Goal: Information Seeking & Learning: Find specific fact

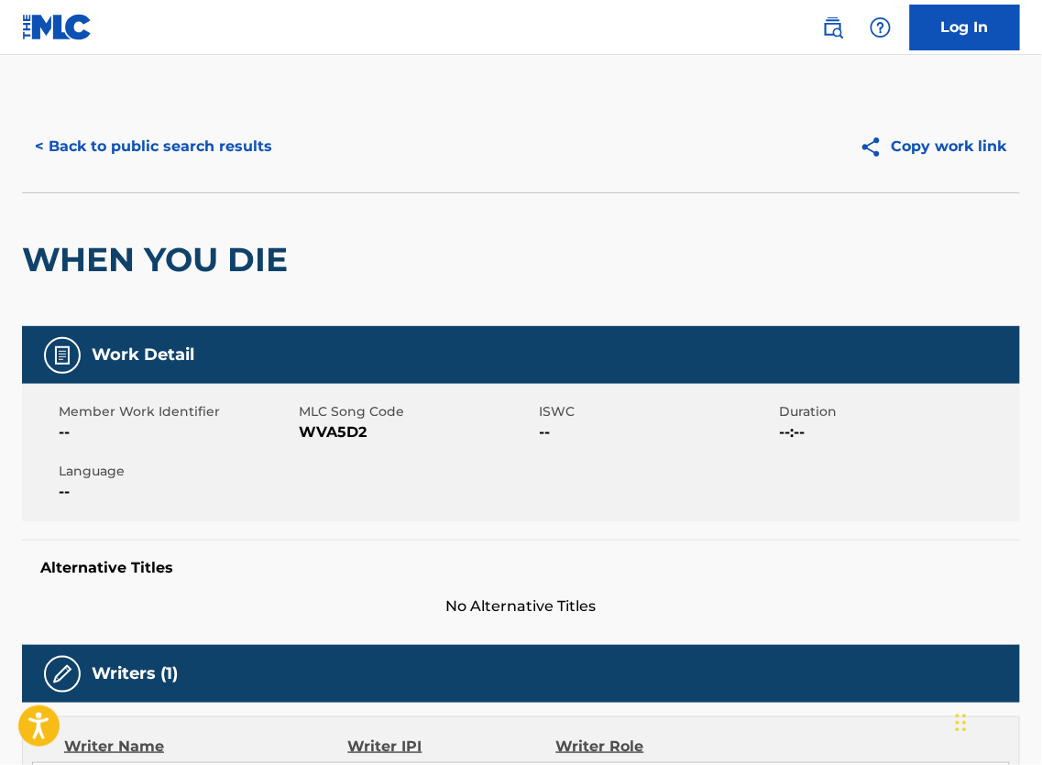
click at [203, 137] on button "< Back to public search results" at bounding box center [153, 147] width 263 height 46
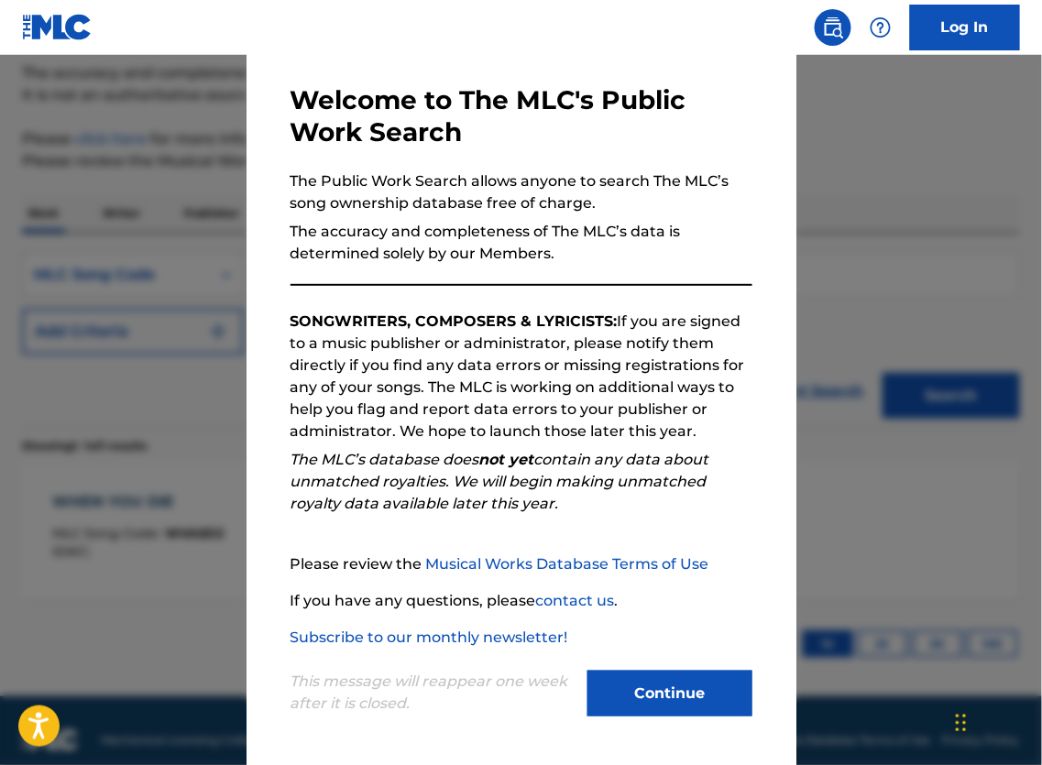
scroll to position [206, 0]
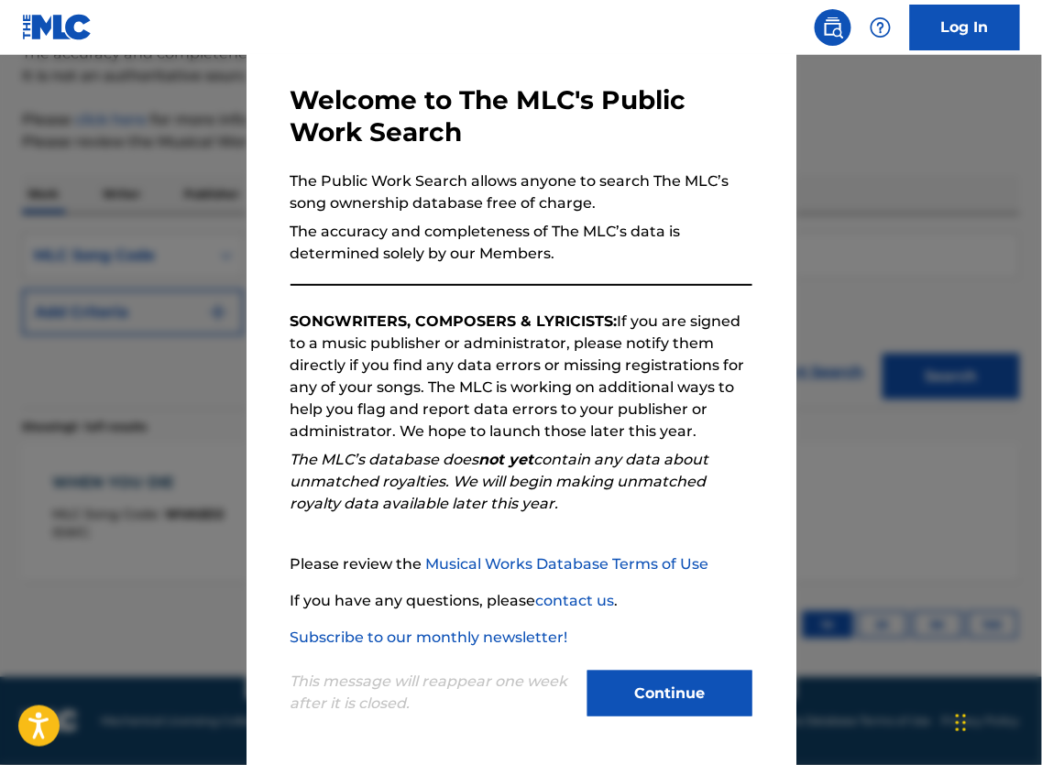
click at [676, 692] on button "Continue" at bounding box center [670, 694] width 165 height 46
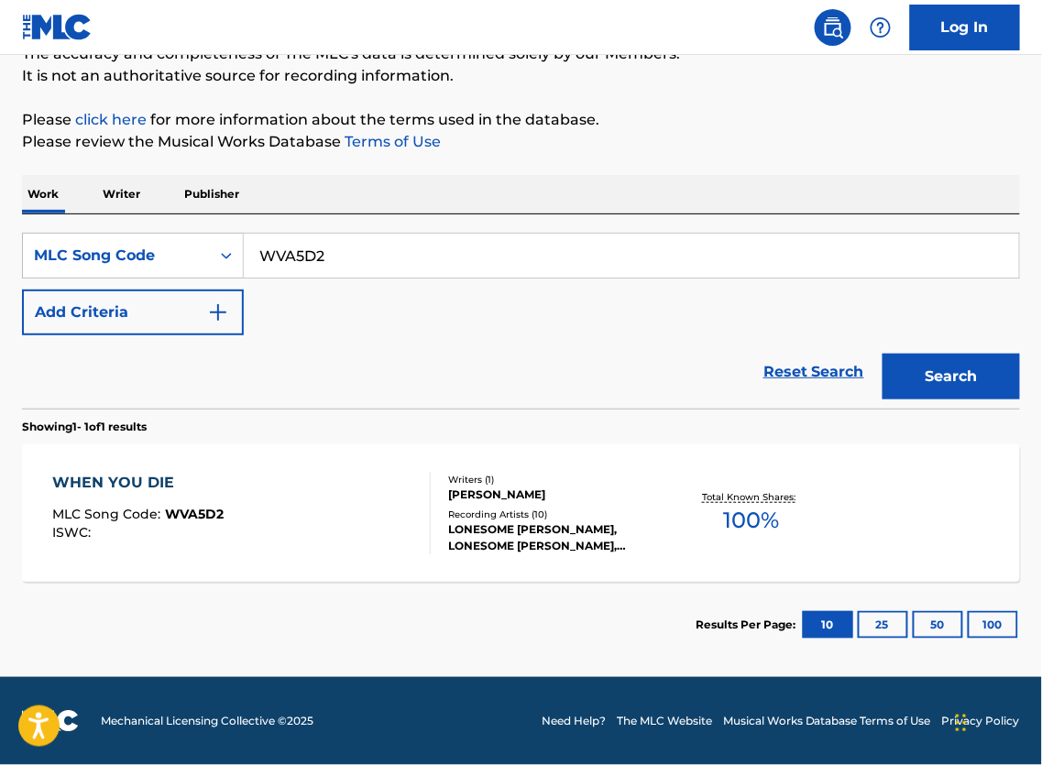
click at [373, 247] on input "WVA5D2" at bounding box center [631, 256] width 775 height 44
click at [374, 246] on input "WVA5D2" at bounding box center [631, 256] width 775 height 44
paste input "CJ7CEI"
paste input "Search Form"
type input "CJ7CEI"
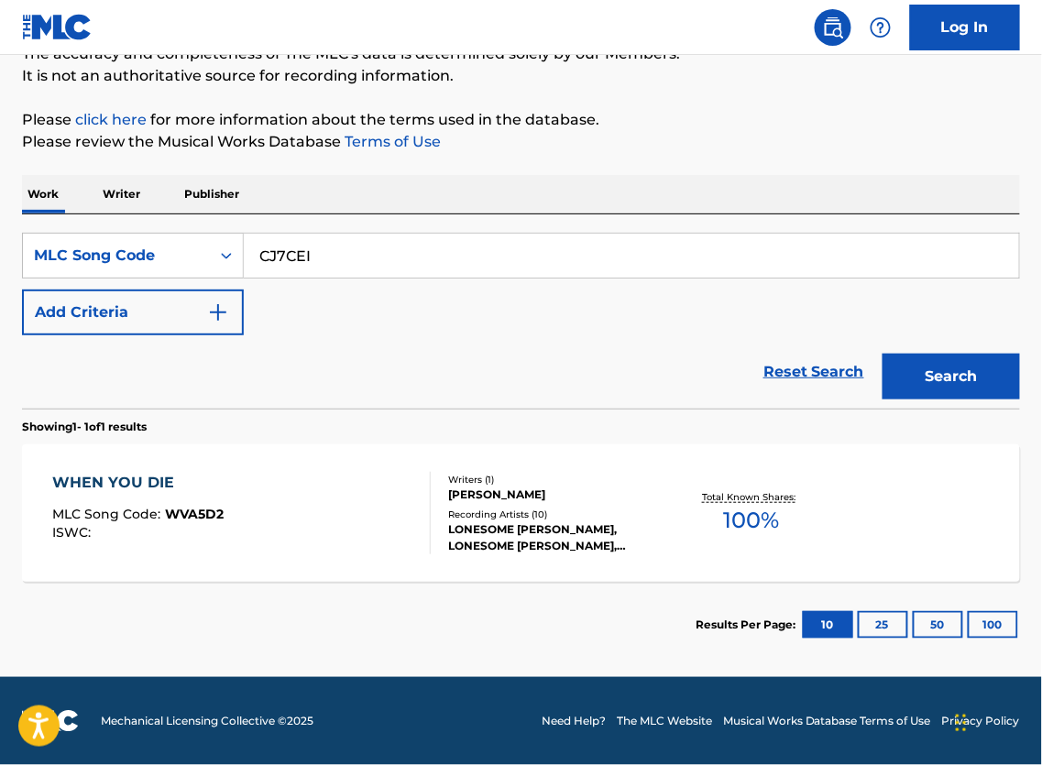
click at [950, 365] on button "Search" at bounding box center [951, 377] width 137 height 46
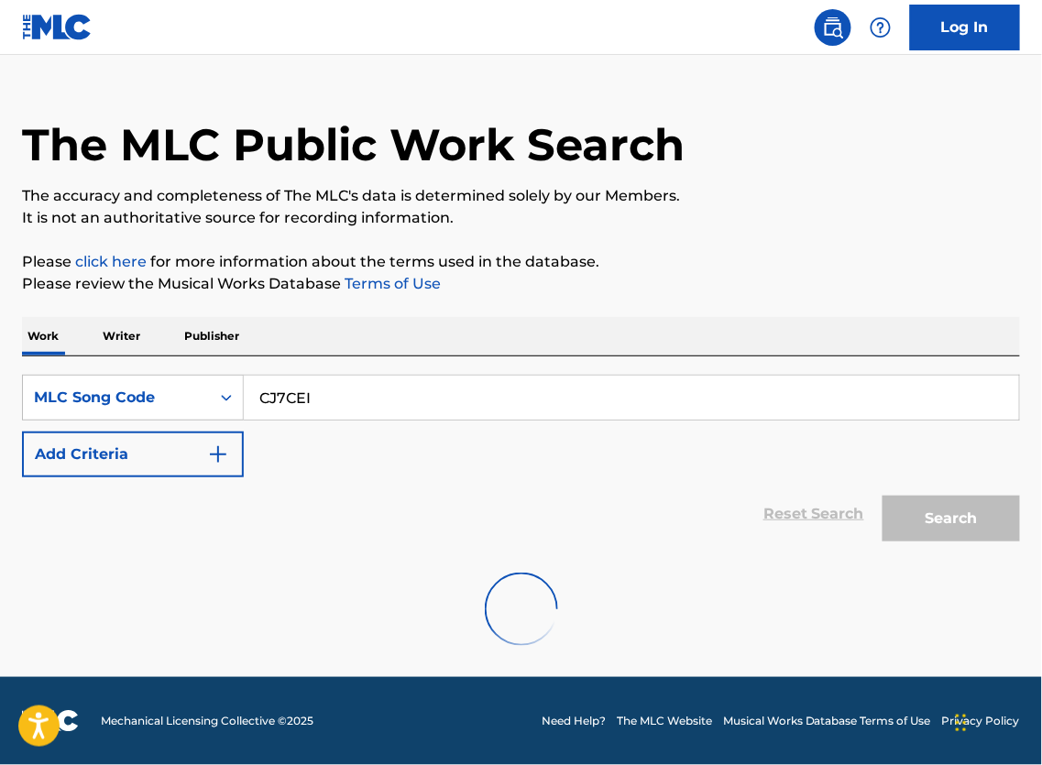
scroll to position [66, 0]
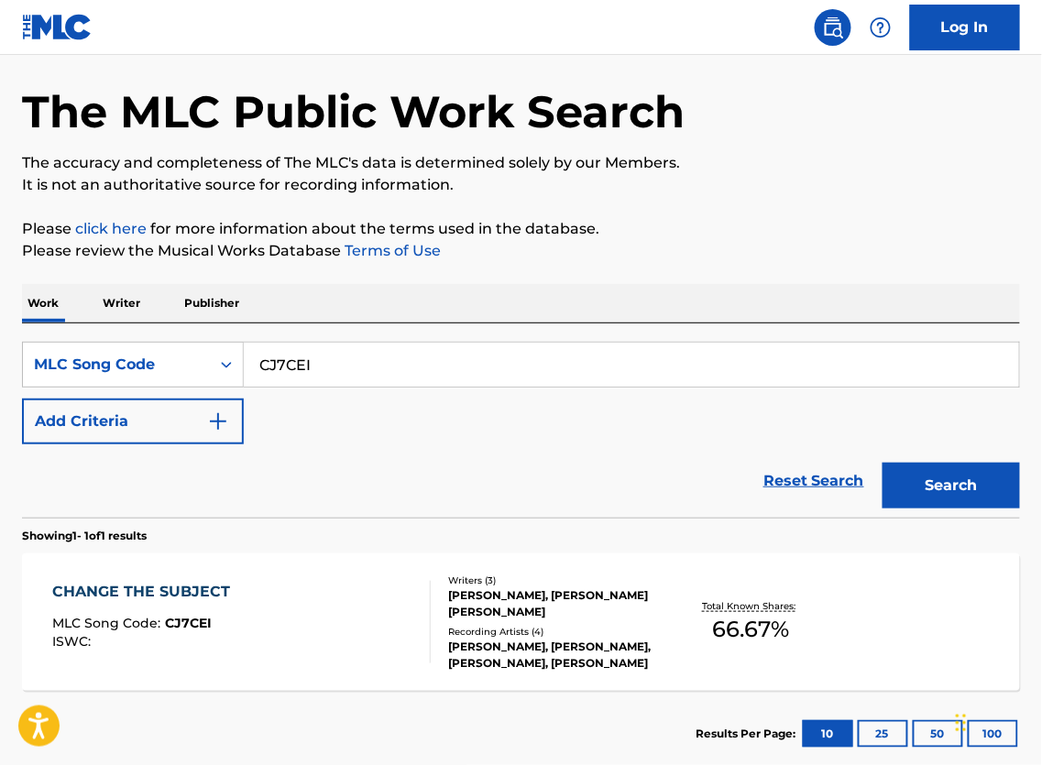
click at [484, 621] on div "[PERSON_NAME], [PERSON_NAME] [PERSON_NAME]" at bounding box center [558, 604] width 220 height 33
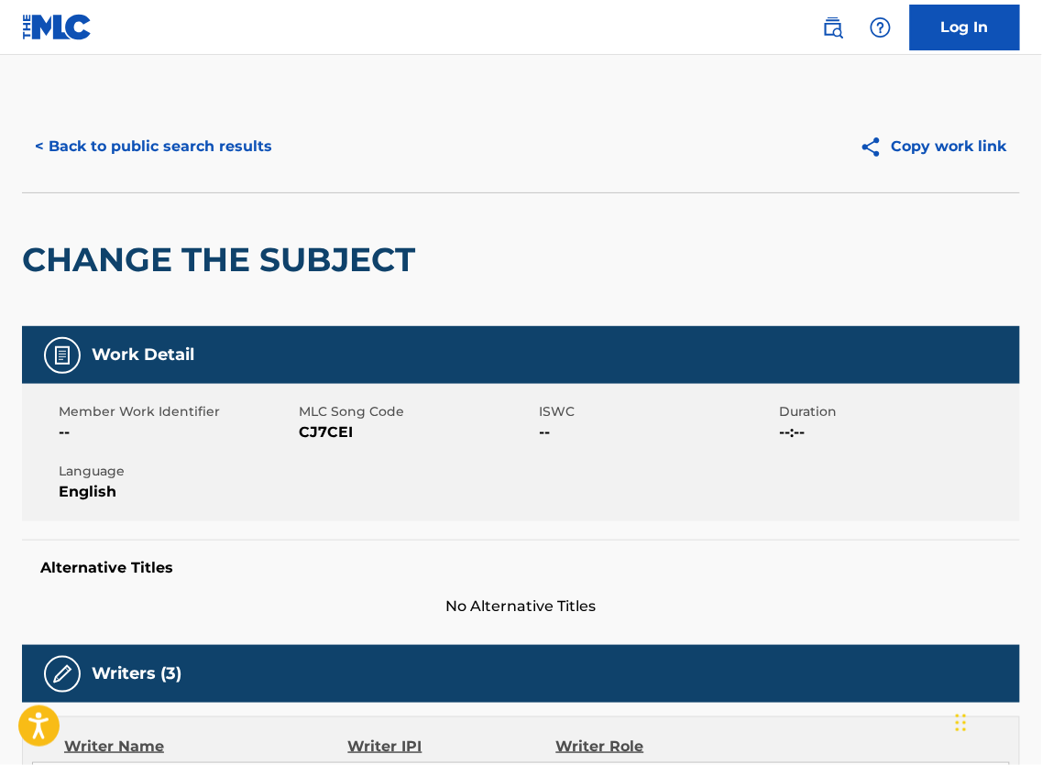
click at [129, 146] on button "< Back to public search results" at bounding box center [153, 147] width 263 height 46
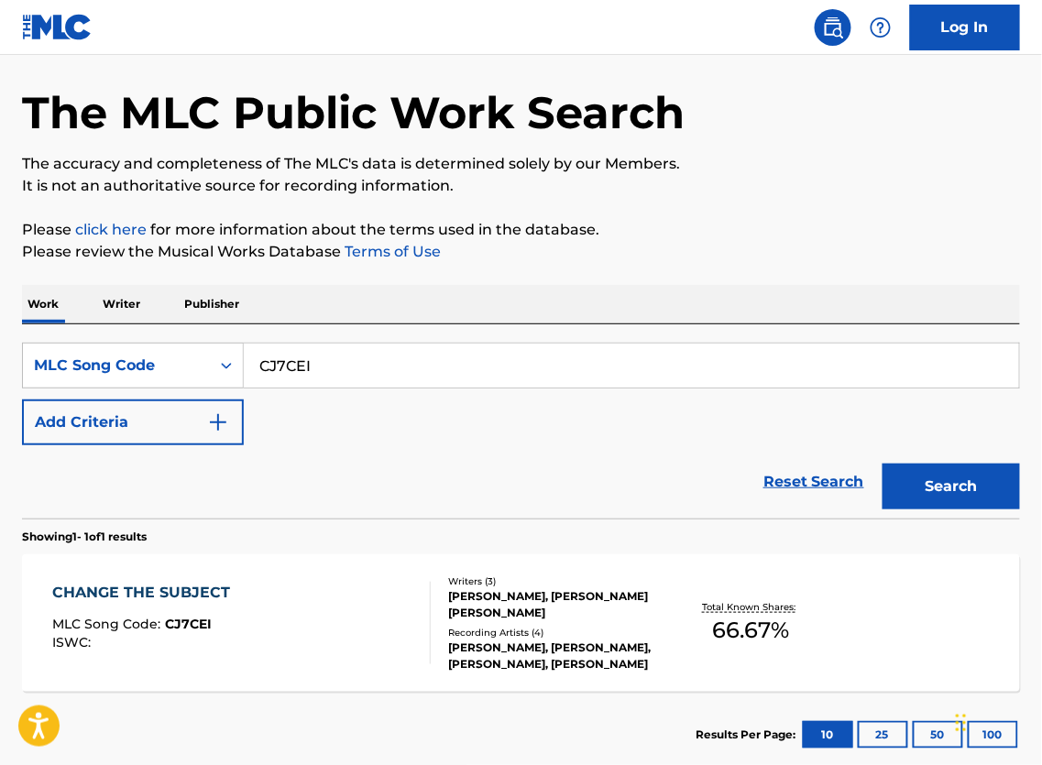
click at [394, 380] on input "CJ7CEI" at bounding box center [631, 366] width 775 height 44
click at [394, 379] on input "CJ7CEI" at bounding box center [631, 366] width 775 height 44
paste input "B8KHF"
type input "CB8KHF"
click at [962, 510] on button "Search" at bounding box center [951, 487] width 137 height 46
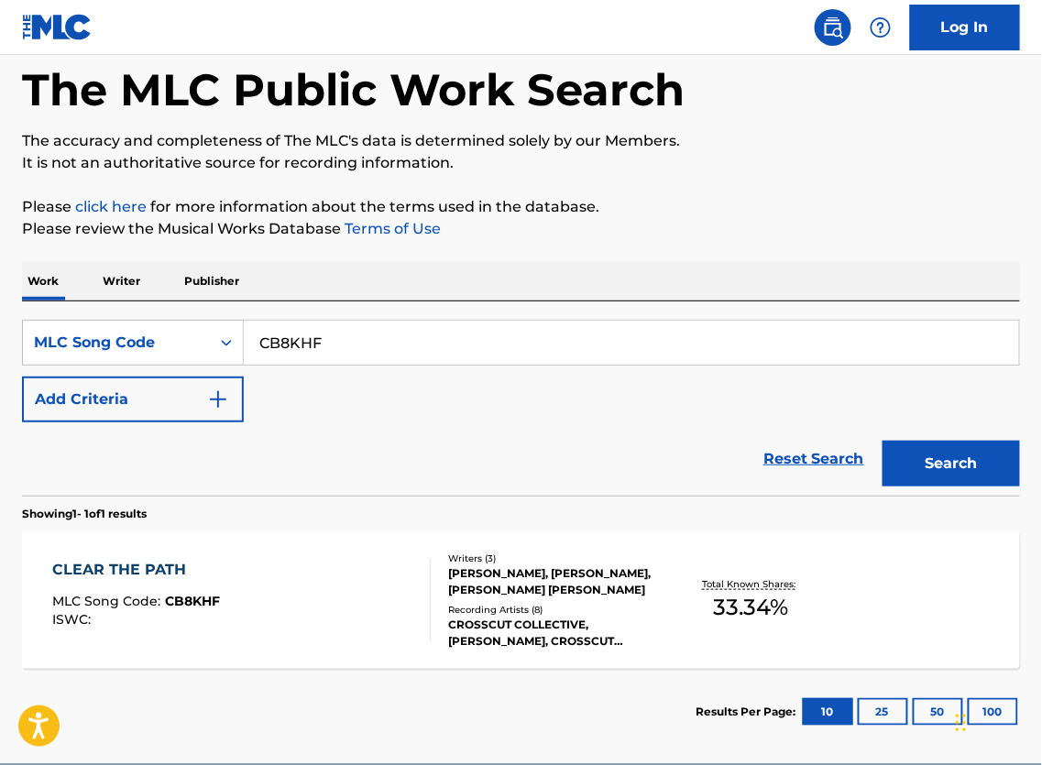
scroll to position [141, 0]
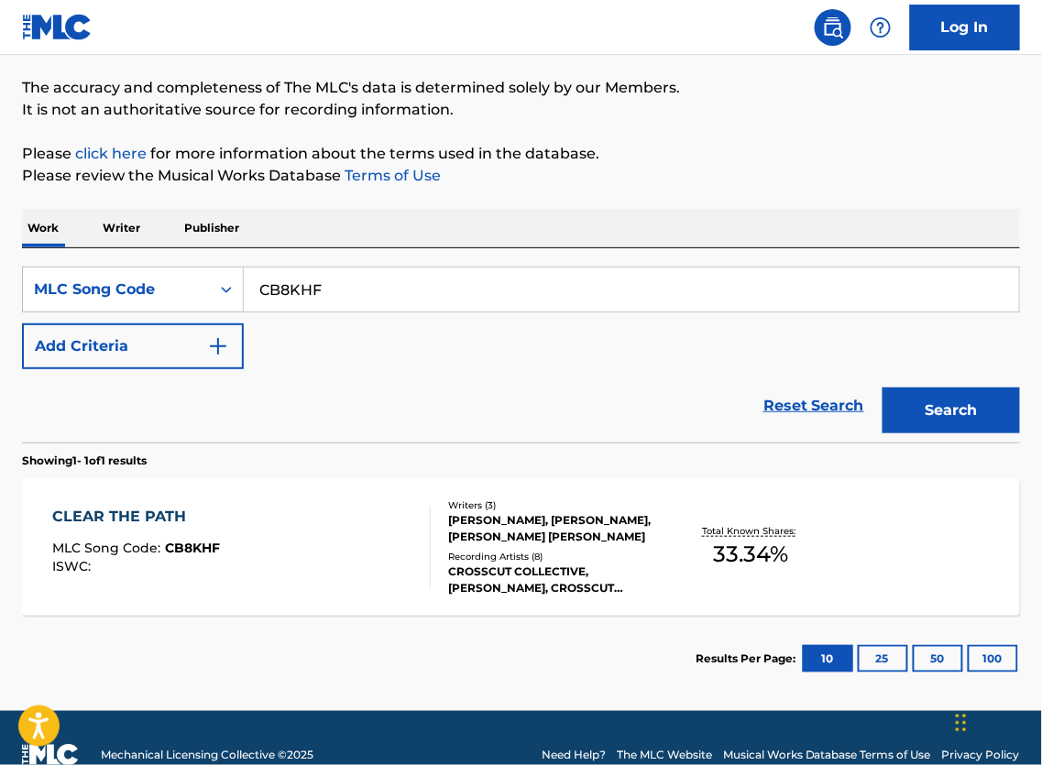
click at [518, 590] on div "CROSSCUT COLLECTIVE,[PERSON_NAME], CROSSCUT COLLECTIVE, CROSSCUT COLLECTIVE, CR…" at bounding box center [558, 580] width 220 height 33
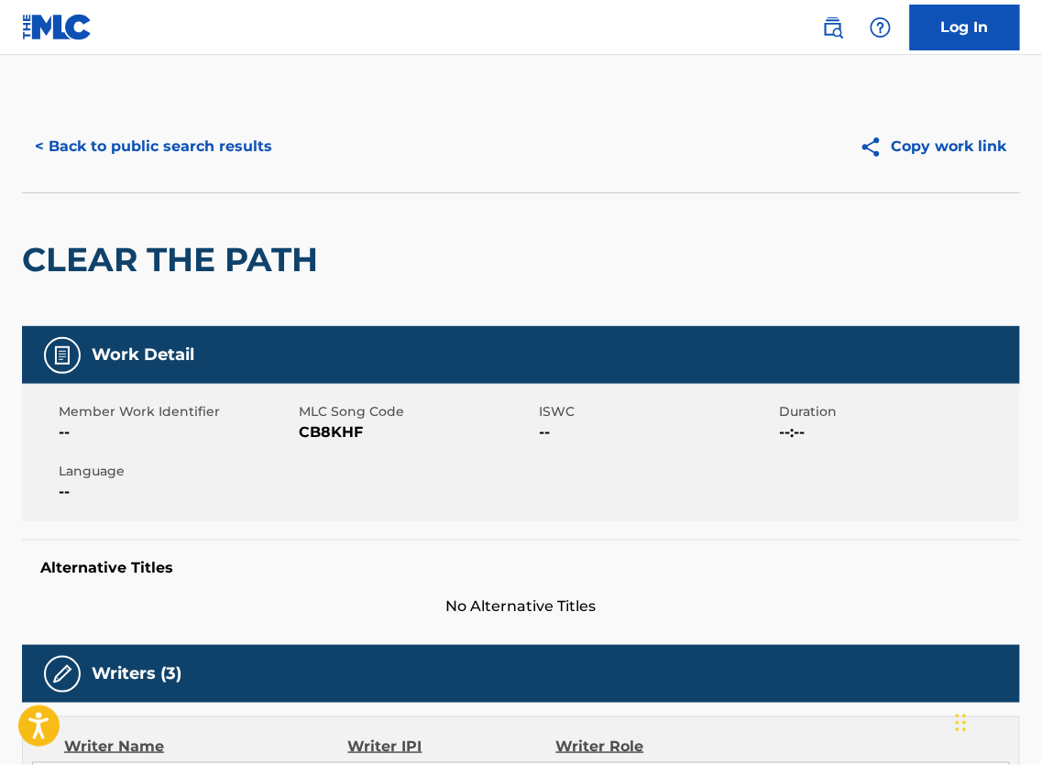
click at [103, 163] on button "< Back to public search results" at bounding box center [153, 147] width 263 height 46
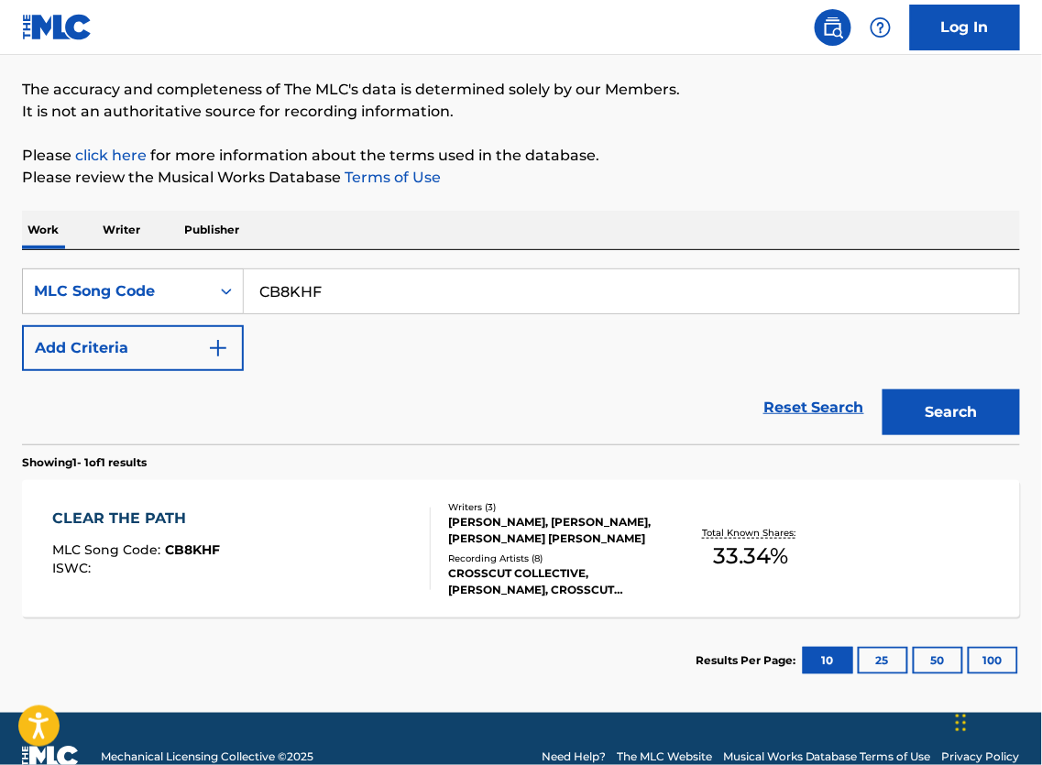
click at [384, 300] on input "CB8KHF" at bounding box center [631, 291] width 775 height 44
paste input "A4CRO"
type input "CA4CRO"
click at [930, 425] on button "Search" at bounding box center [951, 413] width 137 height 46
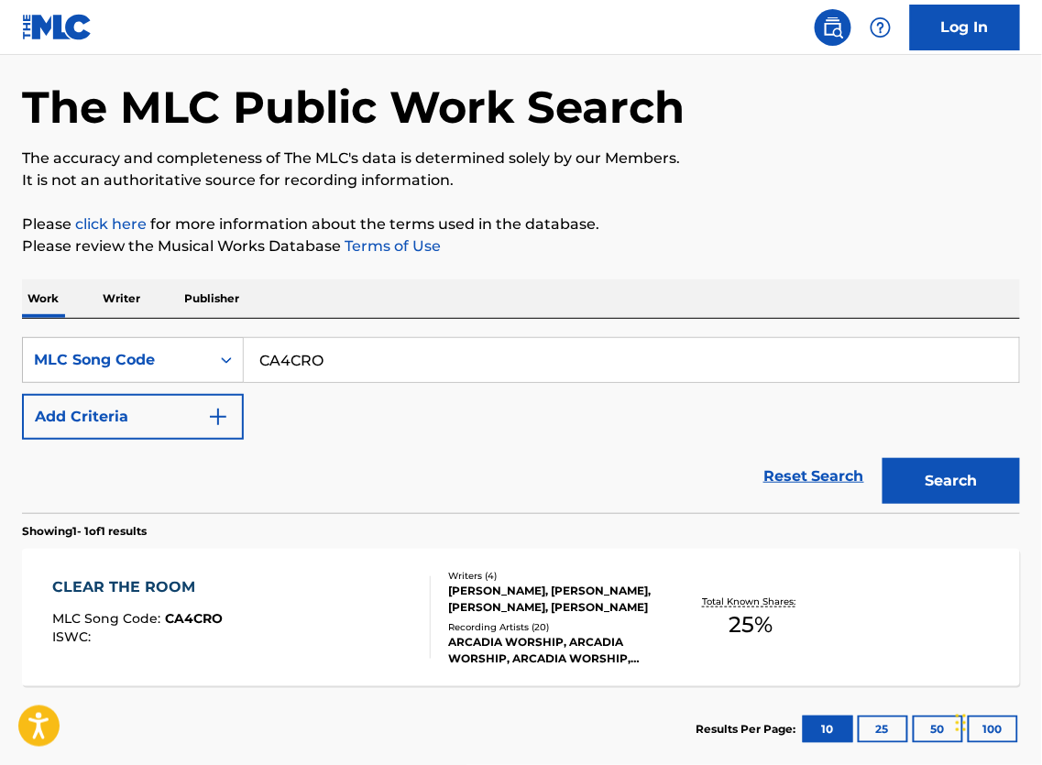
scroll to position [172, 0]
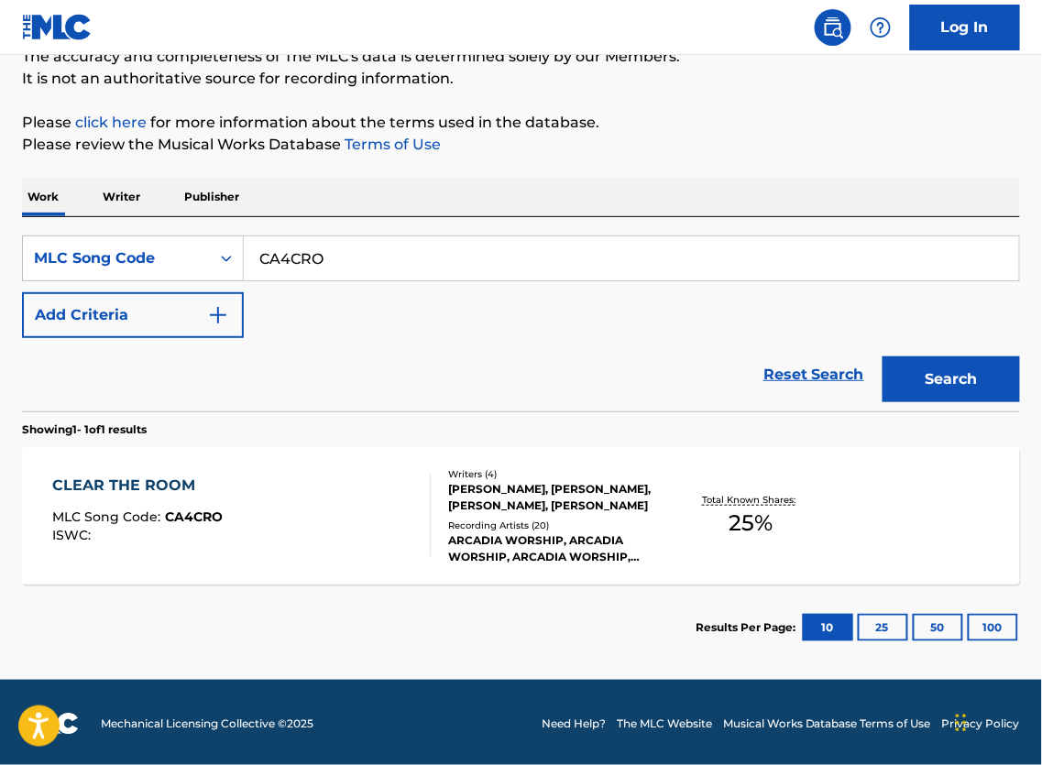
click at [405, 557] on div "CLEAR THE ROOM MLC Song Code : CA4CRO ISWC :" at bounding box center [241, 516] width 379 height 82
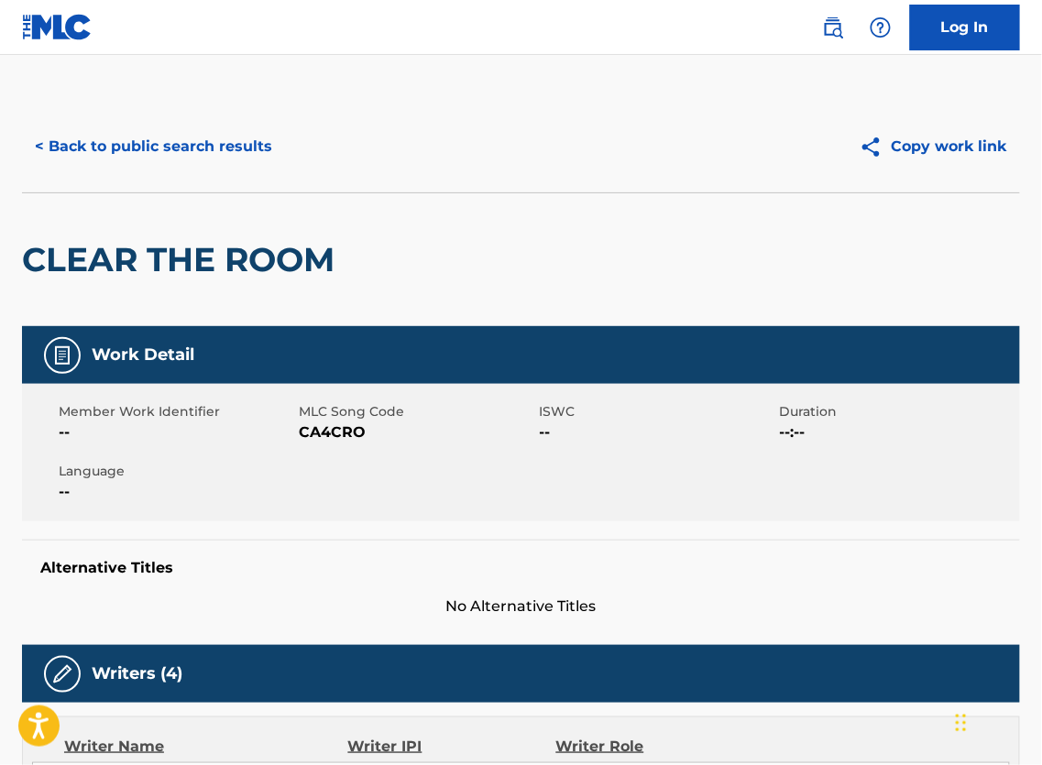
click at [188, 164] on button "< Back to public search results" at bounding box center [153, 147] width 263 height 46
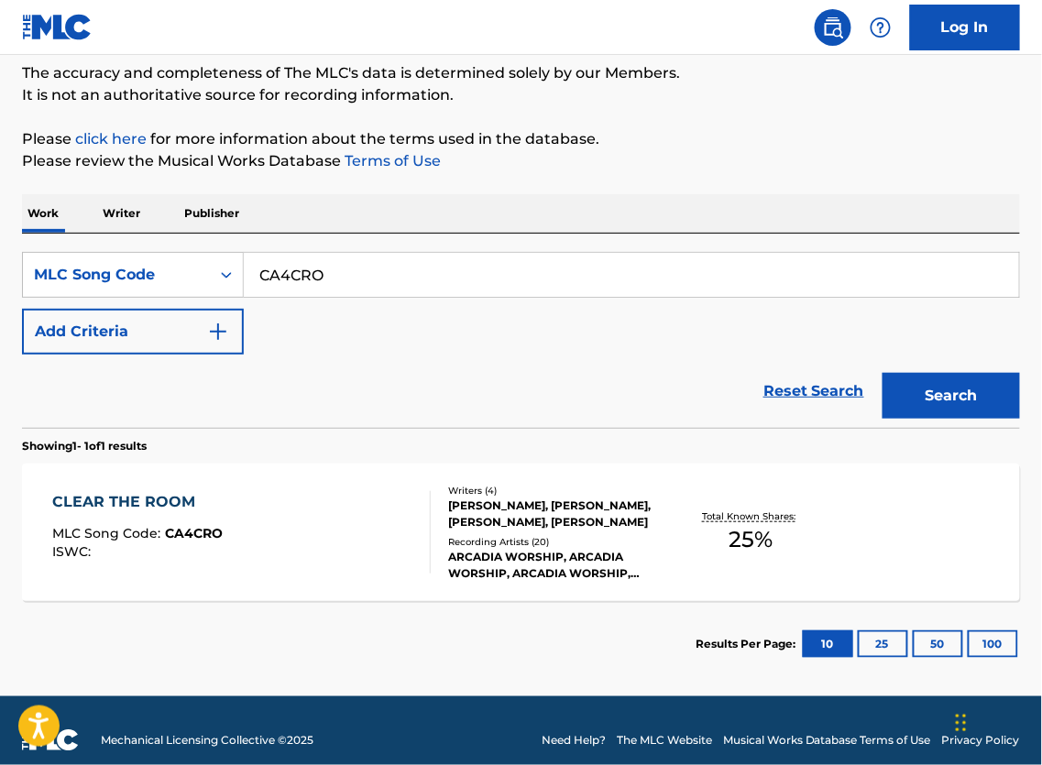
drag, startPoint x: 316, startPoint y: 311, endPoint x: 324, endPoint y: 294, distance: 18.4
click at [316, 309] on div "SearchWithCriteria2ed7720a-5535-4702-96ab-c92fd5d295ae MLC Song Code CA4CRO Add…" at bounding box center [521, 303] width 998 height 103
click at [327, 286] on input "CA4CRO" at bounding box center [631, 275] width 775 height 44
paste input "VD6YX"
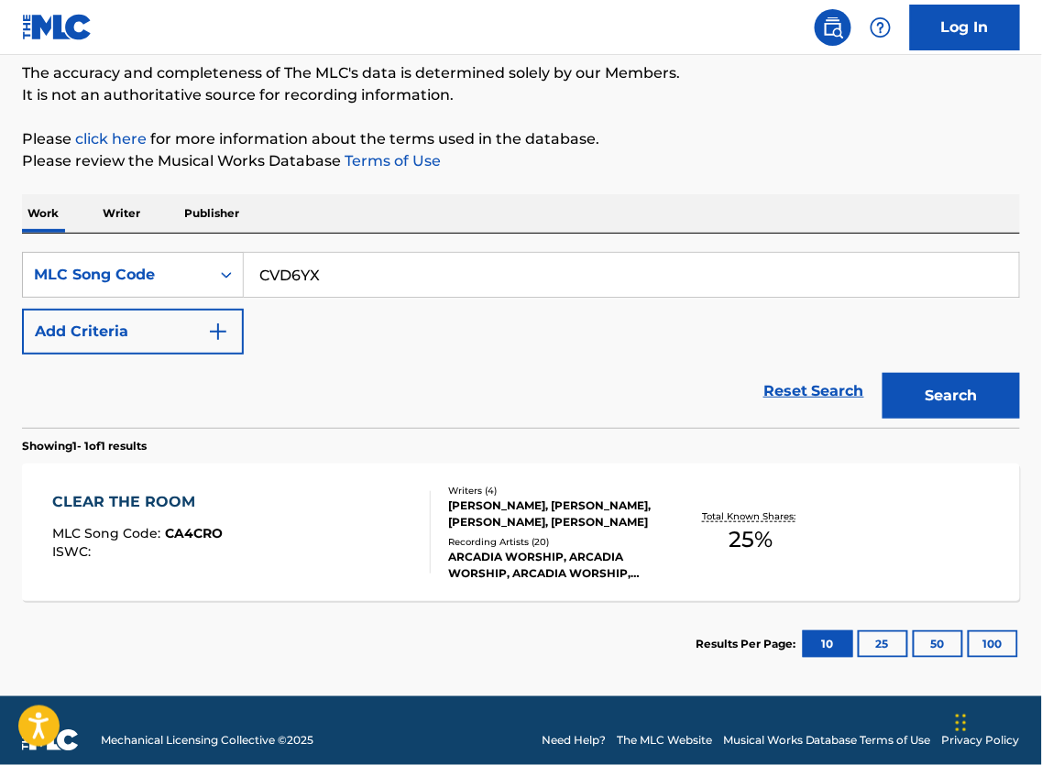
type input "CVD6YX"
click at [919, 419] on button "Search" at bounding box center [951, 396] width 137 height 46
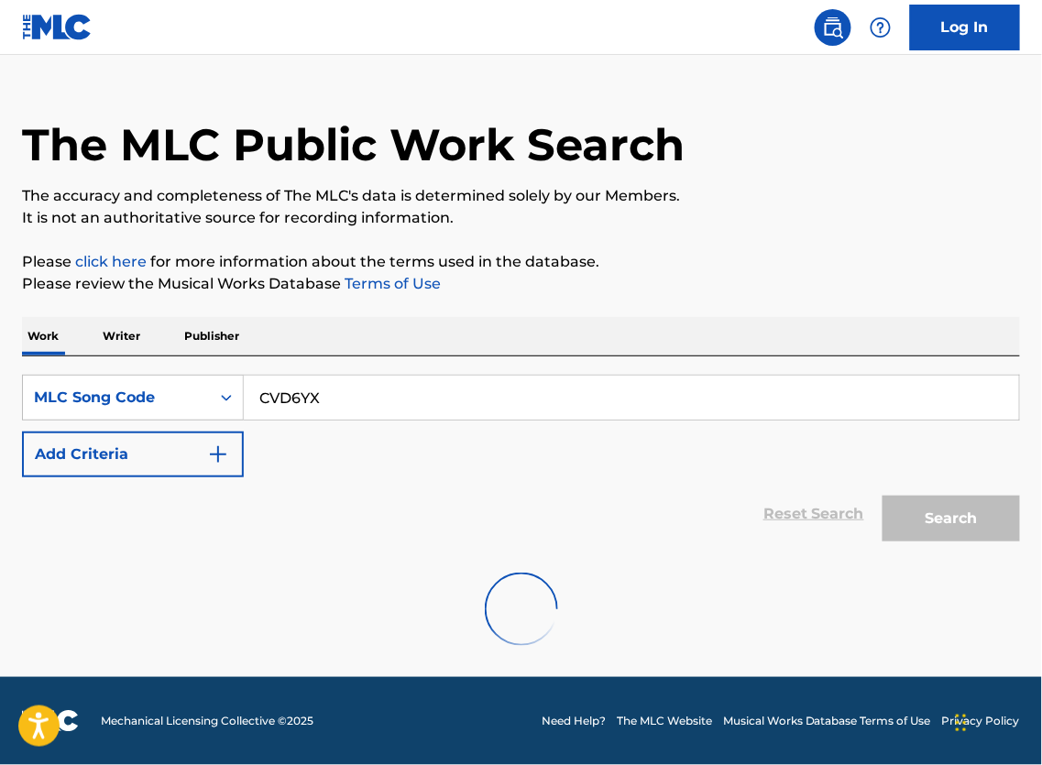
scroll to position [66, 0]
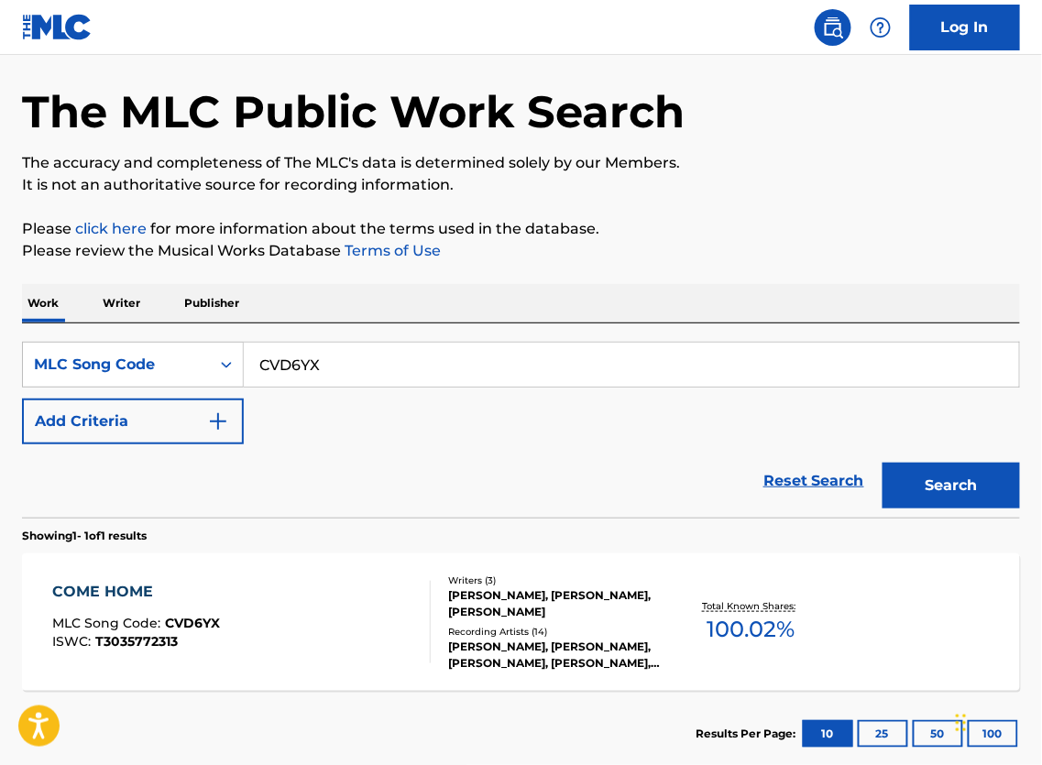
click at [585, 608] on div "[PERSON_NAME], [PERSON_NAME], [PERSON_NAME]" at bounding box center [558, 604] width 220 height 33
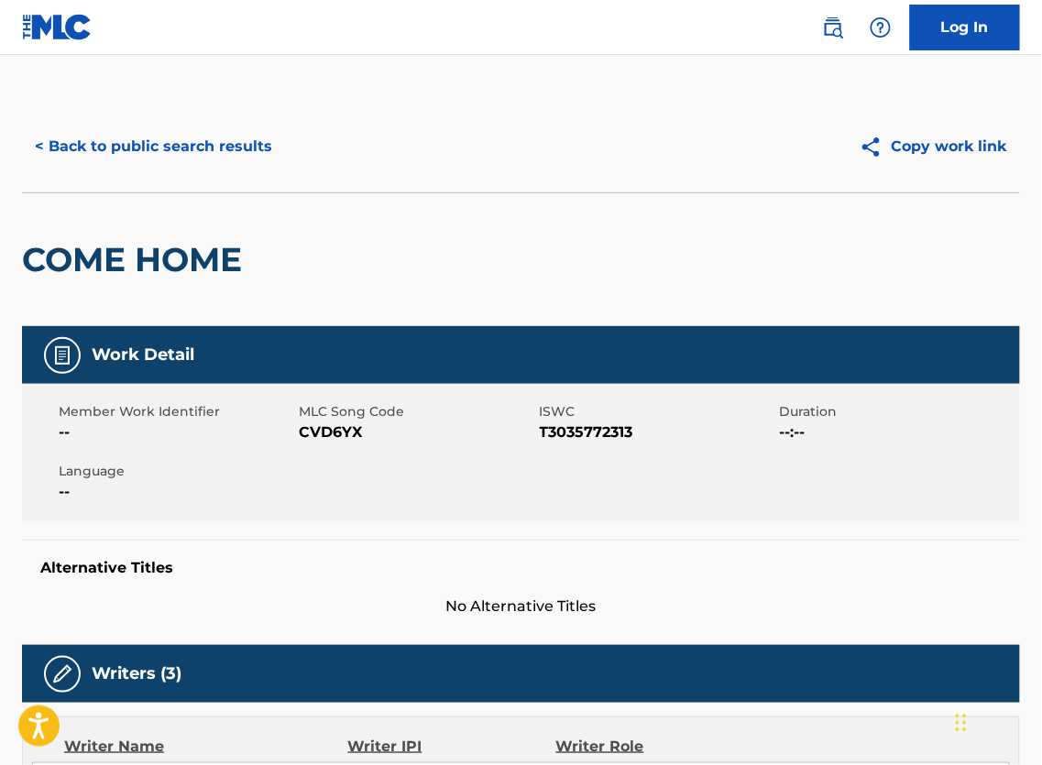
click at [601, 444] on span "T3035772313" at bounding box center [658, 433] width 236 height 22
copy span "T3035772313"
click at [641, 552] on div "Work Detail Member Work Identifier -- MLC Song Code CVD6YX ISWC T3035772313 Dur…" at bounding box center [521, 471] width 998 height 291
click at [167, 170] on button "< Back to public search results" at bounding box center [153, 147] width 263 height 46
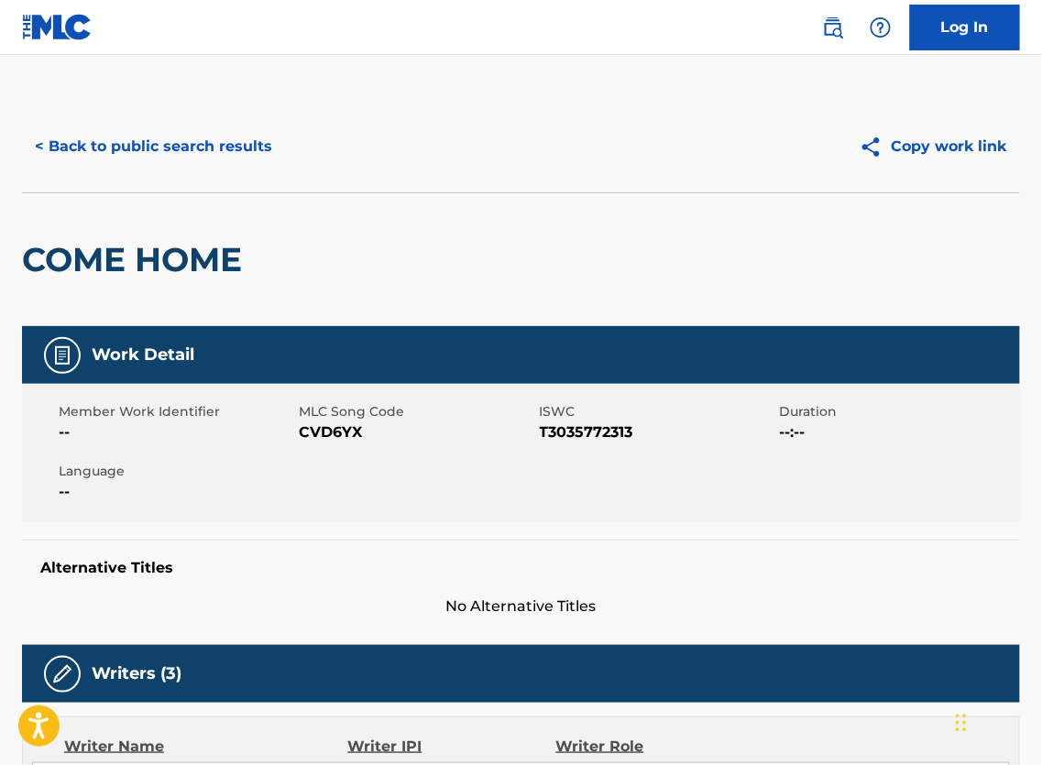
scroll to position [65, 0]
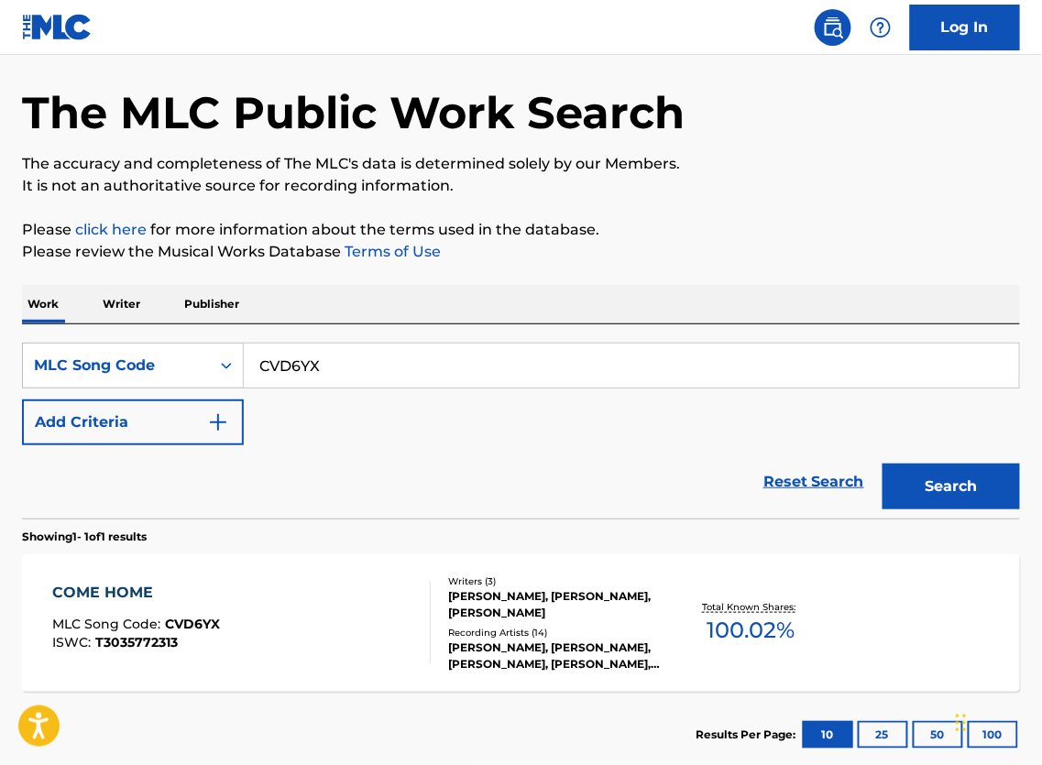
click at [373, 388] on input "CVD6YX" at bounding box center [631, 366] width 775 height 44
paste input "13791"
type input "C13791"
click at [918, 510] on button "Search" at bounding box center [951, 487] width 137 height 46
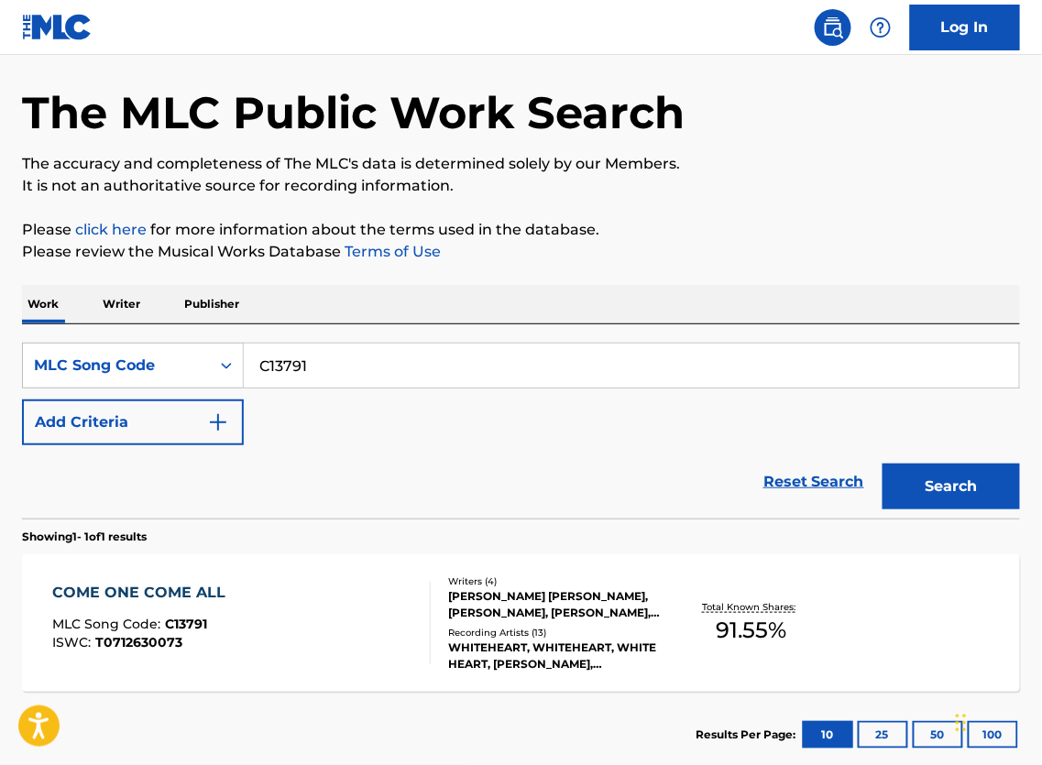
scroll to position [206, 0]
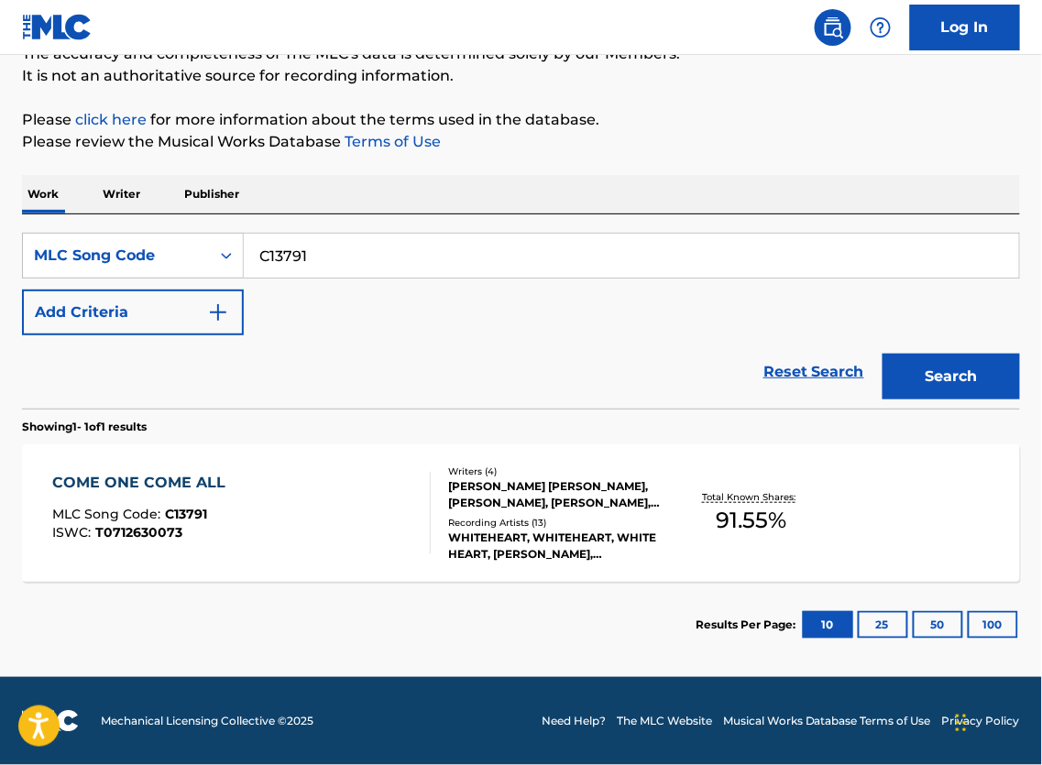
click at [554, 530] on div "WHITEHEART, WHITEHEART, WHITE HEART, [PERSON_NAME], [PERSON_NAME]" at bounding box center [558, 546] width 220 height 33
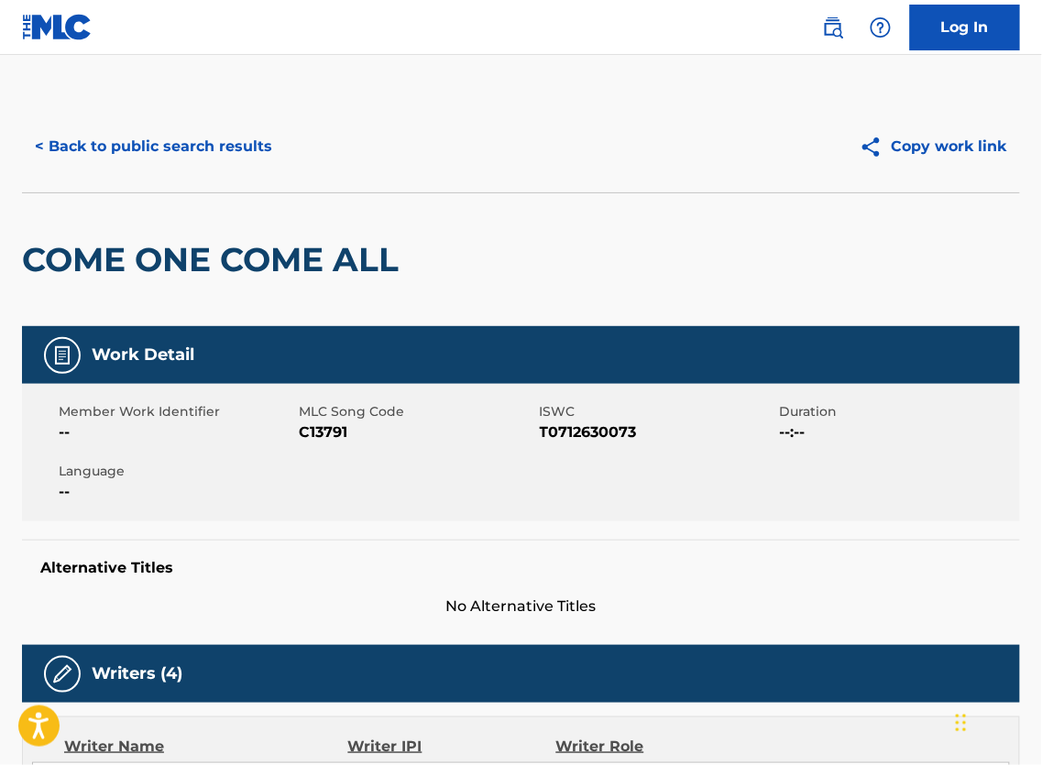
click at [627, 444] on span "T0712630073" at bounding box center [658, 433] width 236 height 22
copy span "T0712630073"
click at [323, 444] on span "C13791" at bounding box center [417, 433] width 236 height 22
click at [322, 444] on span "C13791" at bounding box center [417, 433] width 236 height 22
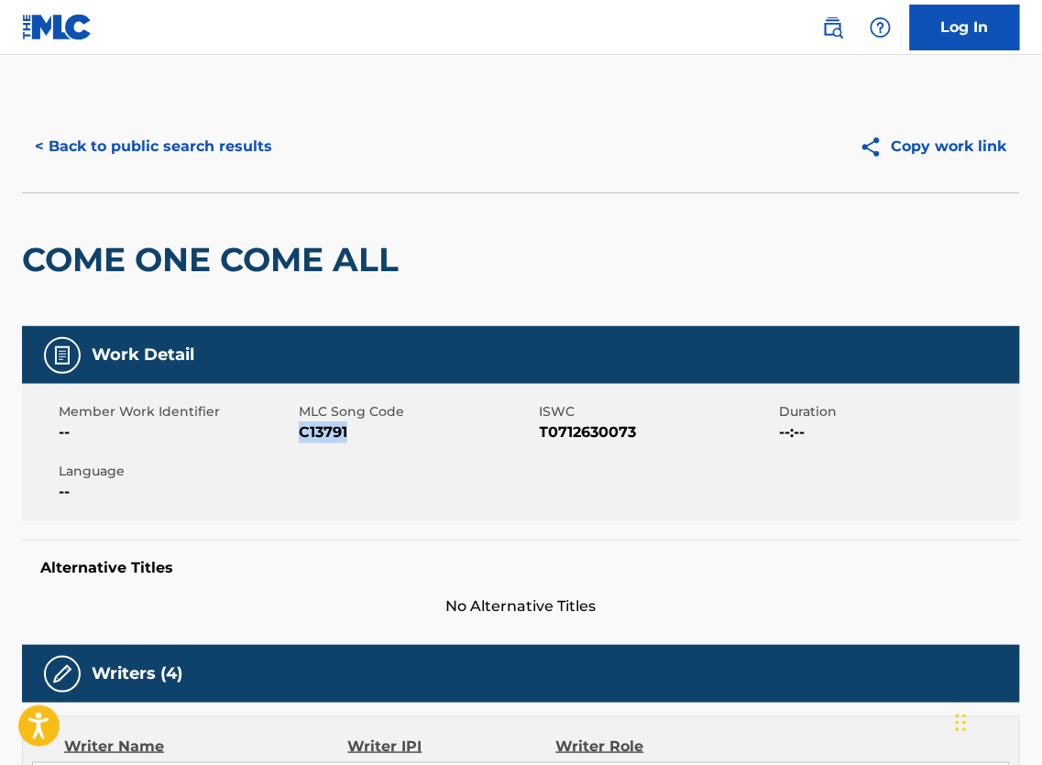
copy span "C13791"
click at [124, 159] on button "< Back to public search results" at bounding box center [153, 147] width 263 height 46
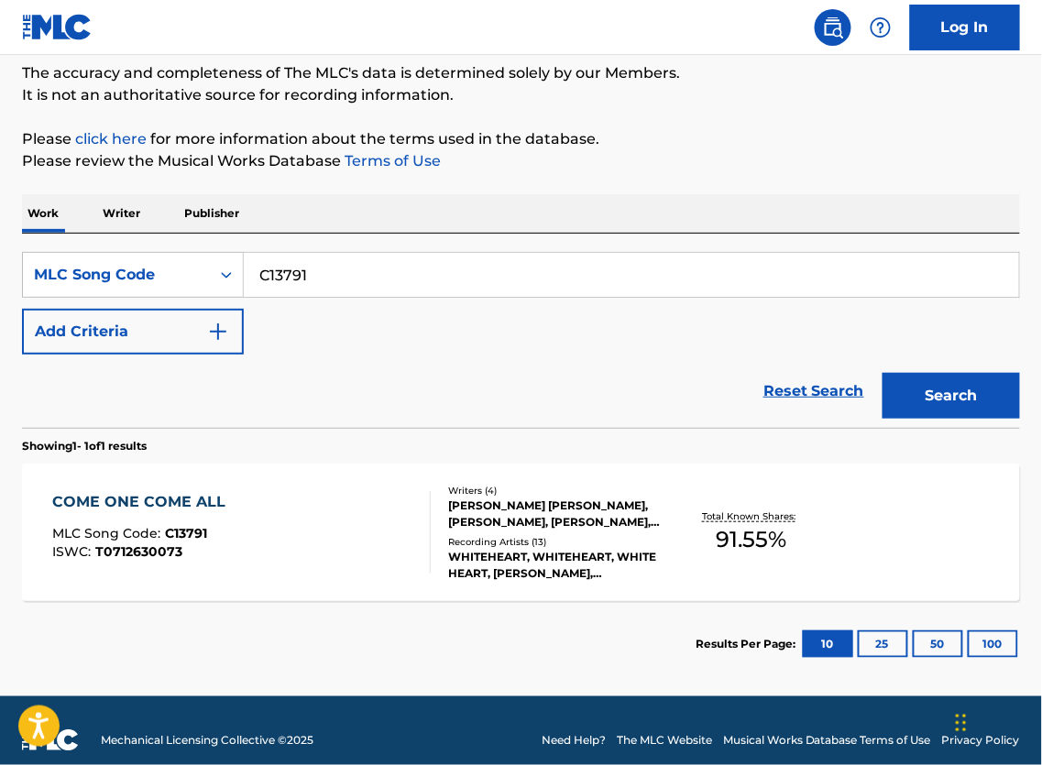
click at [400, 291] on input "C13791" at bounding box center [631, 275] width 775 height 44
paste input "VANJL"
type input "CVANJL"
click at [937, 406] on button "Search" at bounding box center [951, 396] width 137 height 46
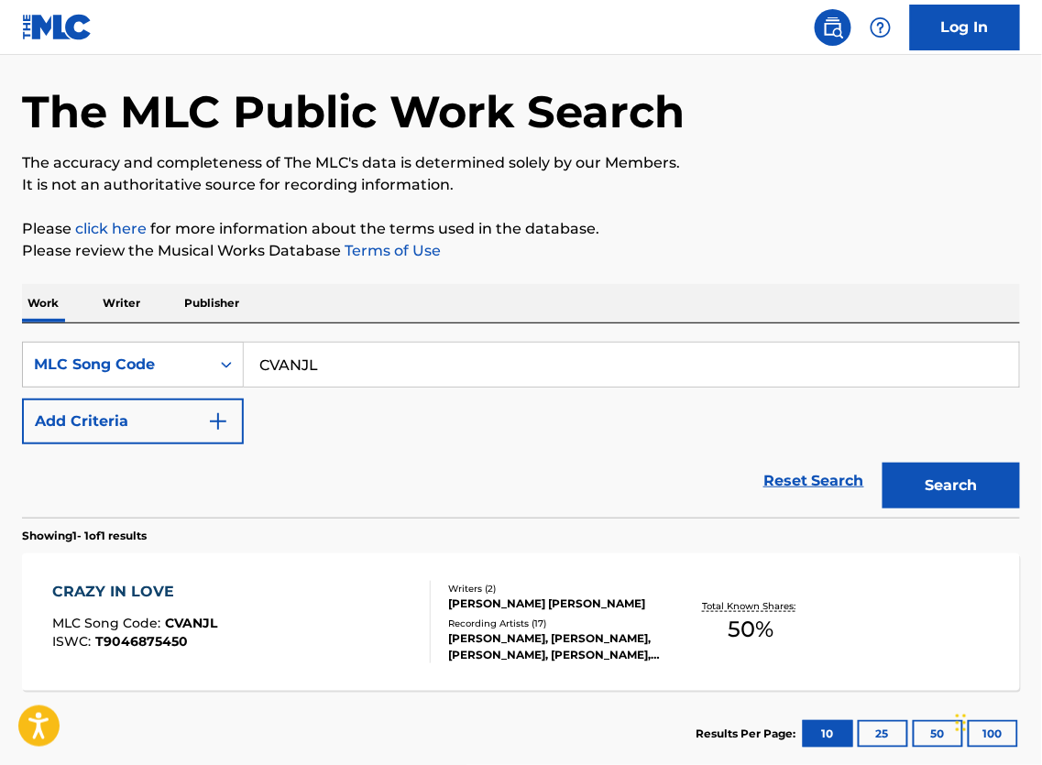
scroll to position [206, 0]
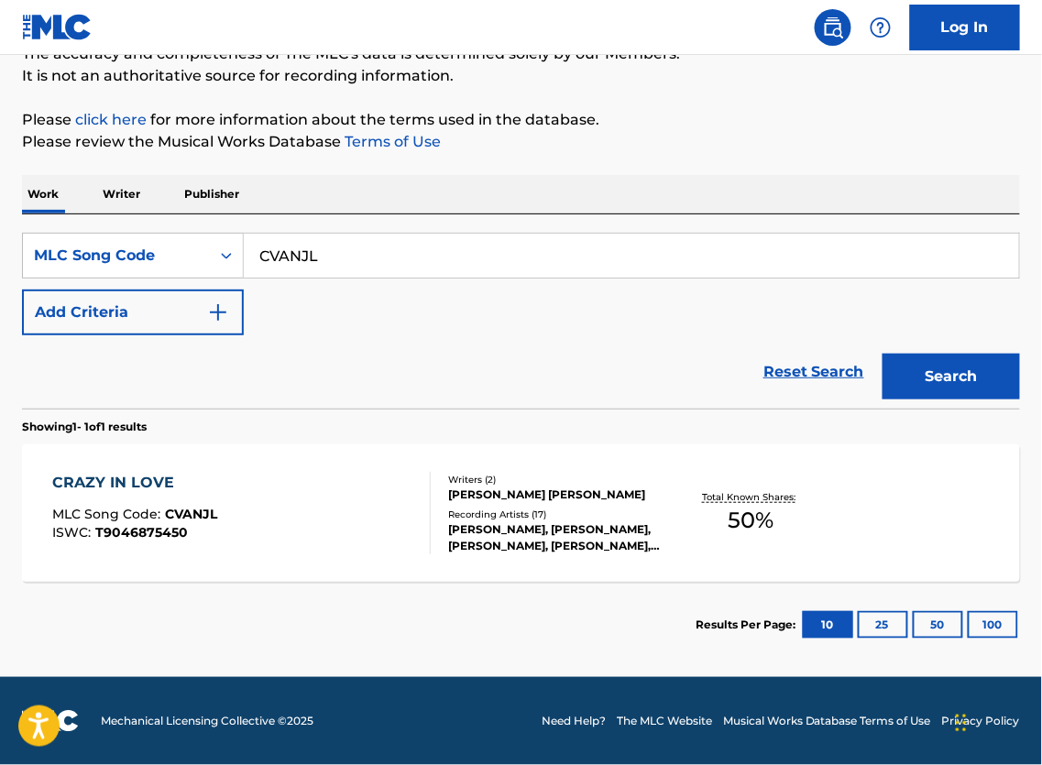
click at [376, 481] on div "CRAZY IN LOVE MLC Song Code : CVANJL ISWC : T9046875450" at bounding box center [241, 513] width 379 height 82
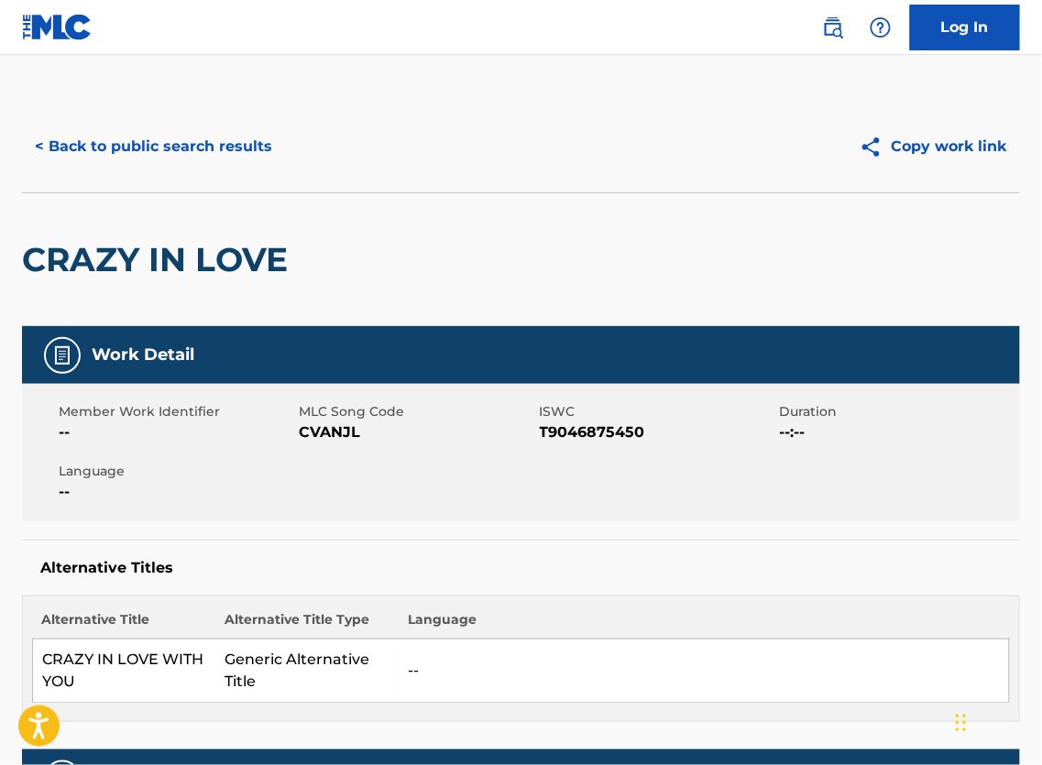
click at [126, 154] on button "< Back to public search results" at bounding box center [153, 147] width 263 height 46
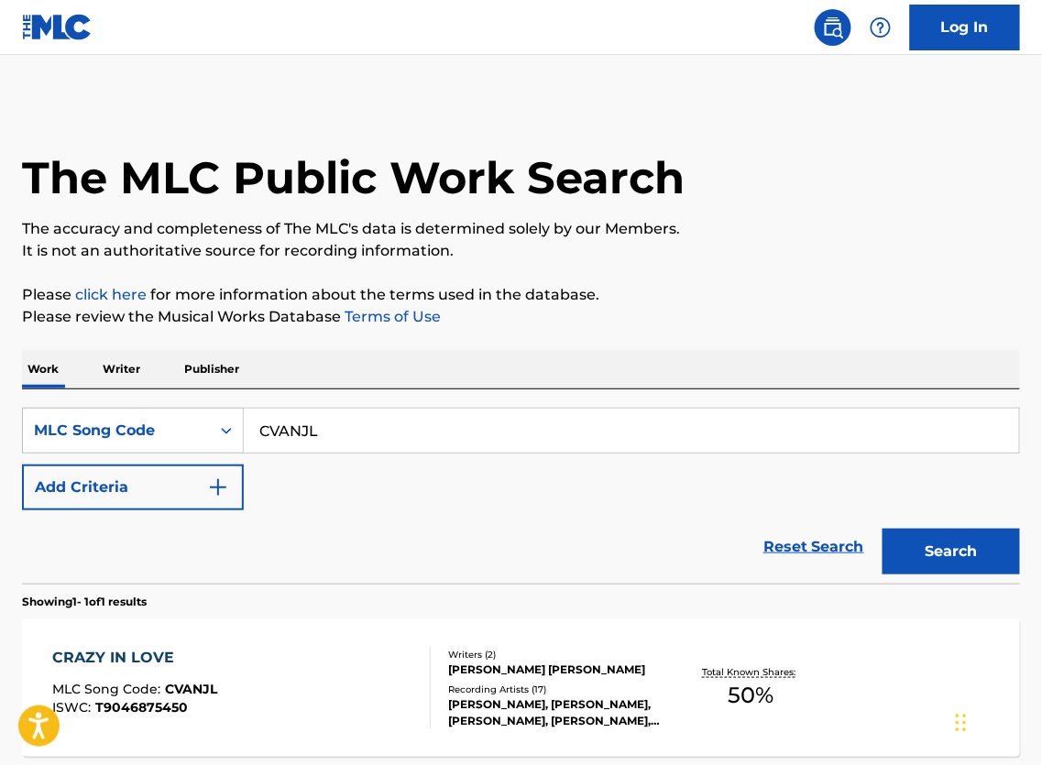
scroll to position [156, 0]
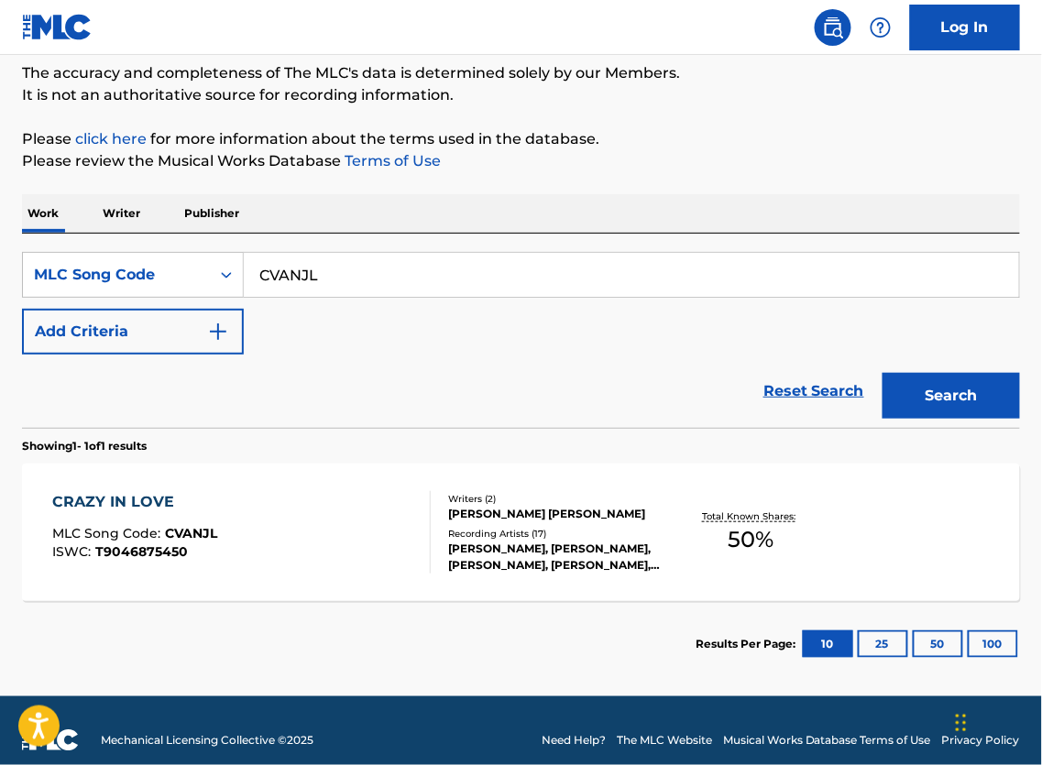
click at [389, 270] on input "CVANJL" at bounding box center [631, 275] width 775 height 44
paste input "D1803A"
type input "D1803A"
click at [934, 391] on button "Search" at bounding box center [951, 396] width 137 height 46
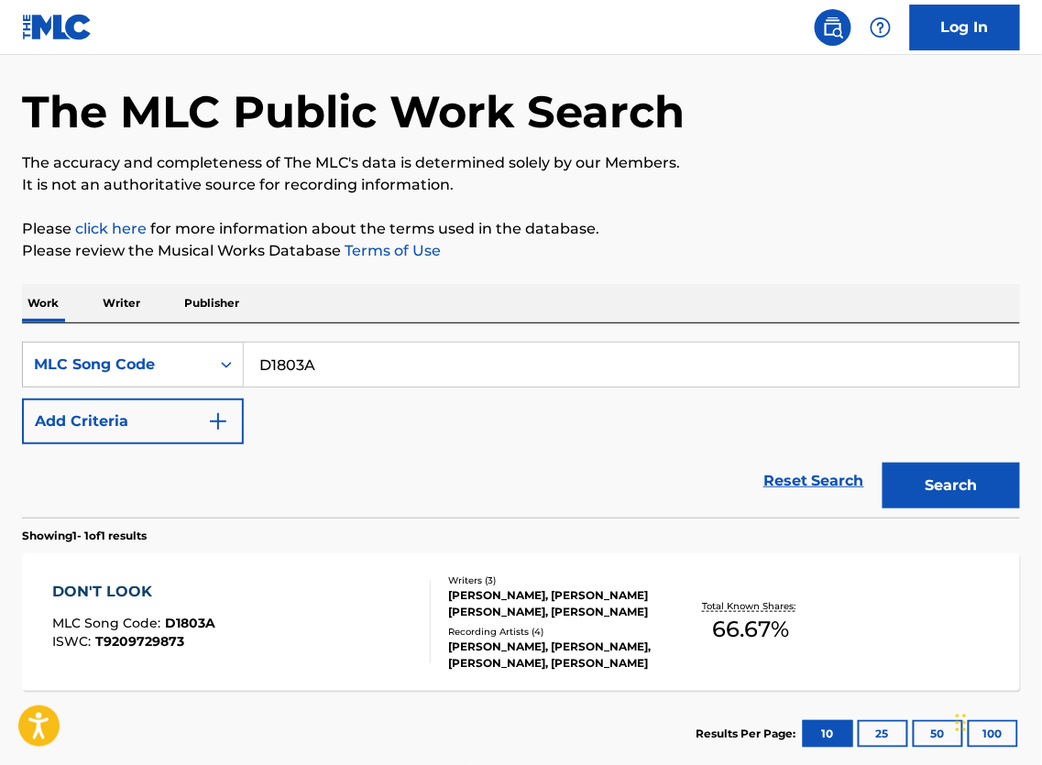
scroll to position [206, 0]
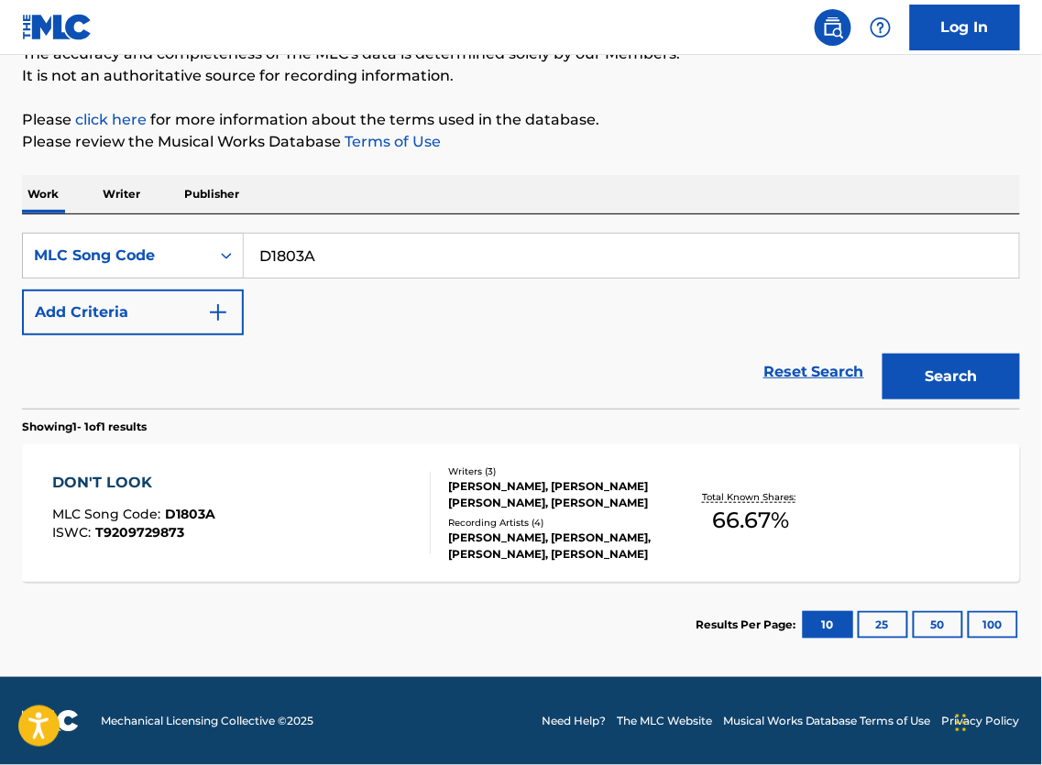
click at [417, 506] on div at bounding box center [422, 513] width 15 height 82
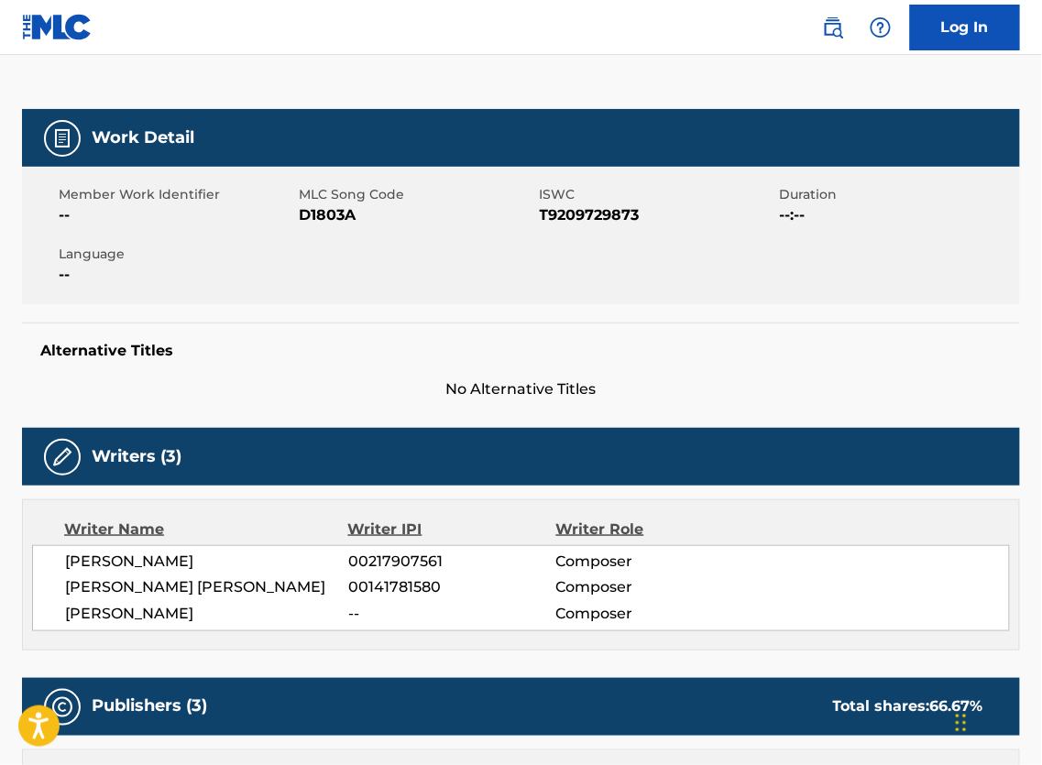
scroll to position [56, 0]
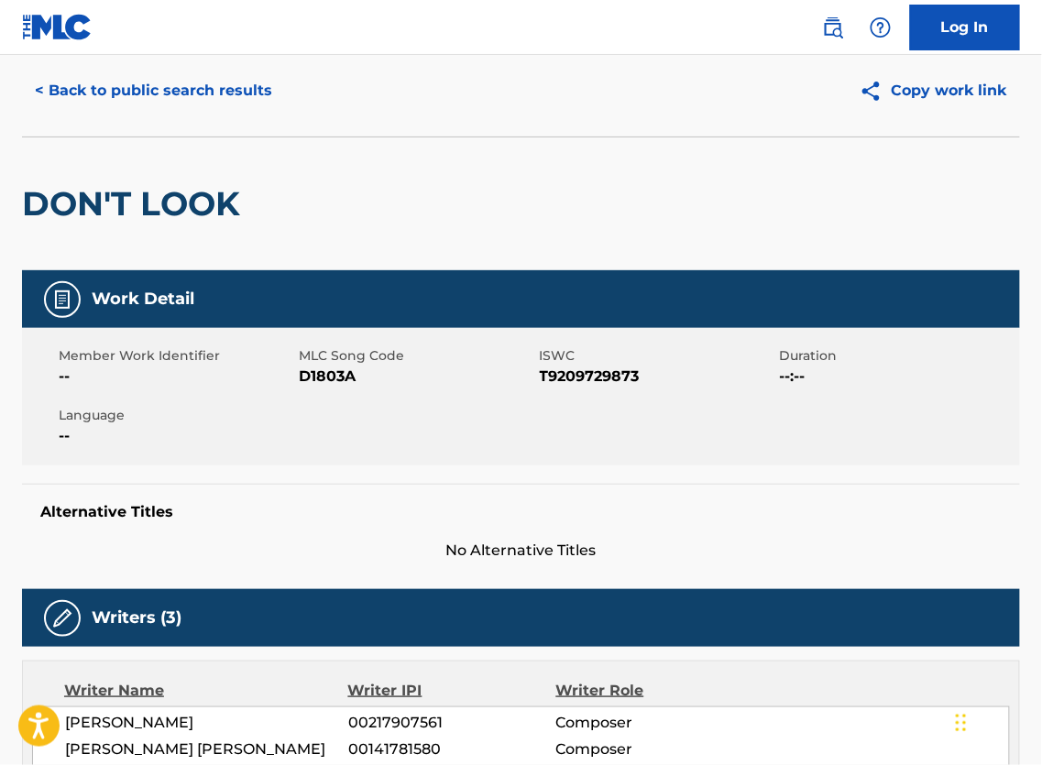
click at [602, 388] on span "T9209729873" at bounding box center [658, 377] width 236 height 22
copy span "T9209729873"
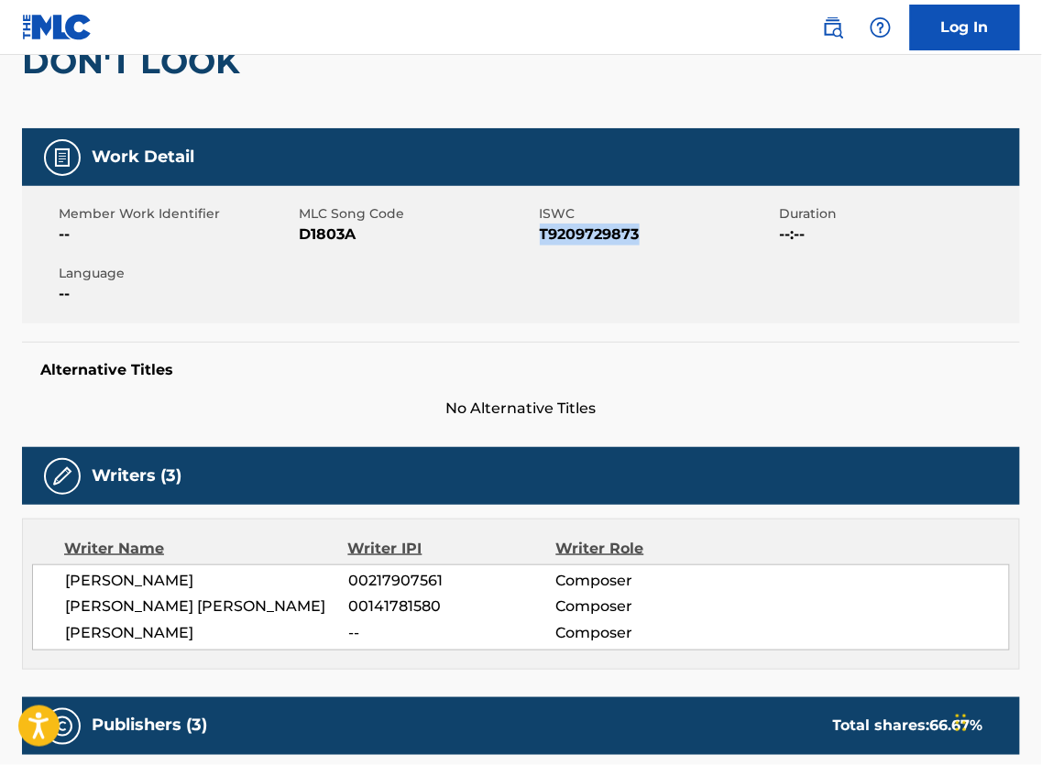
scroll to position [283, 0]
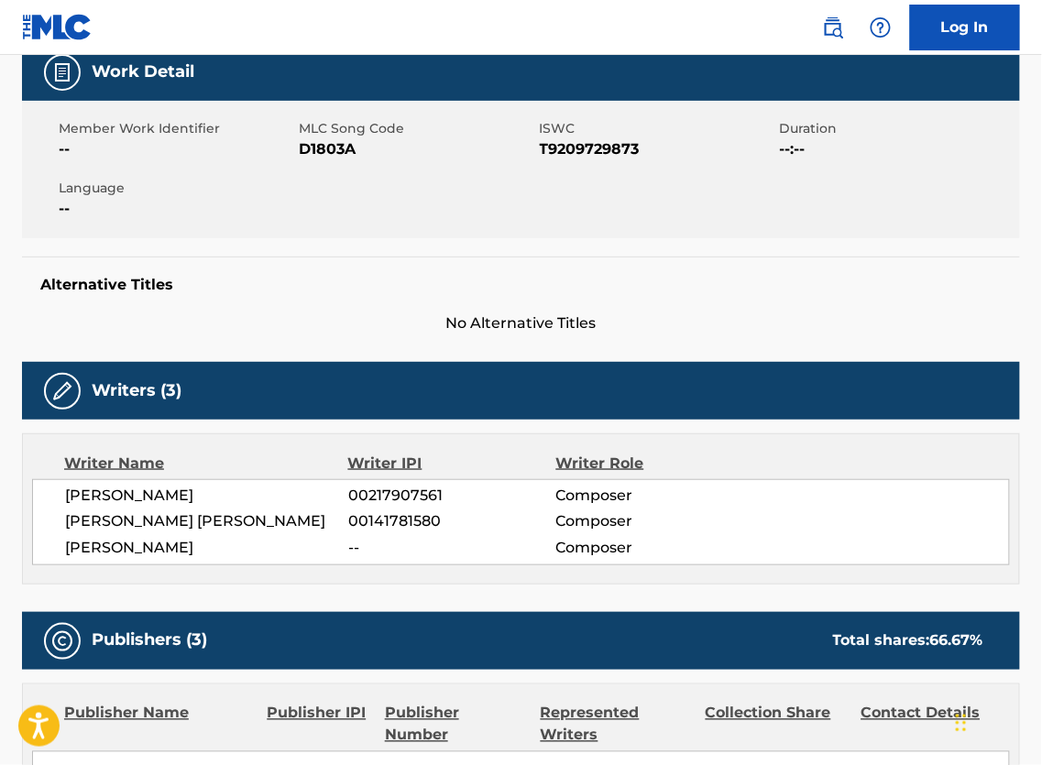
click at [182, 507] on span "[PERSON_NAME]" at bounding box center [206, 496] width 283 height 22
copy span "[PERSON_NAME]"
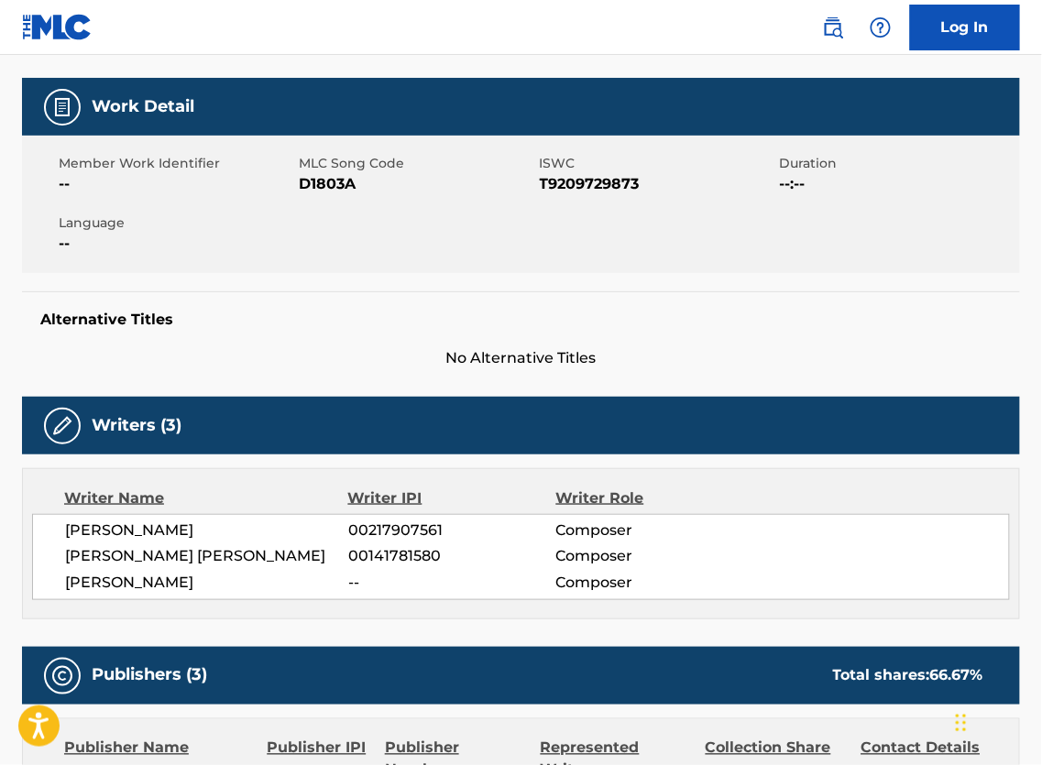
scroll to position [0, 0]
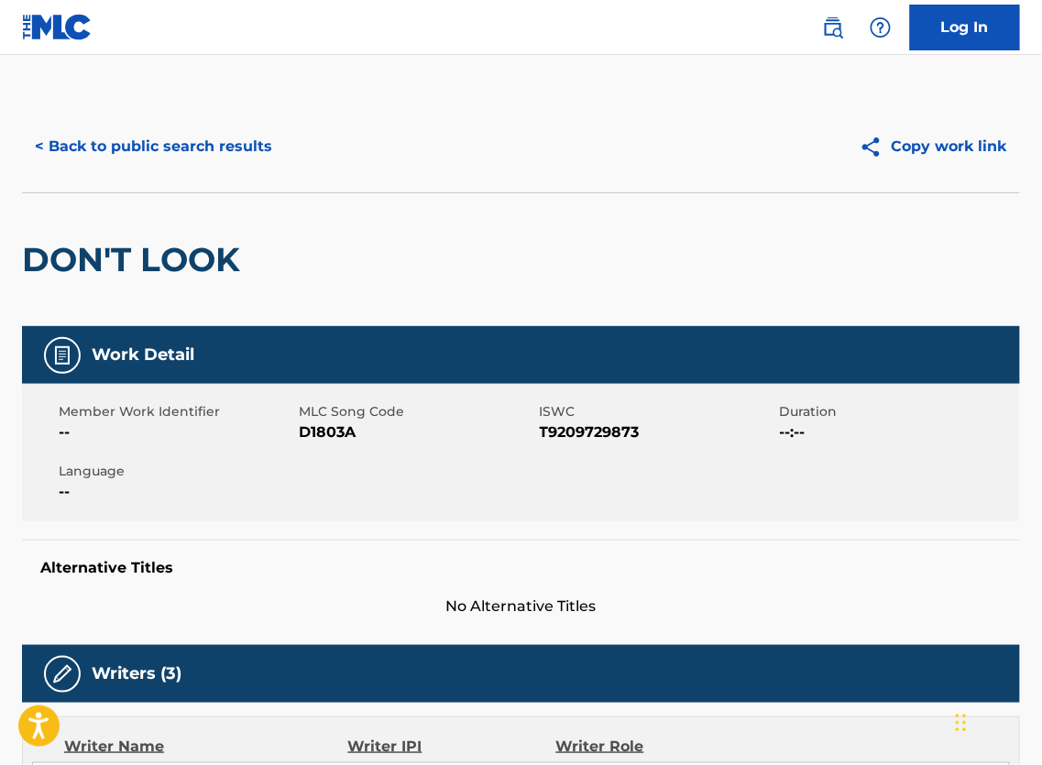
click at [205, 170] on button "< Back to public search results" at bounding box center [153, 147] width 263 height 46
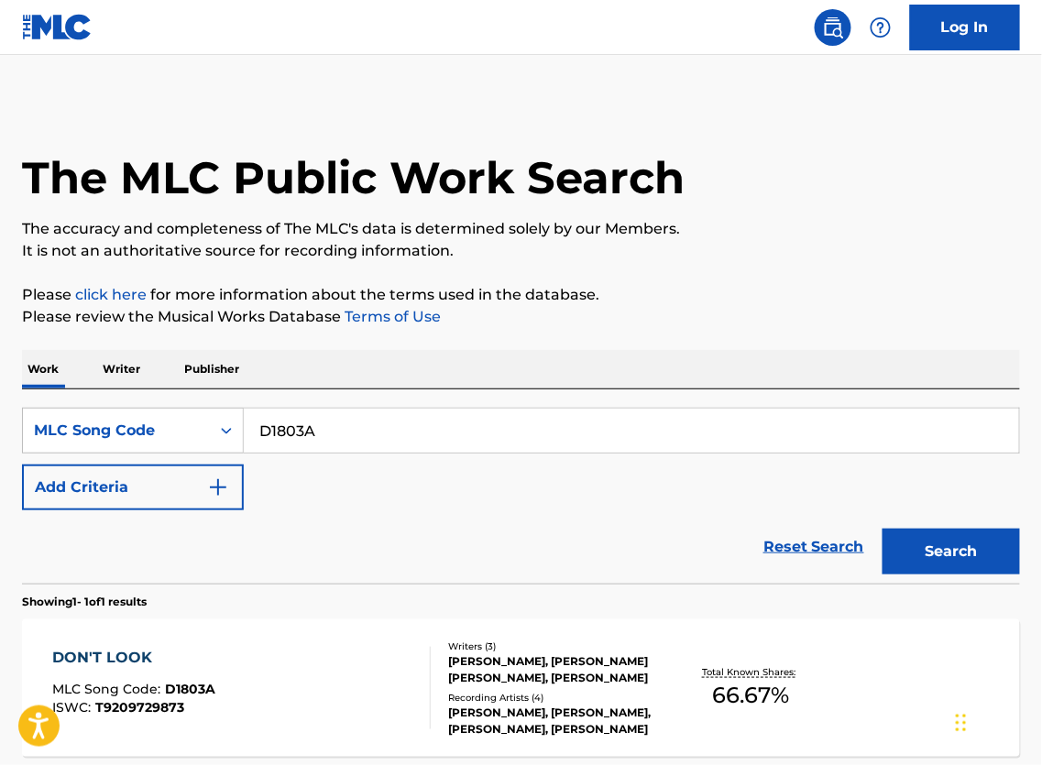
scroll to position [156, 0]
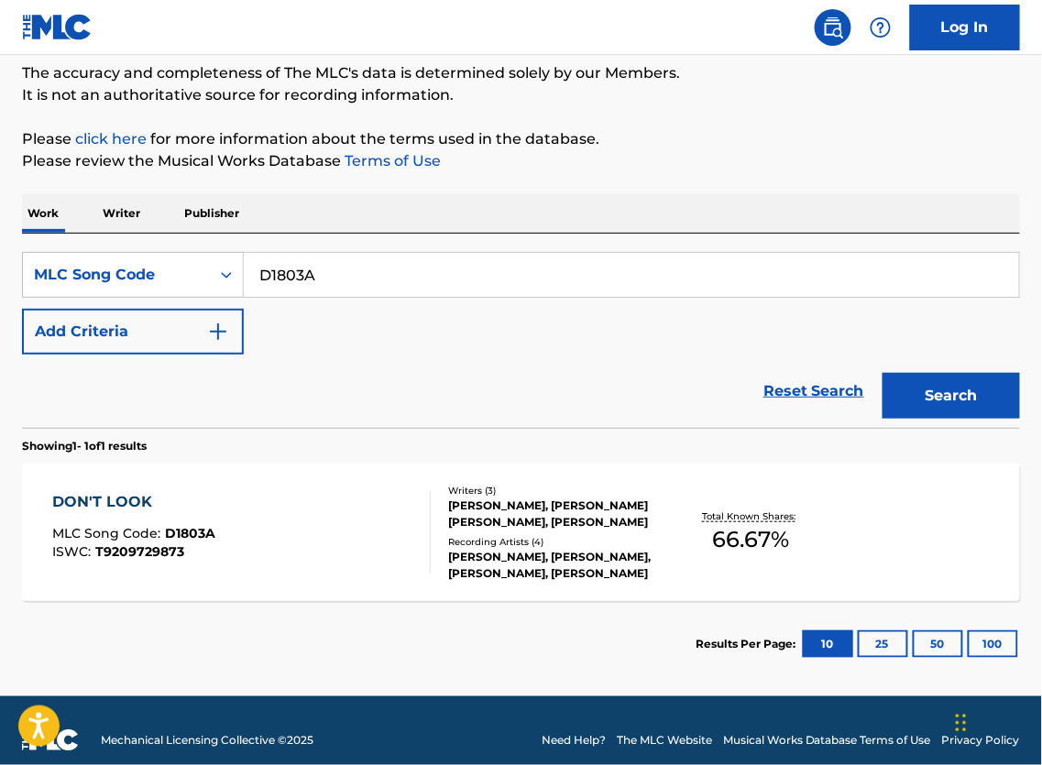
click at [418, 263] on input "D1803A" at bounding box center [631, 275] width 775 height 44
click at [414, 271] on input "D1803A" at bounding box center [631, 275] width 775 height 44
paste input "F"
type input "D1803F"
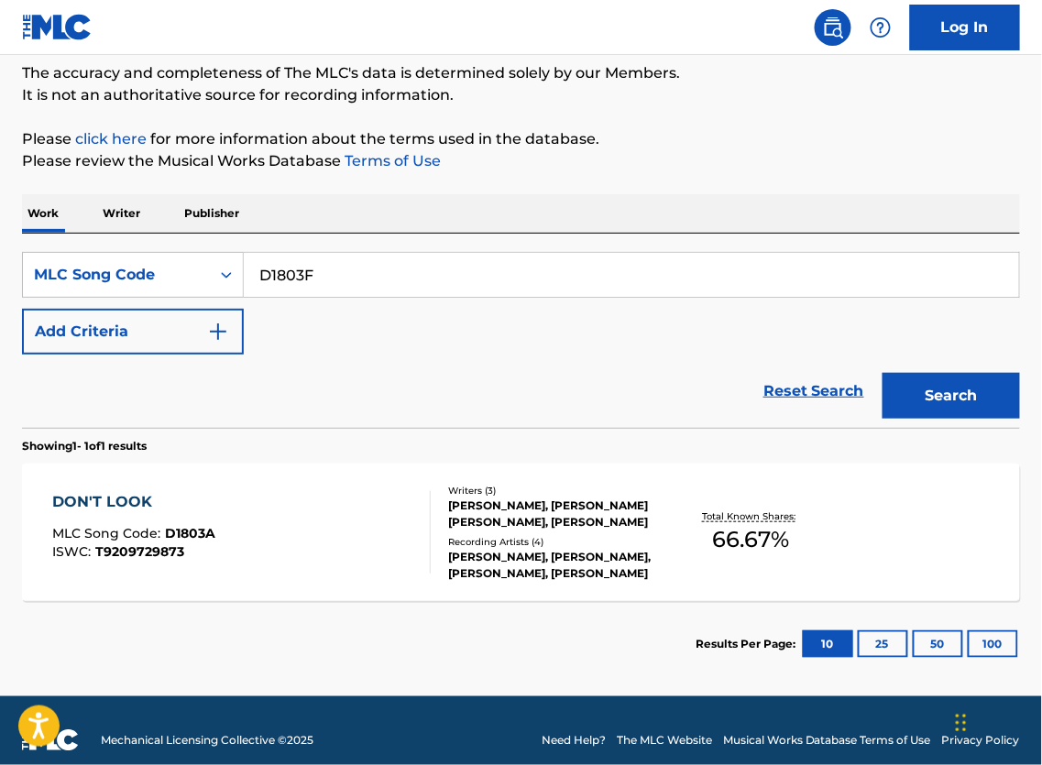
click at [956, 419] on button "Search" at bounding box center [951, 396] width 137 height 46
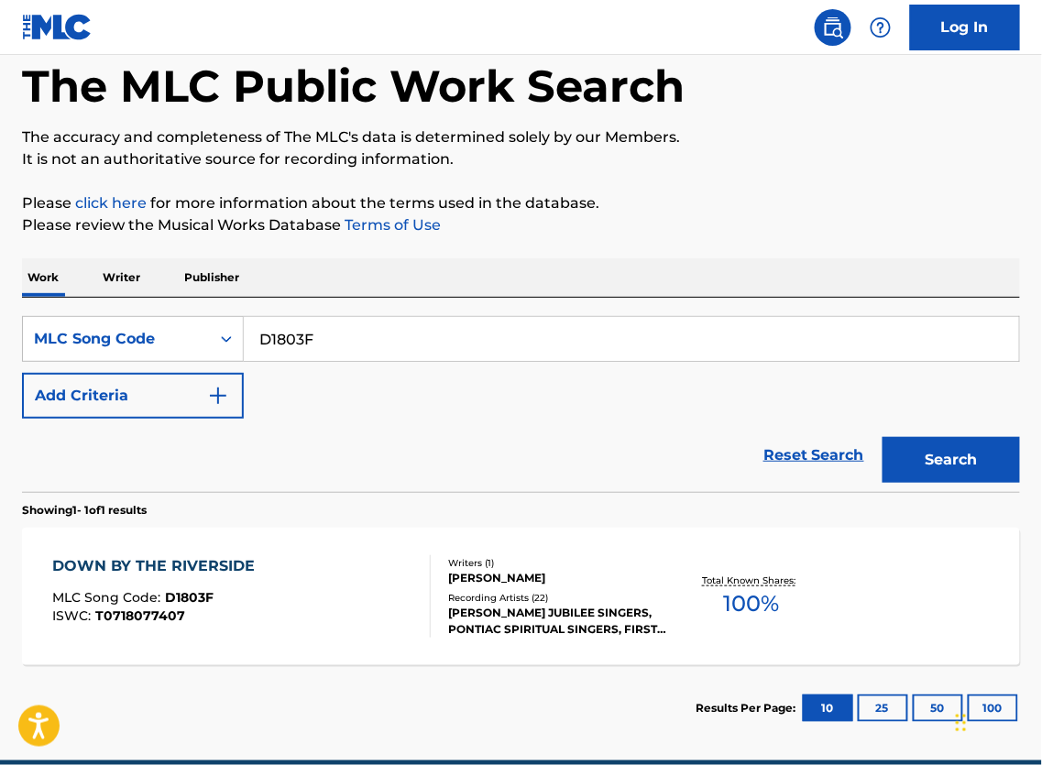
scroll to position [206, 0]
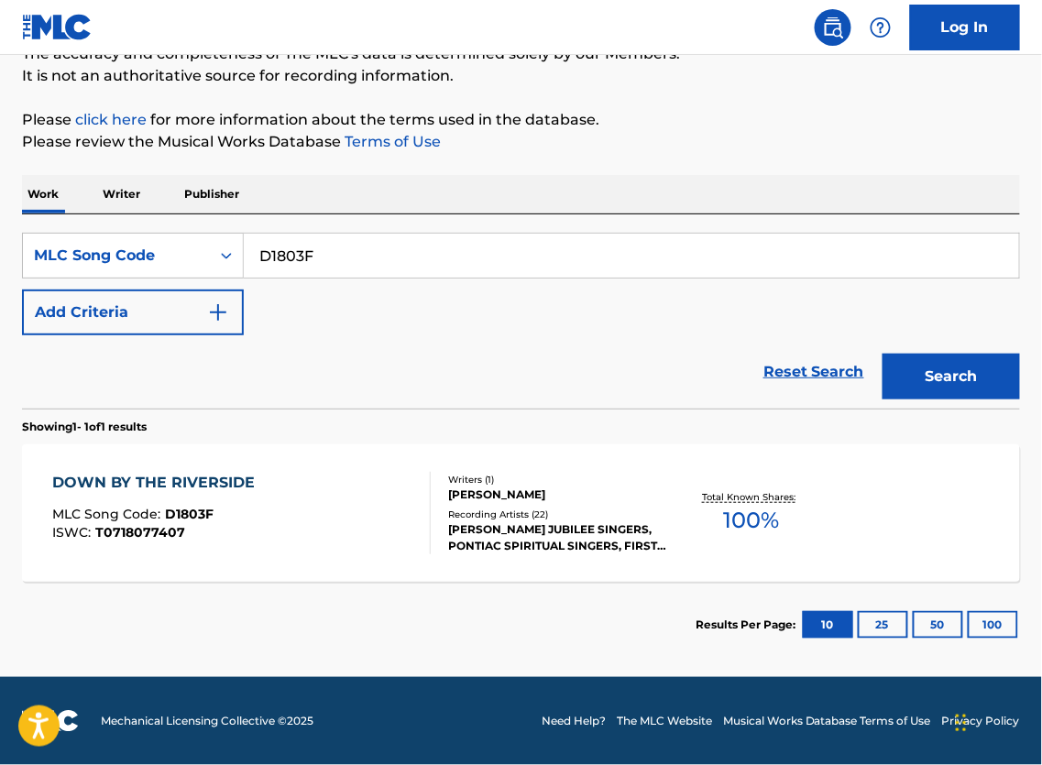
click at [328, 509] on div "DOWN BY THE RIVERSIDE MLC Song Code : D1803F ISWC : T0718077407" at bounding box center [241, 513] width 379 height 82
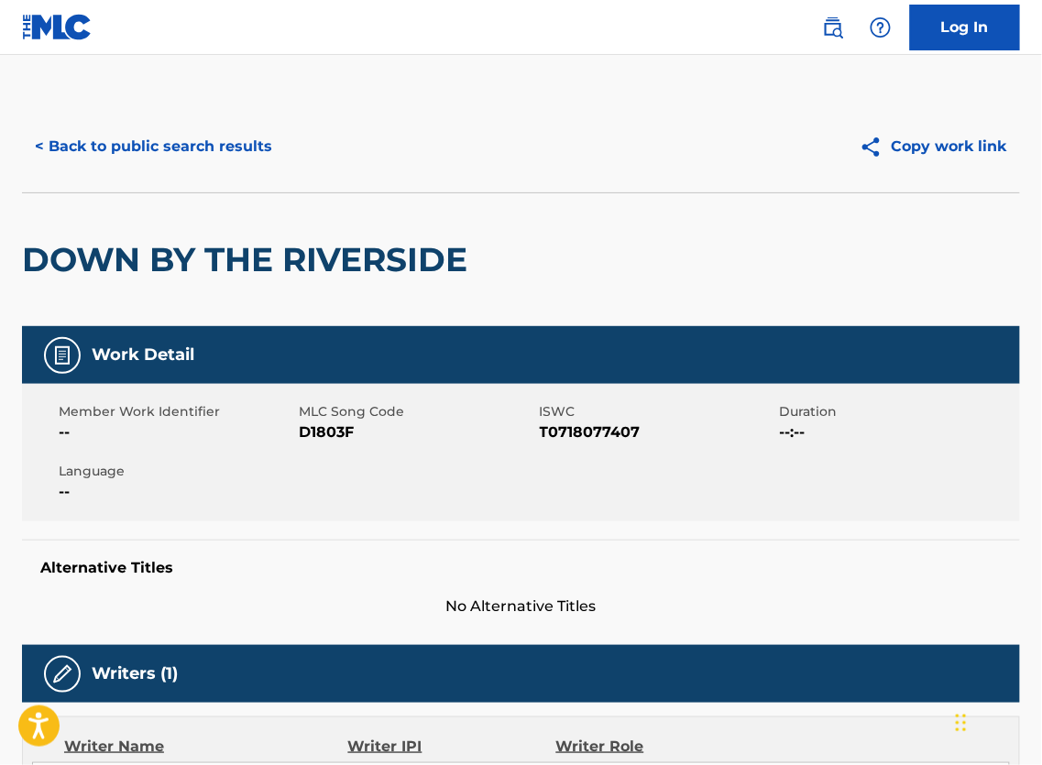
click at [191, 170] on button "< Back to public search results" at bounding box center [153, 147] width 263 height 46
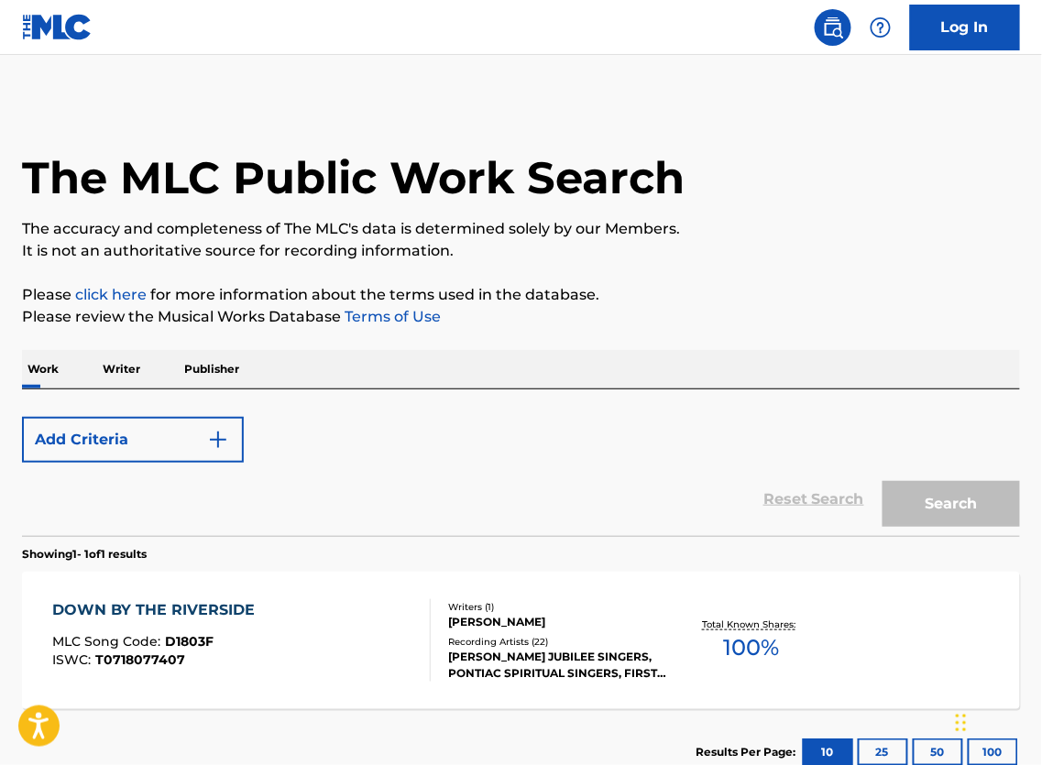
scroll to position [156, 0]
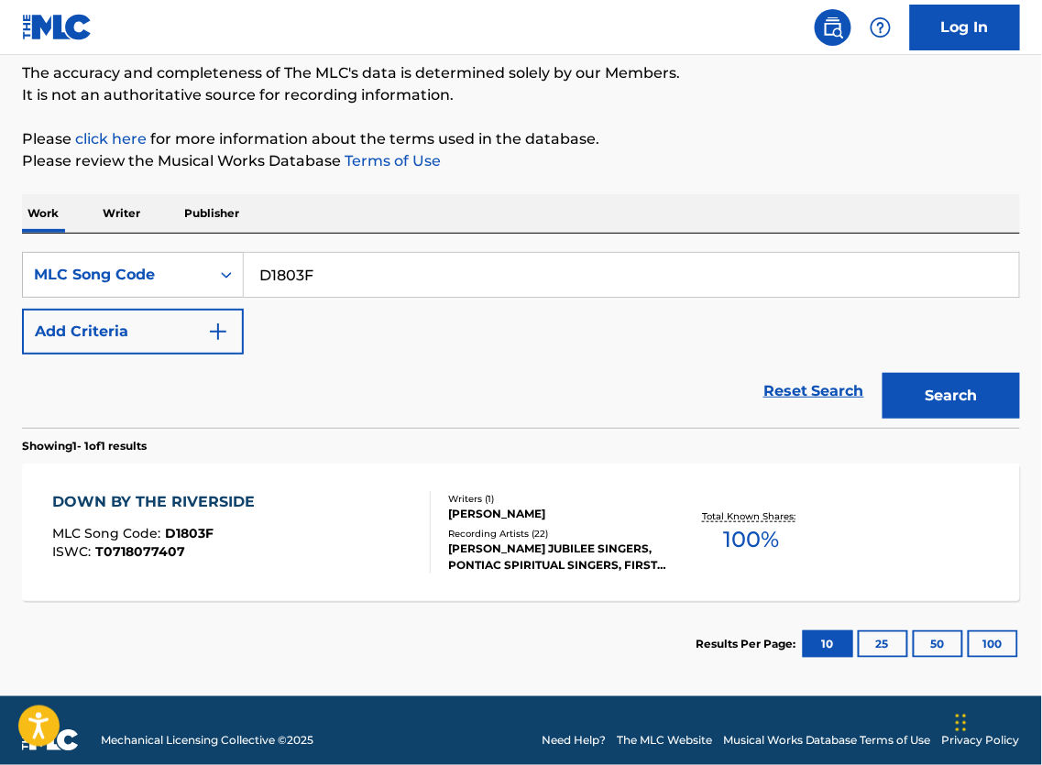
click at [419, 276] on input "D1803F" at bounding box center [631, 275] width 775 height 44
paste input "701B"
type input "D1701B"
click at [943, 395] on button "Search" at bounding box center [951, 396] width 137 height 46
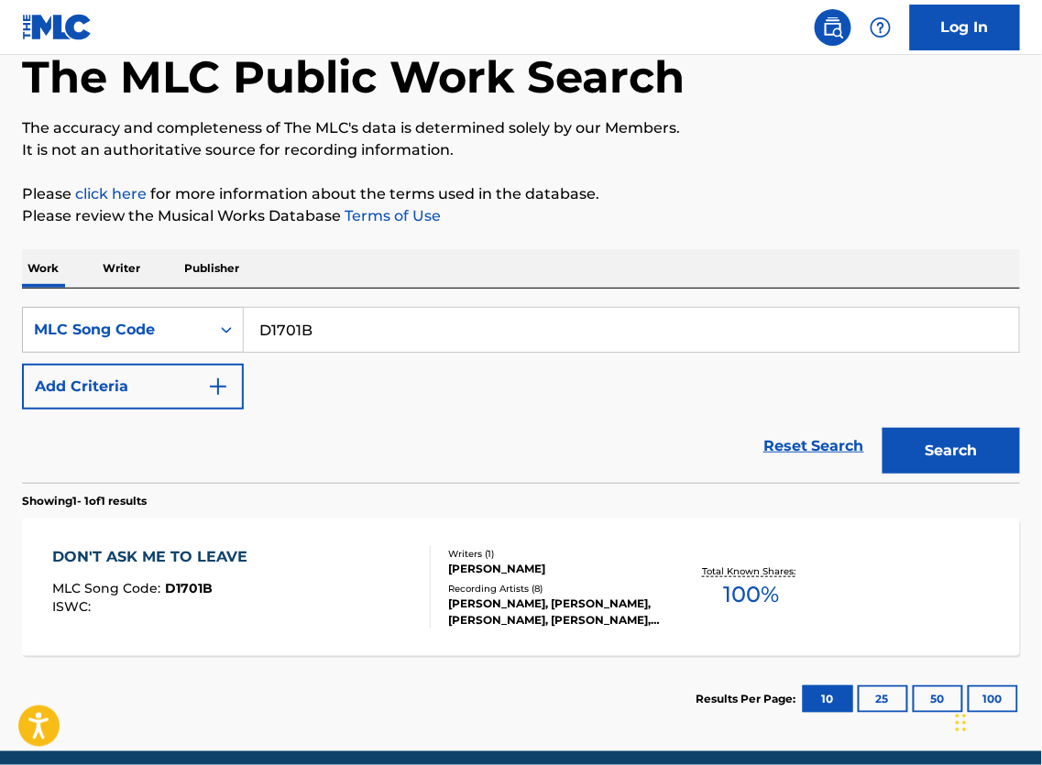
scroll to position [206, 0]
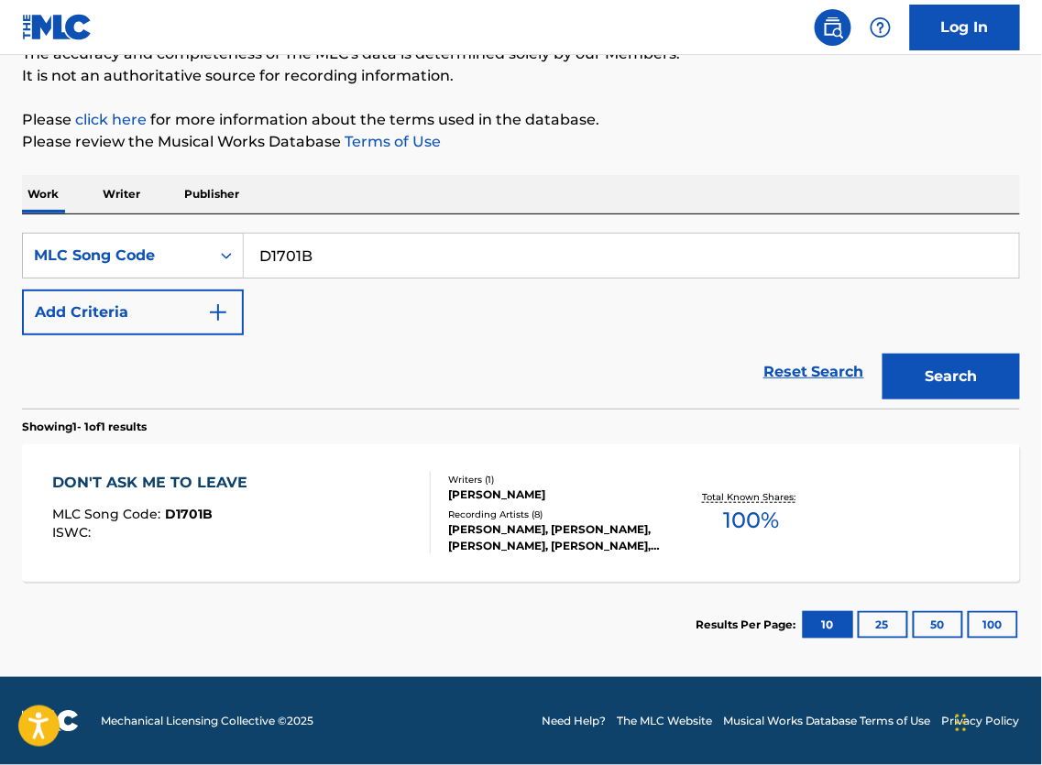
click at [400, 479] on div "DON'T ASK ME TO LEAVE MLC Song Code : D1701B ISWC :" at bounding box center [241, 513] width 379 height 82
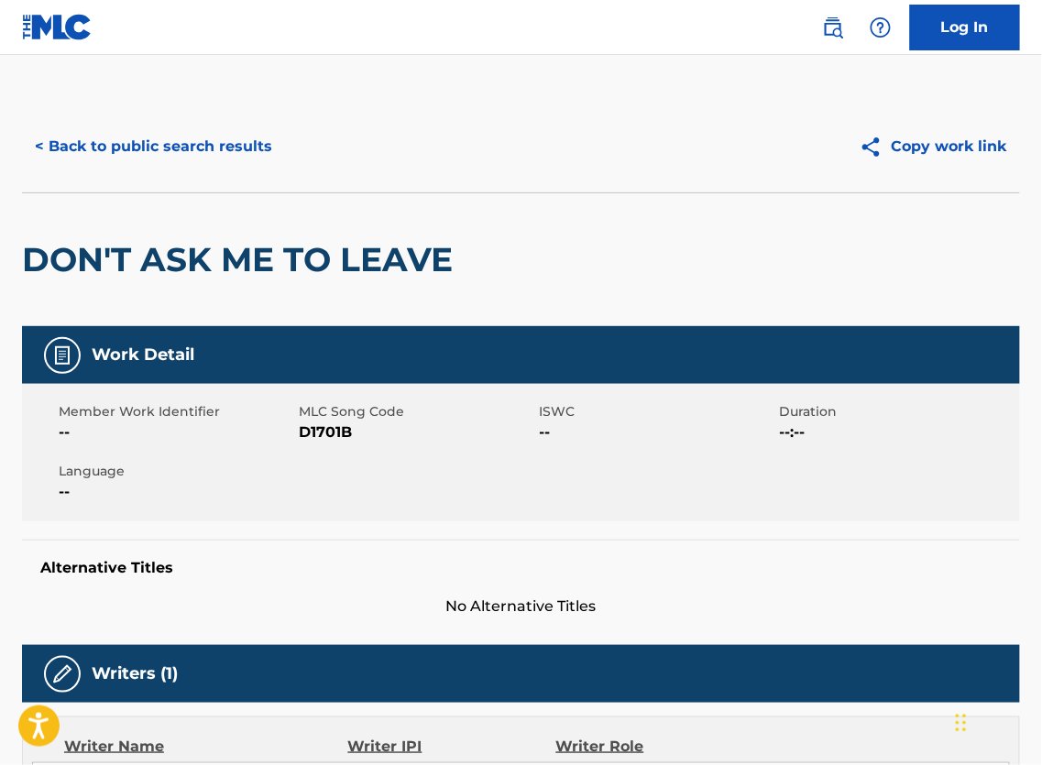
click at [249, 170] on button "< Back to public search results" at bounding box center [153, 147] width 263 height 46
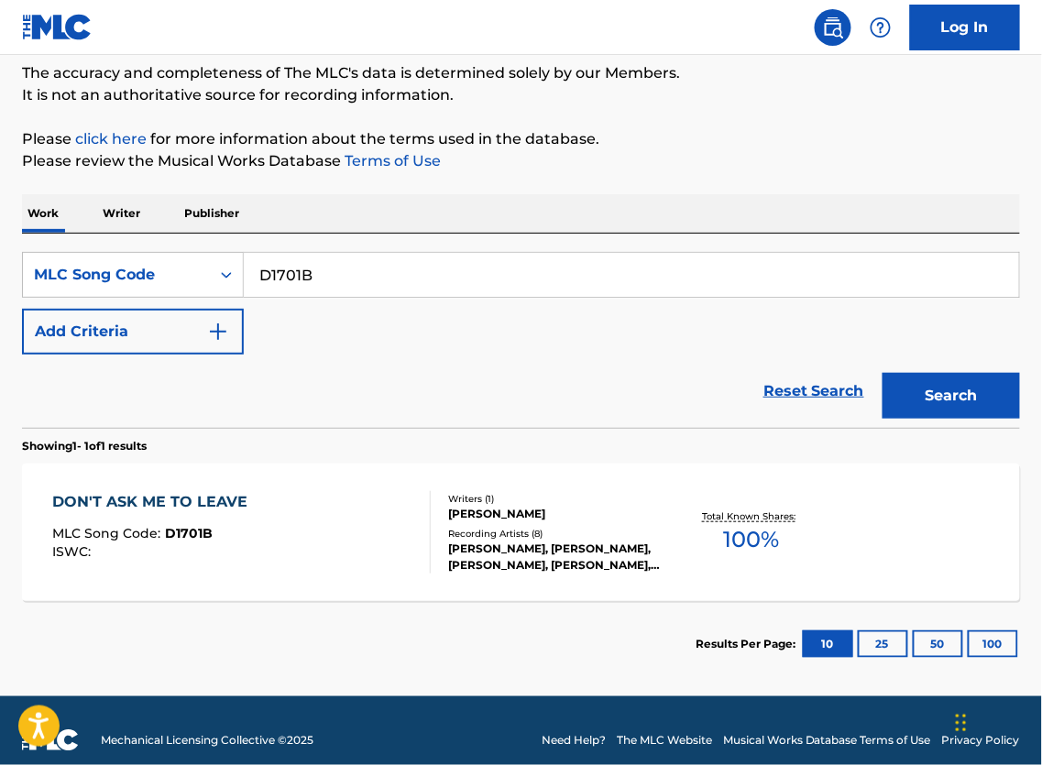
click at [362, 285] on input "D1701B" at bounding box center [631, 275] width 775 height 44
paste input "E1776Q"
type input "E1776Q"
click at [966, 411] on button "Search" at bounding box center [951, 396] width 137 height 46
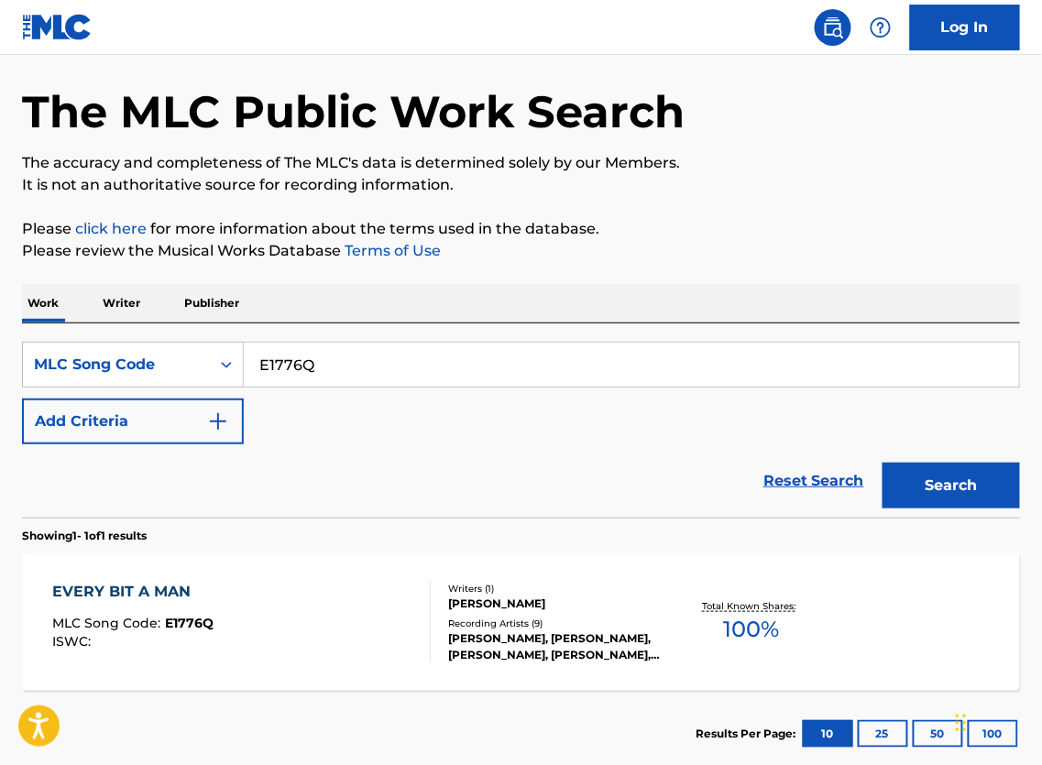
scroll to position [206, 0]
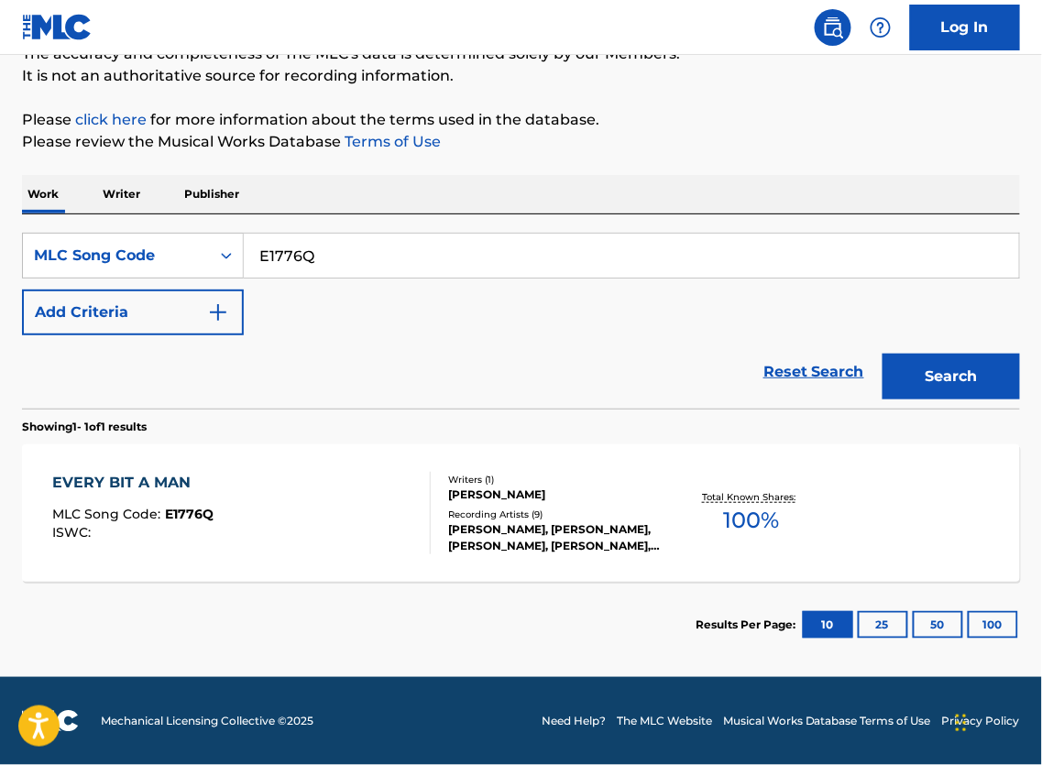
click at [423, 498] on div at bounding box center [422, 513] width 15 height 82
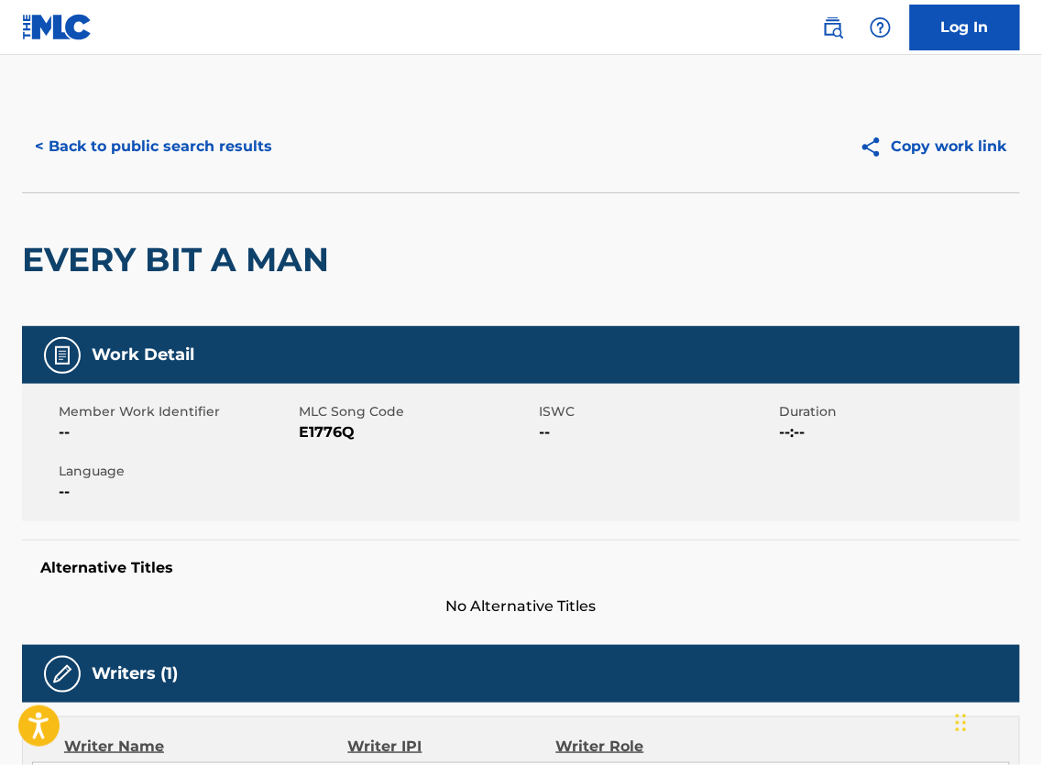
click at [173, 150] on button "< Back to public search results" at bounding box center [153, 147] width 263 height 46
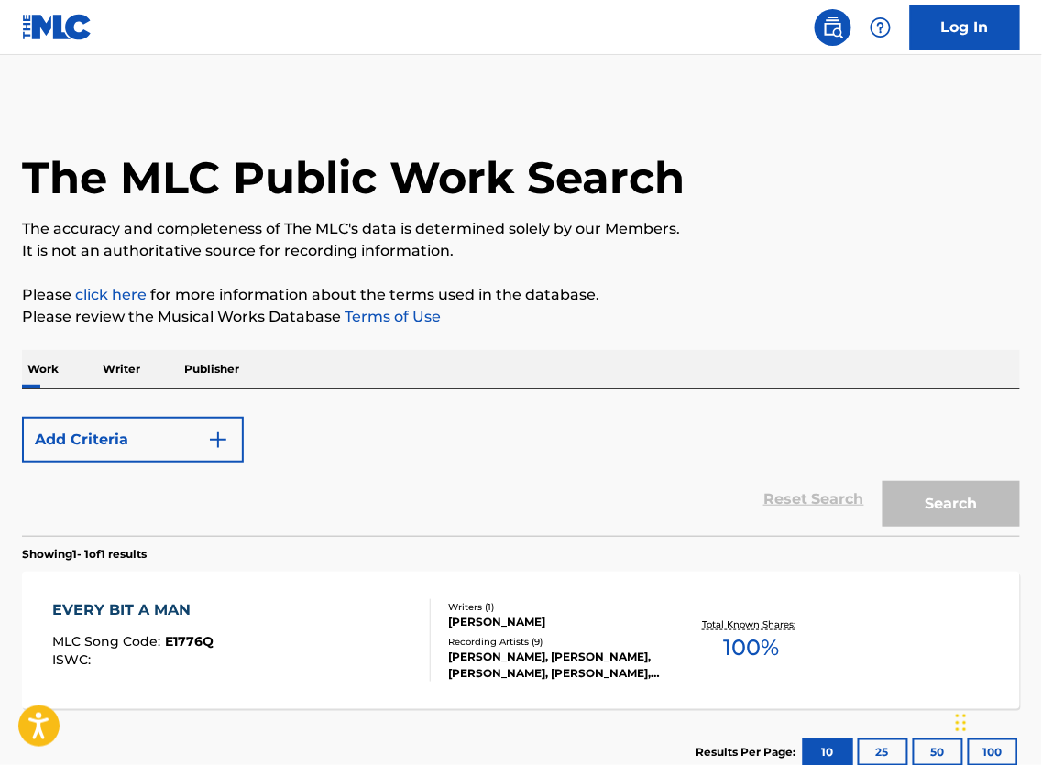
scroll to position [156, 0]
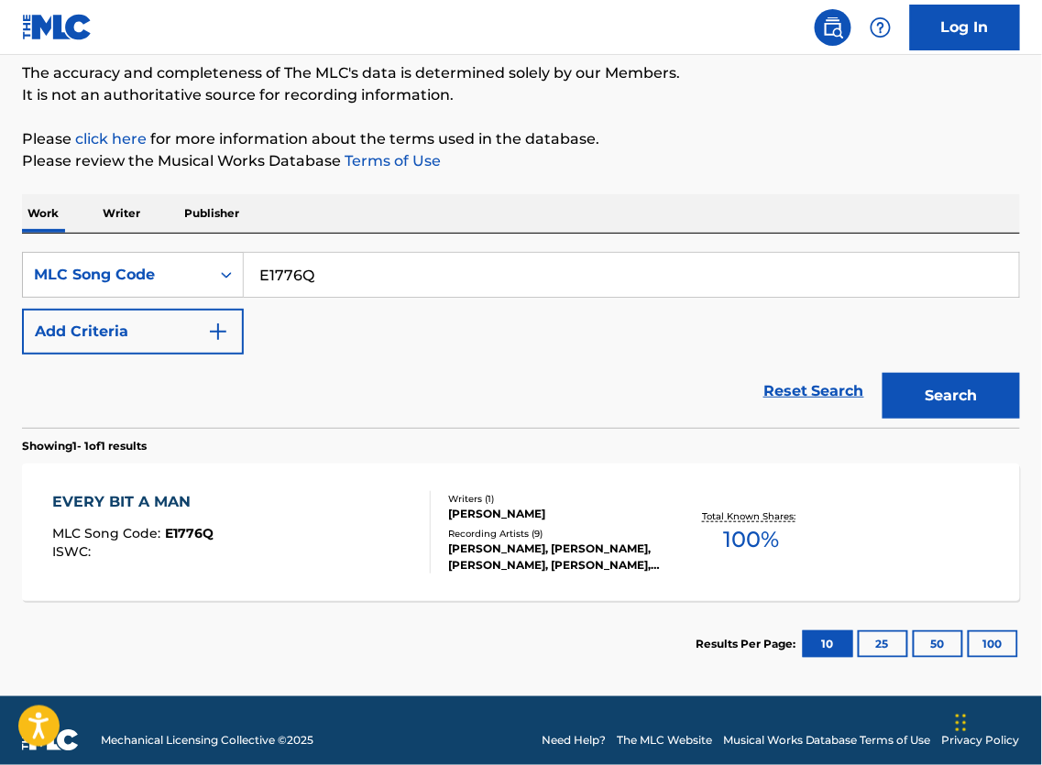
click at [423, 278] on input "E1776Q" at bounding box center [631, 275] width 775 height 44
paste input "SVA04T"
type input "SVA04T"
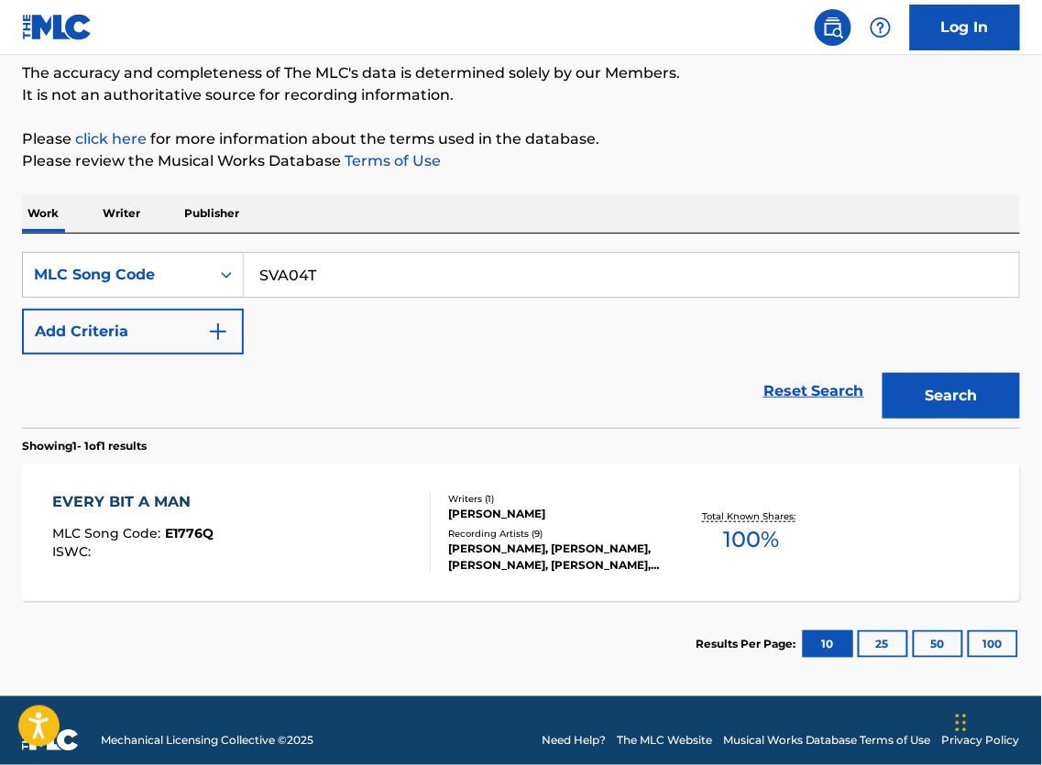
click at [936, 416] on button "Search" at bounding box center [951, 396] width 137 height 46
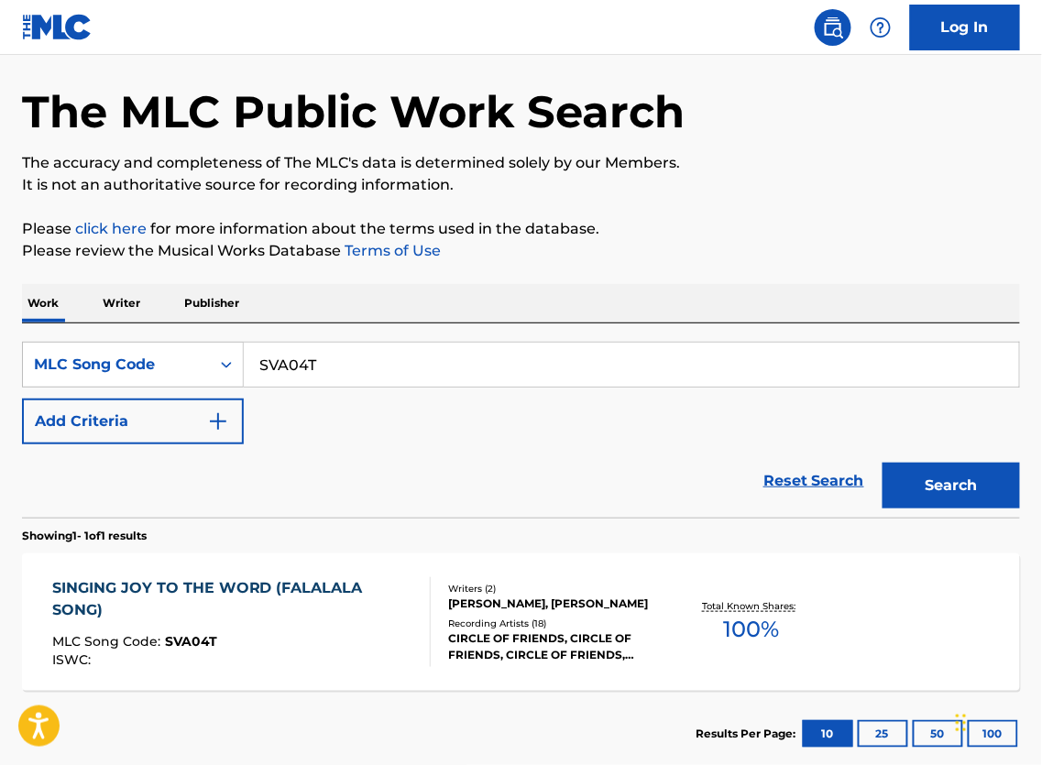
scroll to position [206, 0]
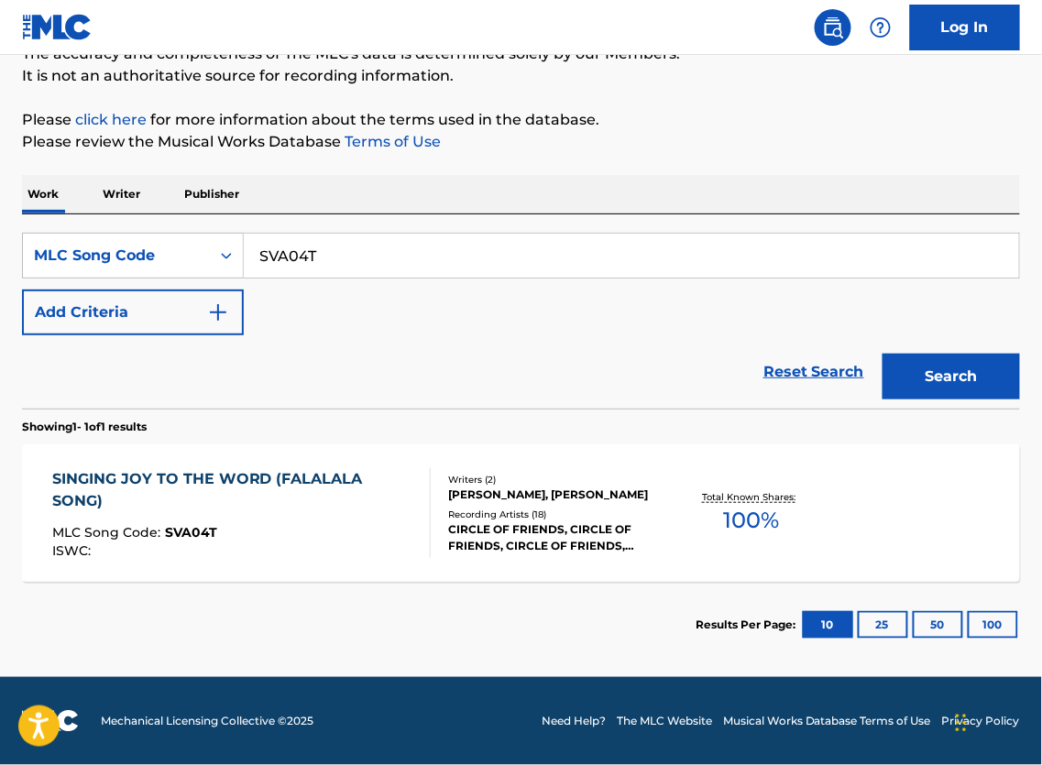
click at [359, 501] on div "SINGING JOY TO THE WORD (FALALALA SONG) MLC Song Code : SVA04T ISWC :" at bounding box center [234, 513] width 364 height 90
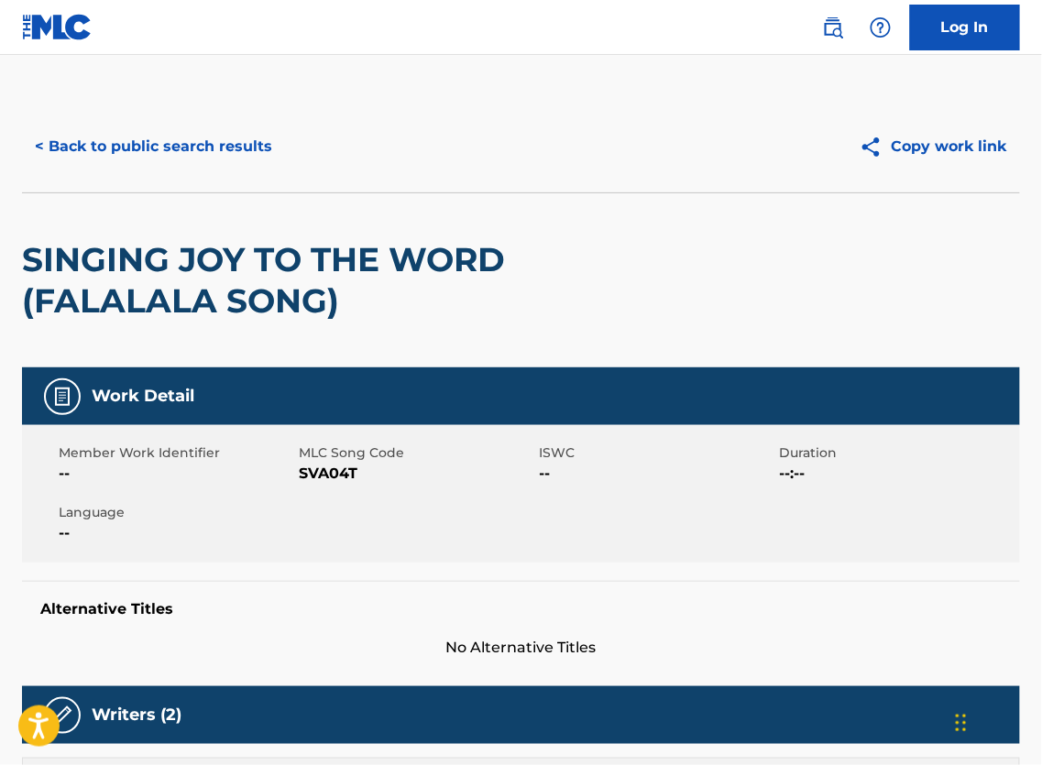
click at [135, 137] on button "< Back to public search results" at bounding box center [153, 147] width 263 height 46
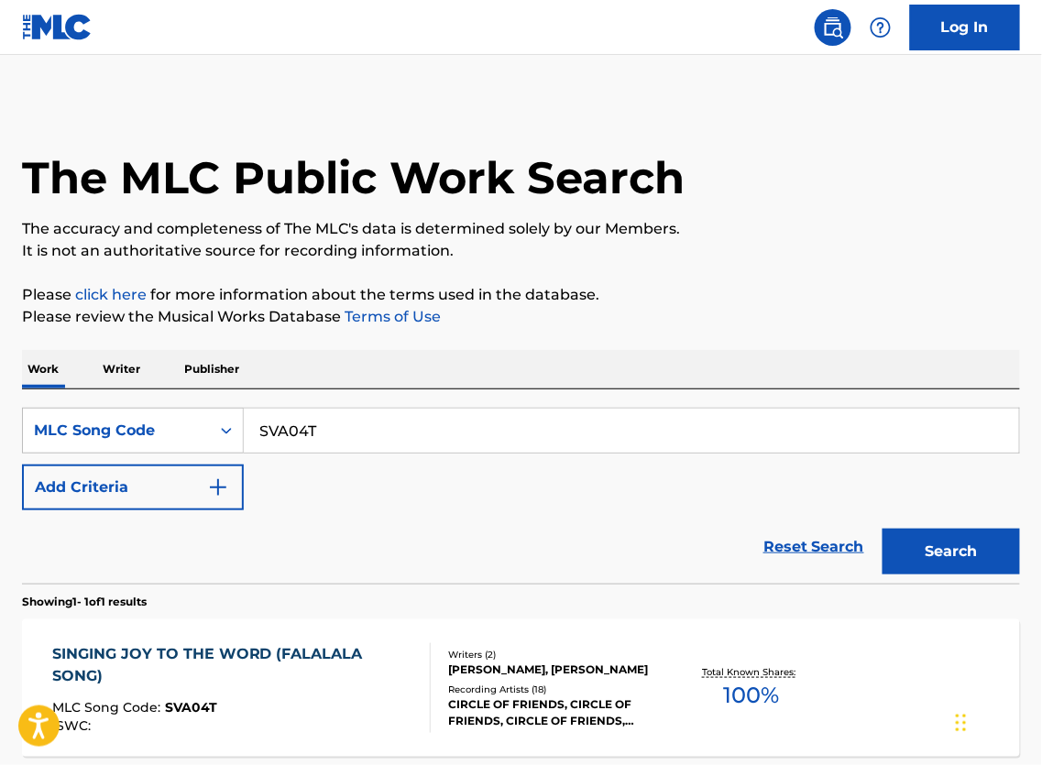
scroll to position [156, 0]
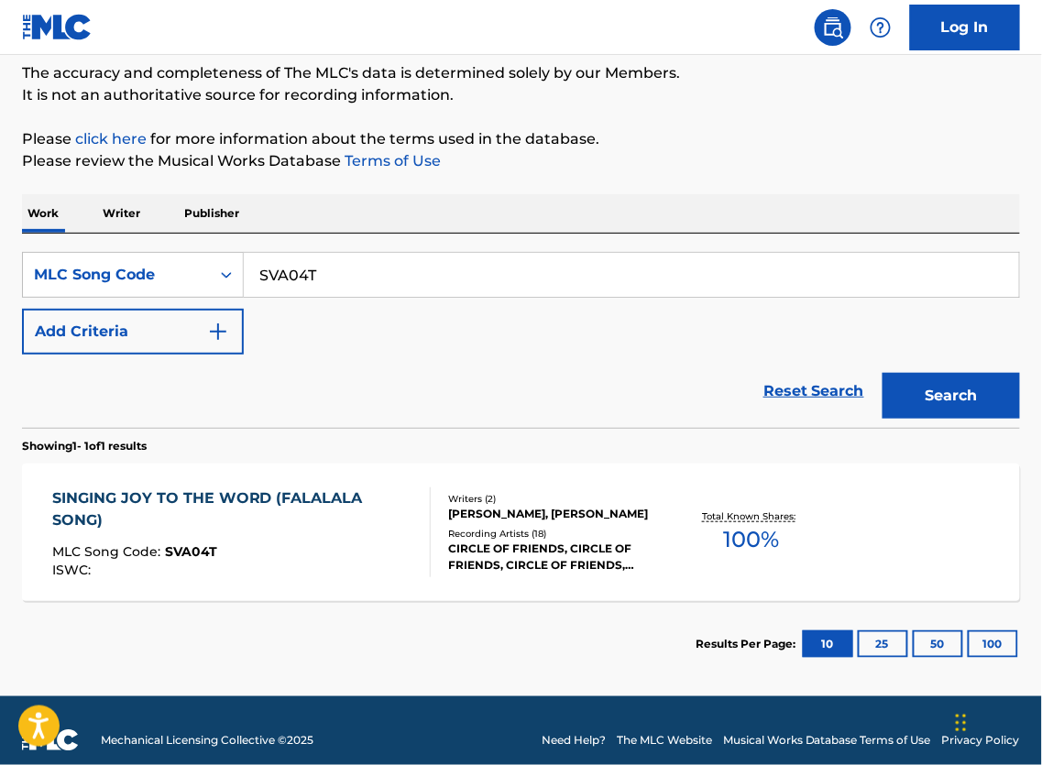
click at [430, 297] on input "SVA04T" at bounding box center [631, 275] width 775 height 44
paste input "LE46K7"
type input "LE46K7"
click at [941, 392] on button "Search" at bounding box center [951, 396] width 137 height 46
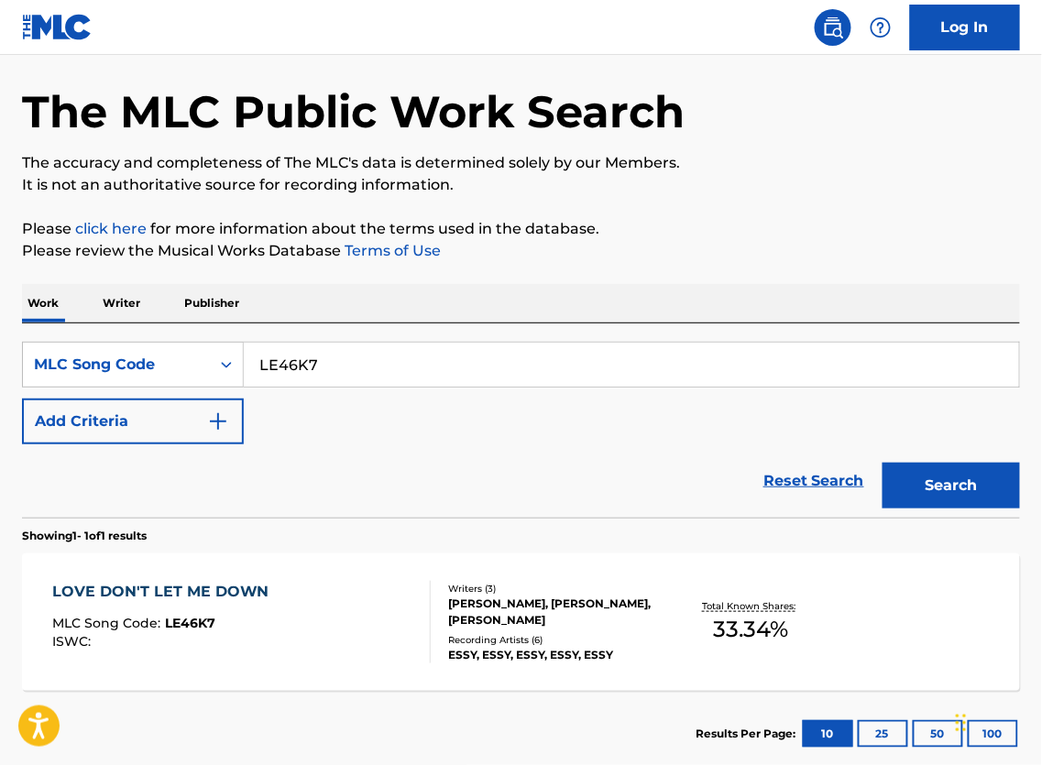
scroll to position [206, 0]
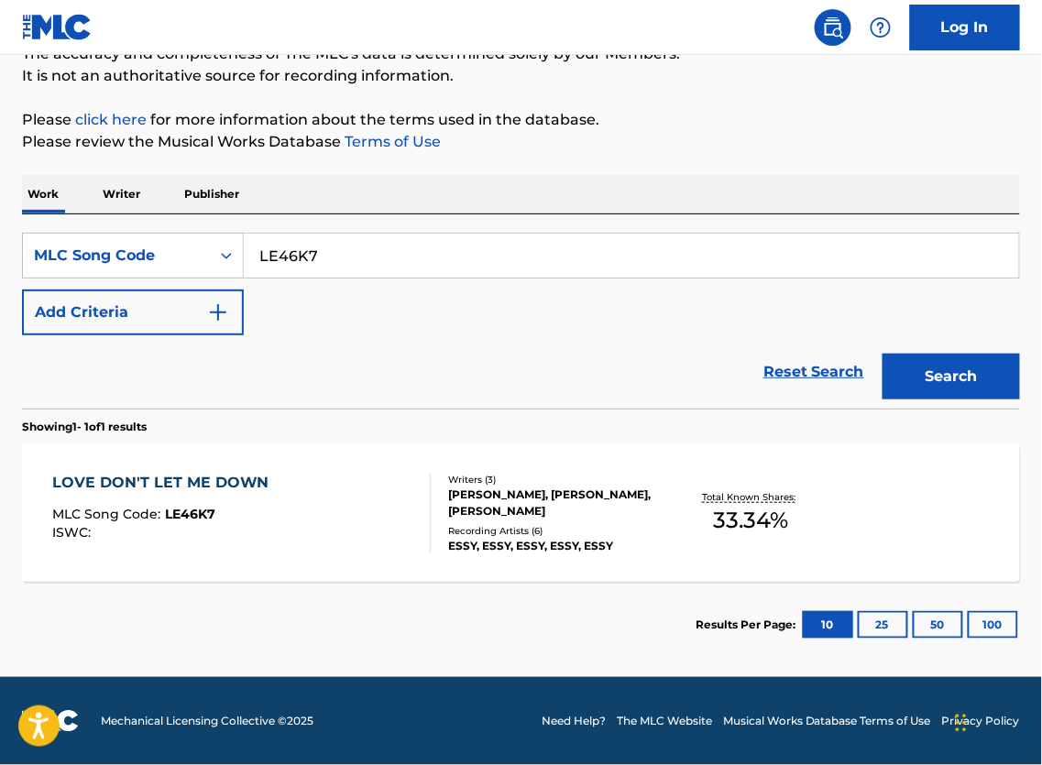
click at [439, 515] on div "Writers ( 3 ) [PERSON_NAME], [PERSON_NAME], [PERSON_NAME] Recording Artists ( 6…" at bounding box center [549, 514] width 237 height 82
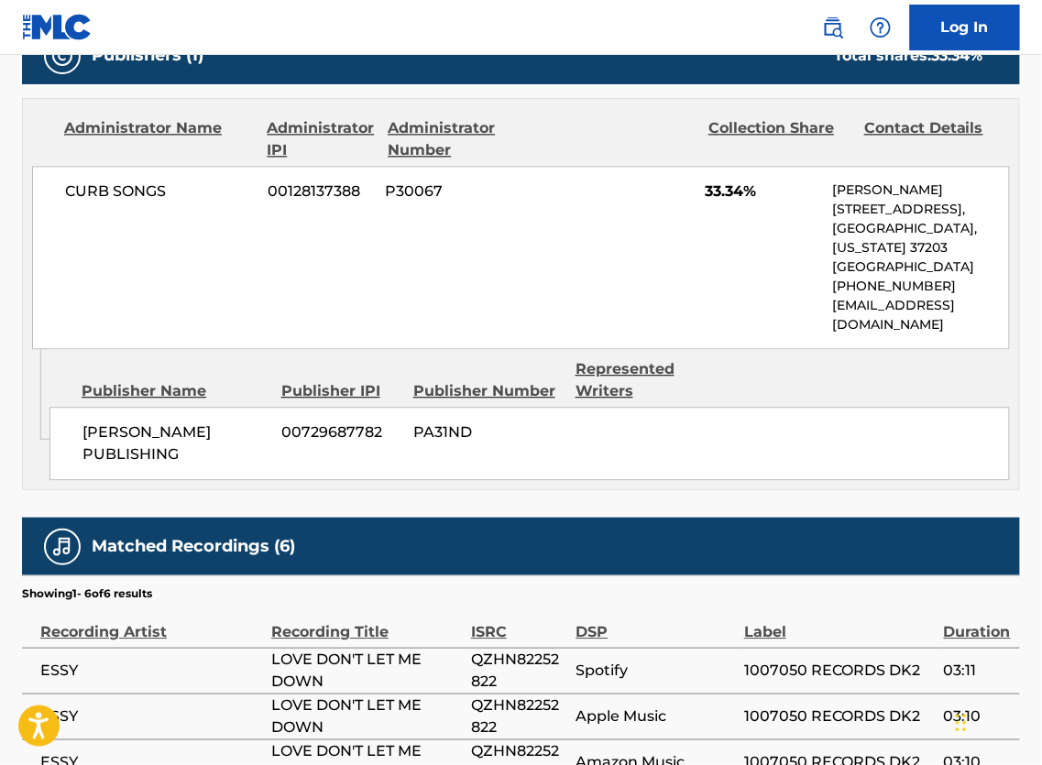
scroll to position [844, 0]
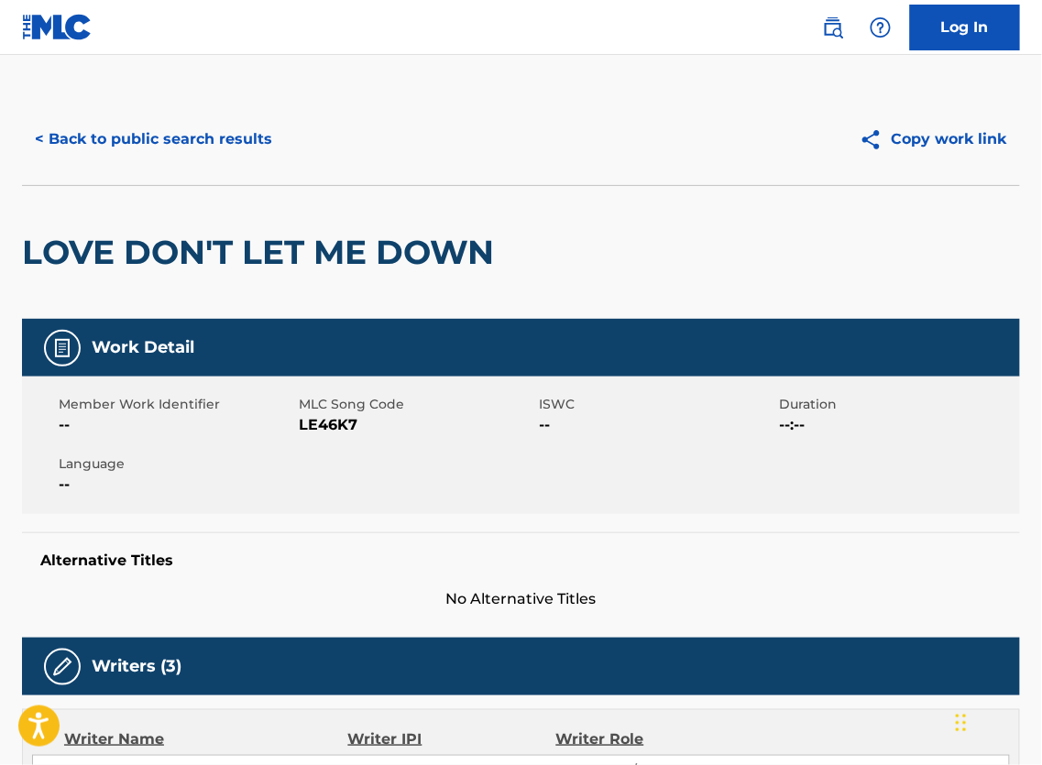
click at [178, 143] on button "< Back to public search results" at bounding box center [153, 139] width 263 height 46
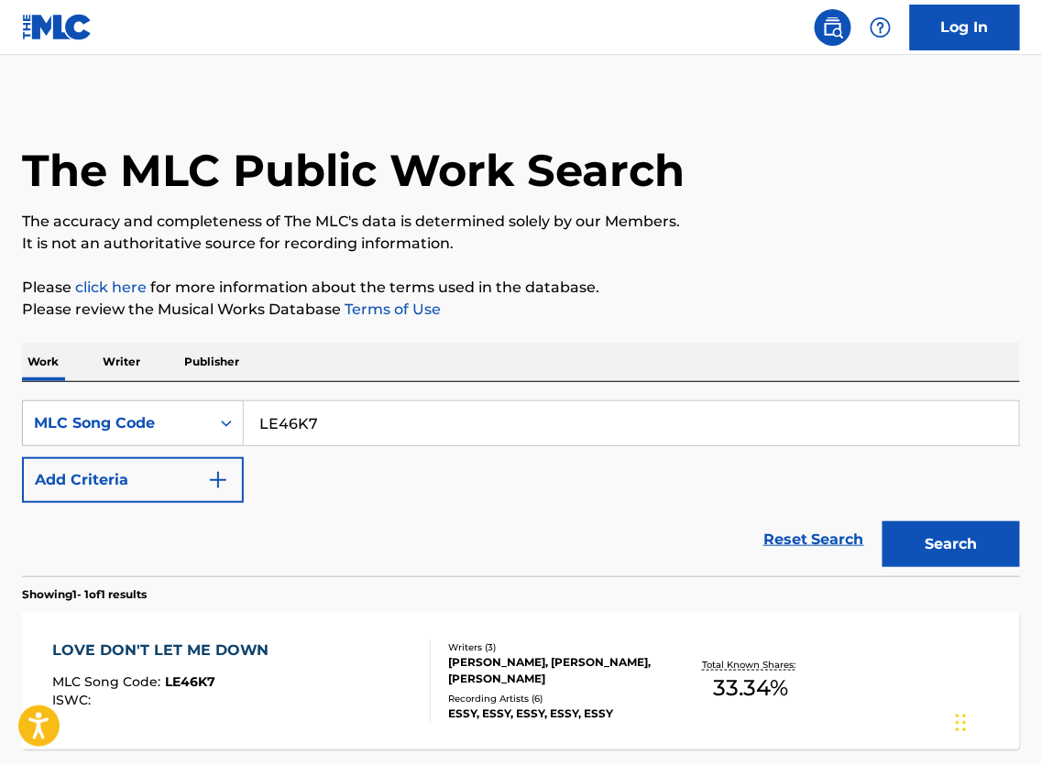
scroll to position [156, 0]
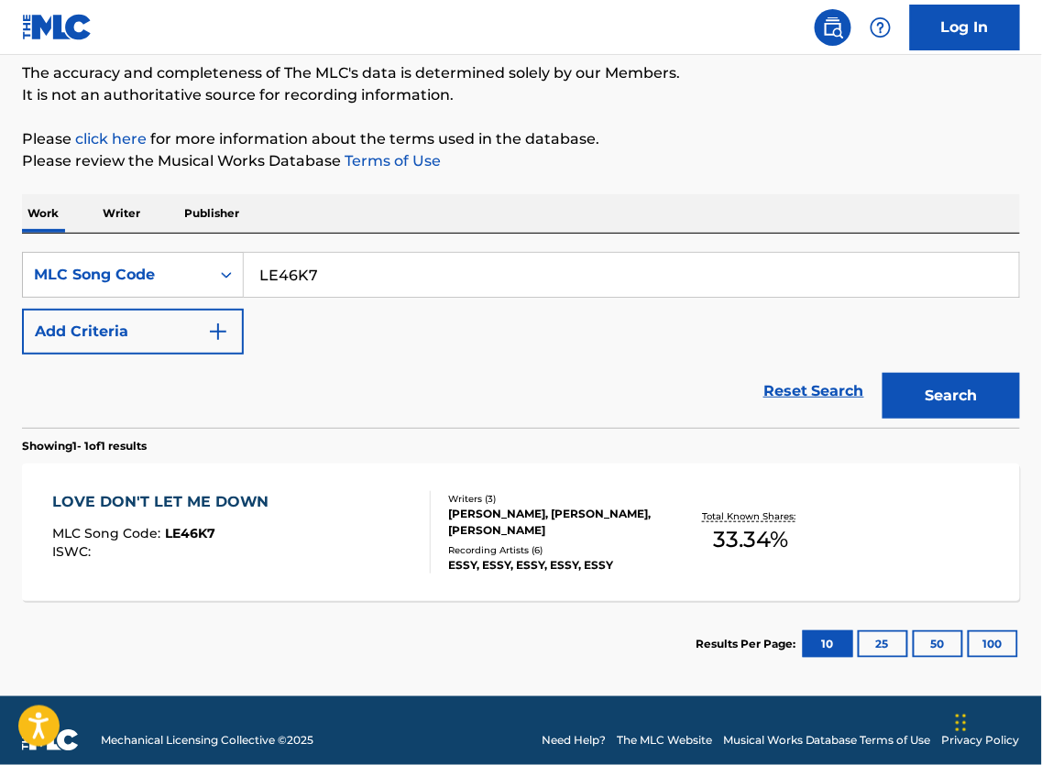
click at [443, 279] on input "LE46K7" at bounding box center [631, 275] width 775 height 44
paste input "OB"
type input "LE46OB"
click at [945, 402] on button "Search" at bounding box center [951, 396] width 137 height 46
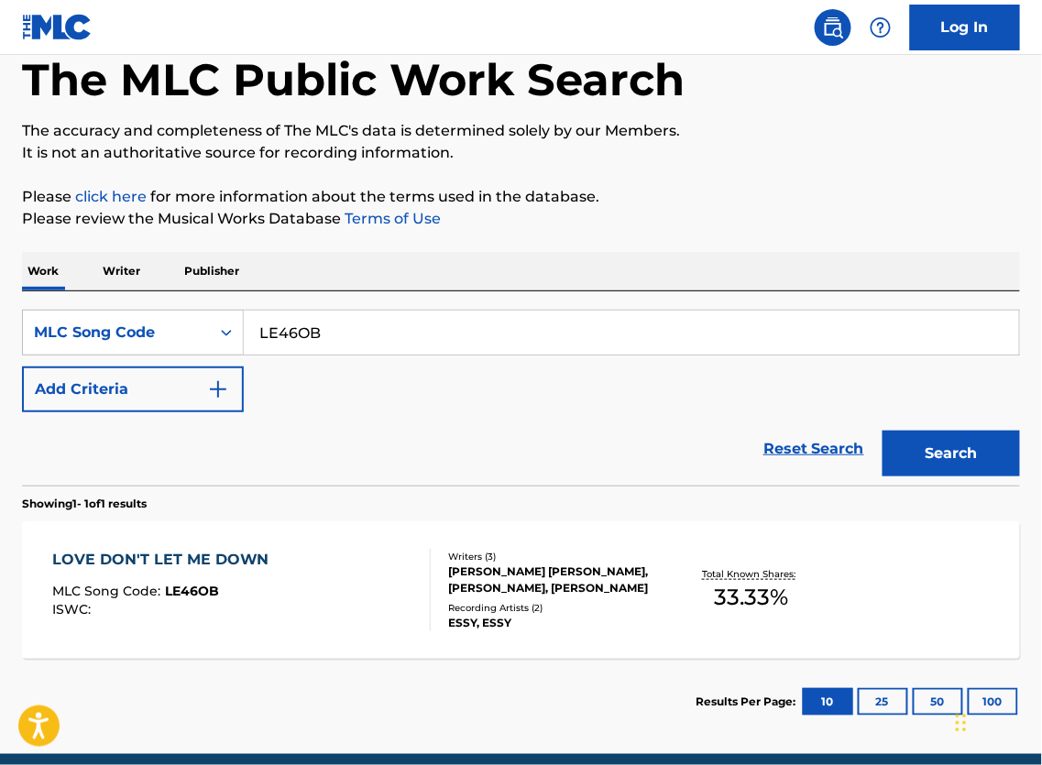
scroll to position [206, 0]
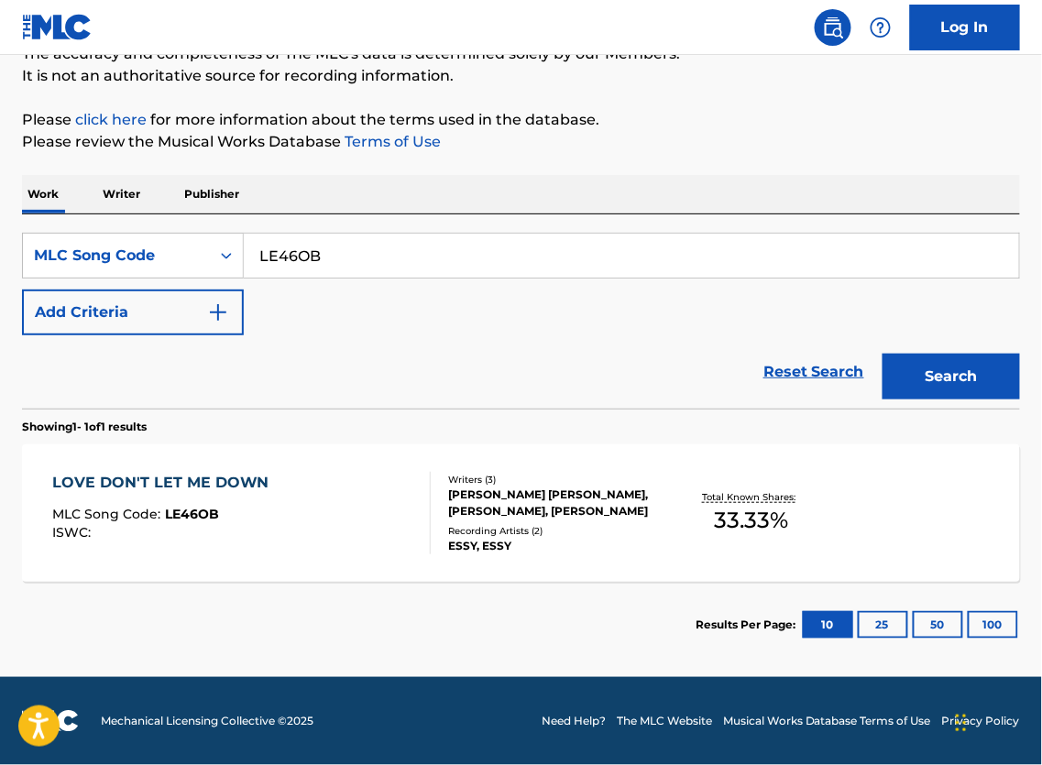
click at [543, 538] on div "ESSY, ESSY" at bounding box center [558, 546] width 220 height 16
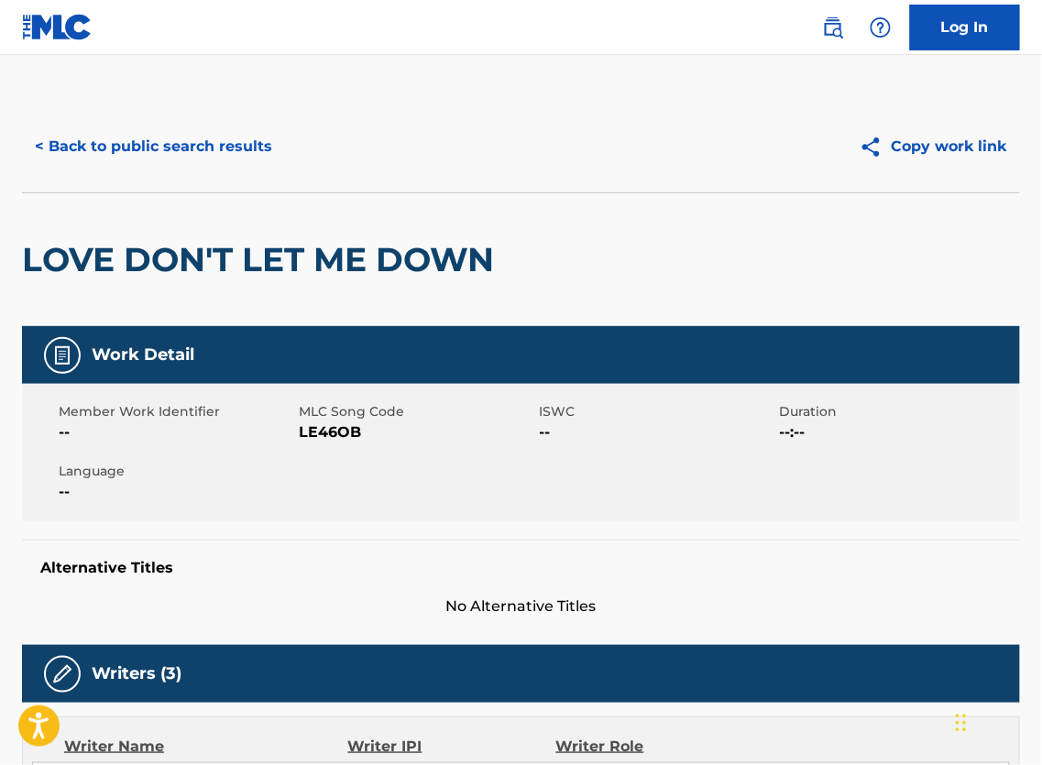
click at [174, 149] on button "< Back to public search results" at bounding box center [153, 147] width 263 height 46
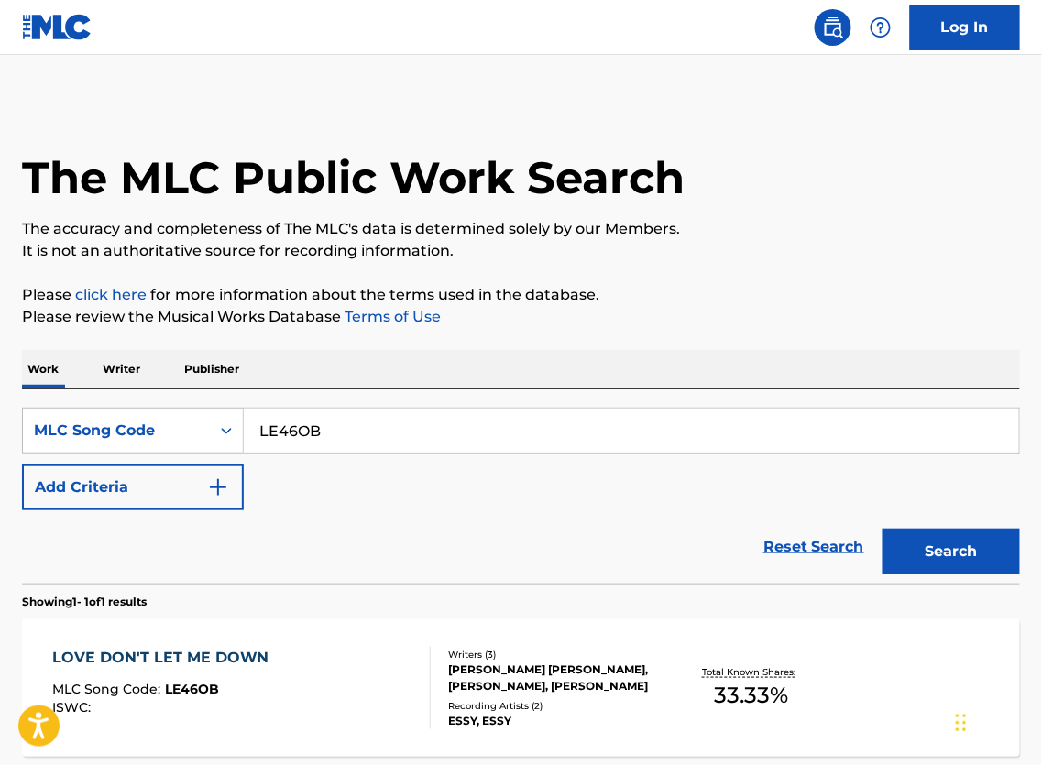
scroll to position [156, 0]
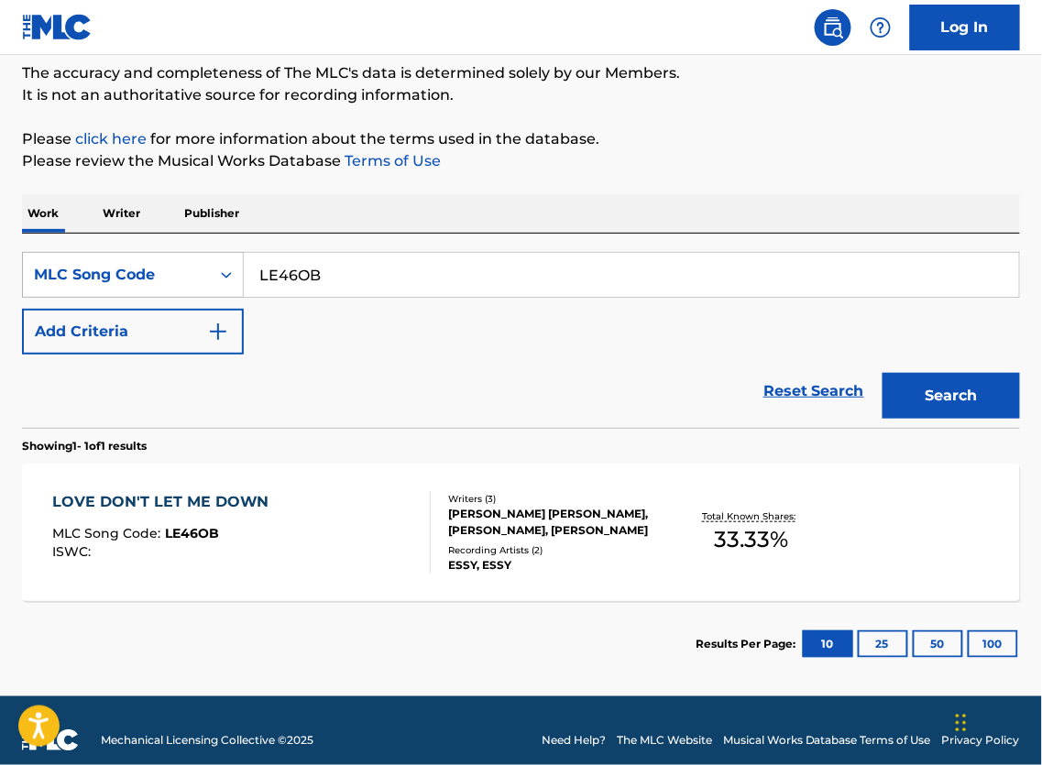
click at [167, 282] on div "MLC Song Code" at bounding box center [116, 275] width 165 height 22
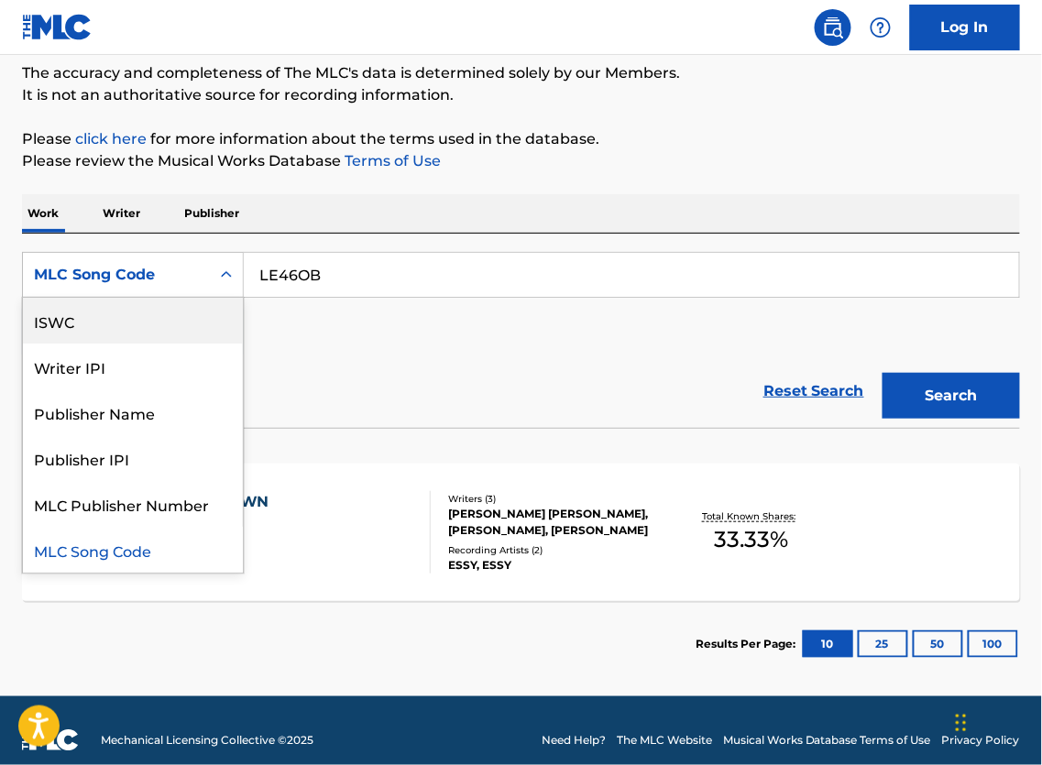
scroll to position [0, 0]
click at [156, 340] on div "Work Title" at bounding box center [133, 321] width 220 height 46
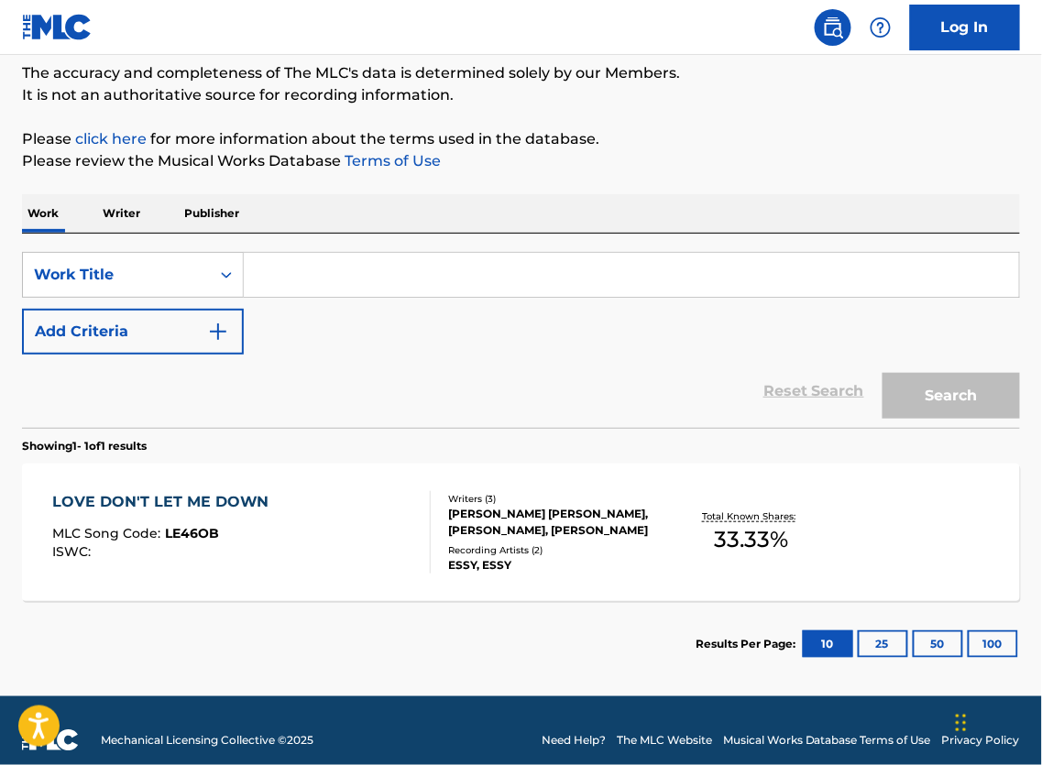
click at [426, 277] on input "Search Form" at bounding box center [631, 275] width 775 height 44
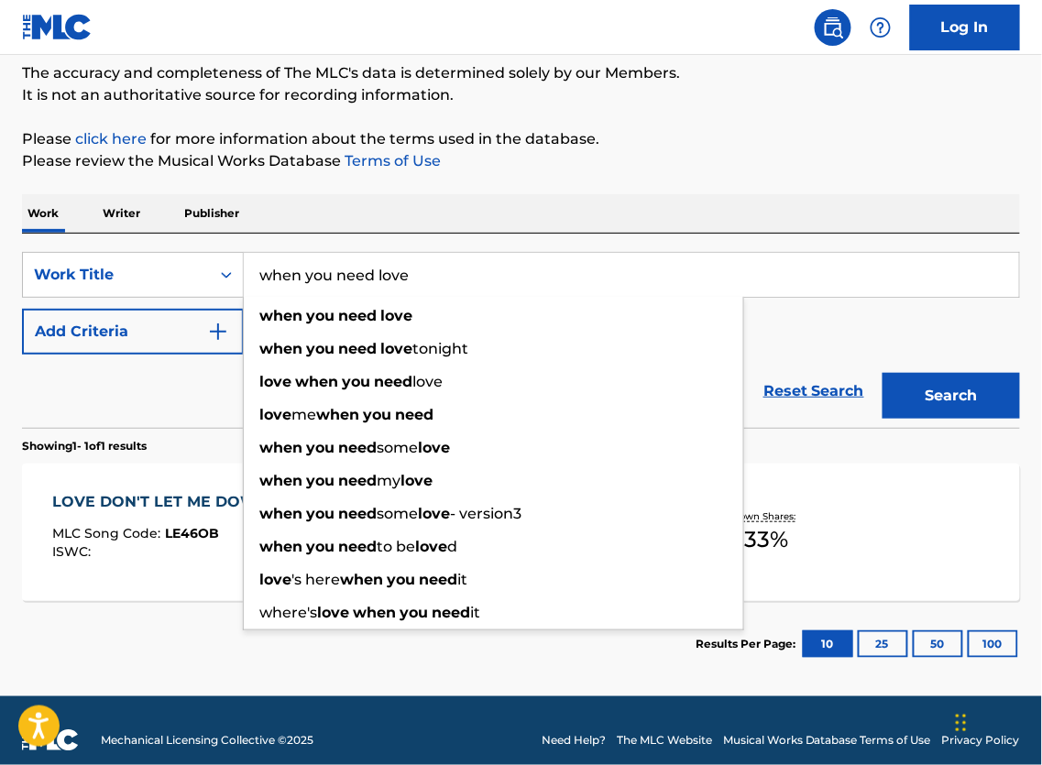
type input "when you need love"
click at [84, 355] on button "Add Criteria" at bounding box center [133, 332] width 222 height 46
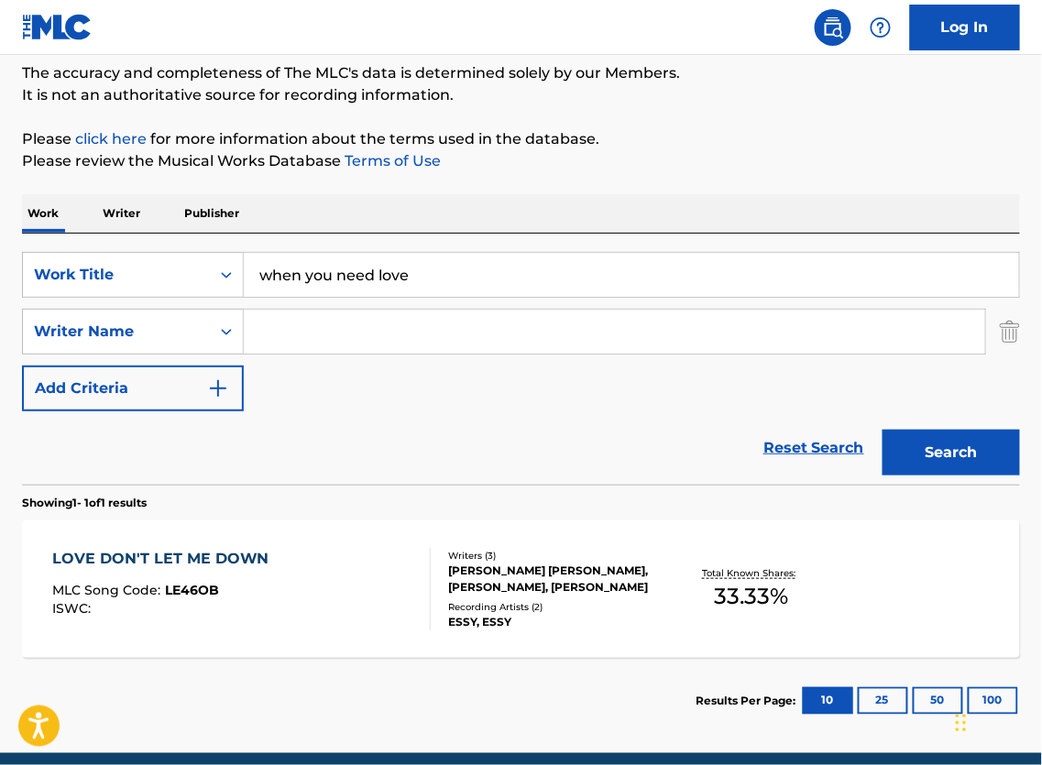
click at [389, 346] on input "Search Form" at bounding box center [615, 332] width 742 height 44
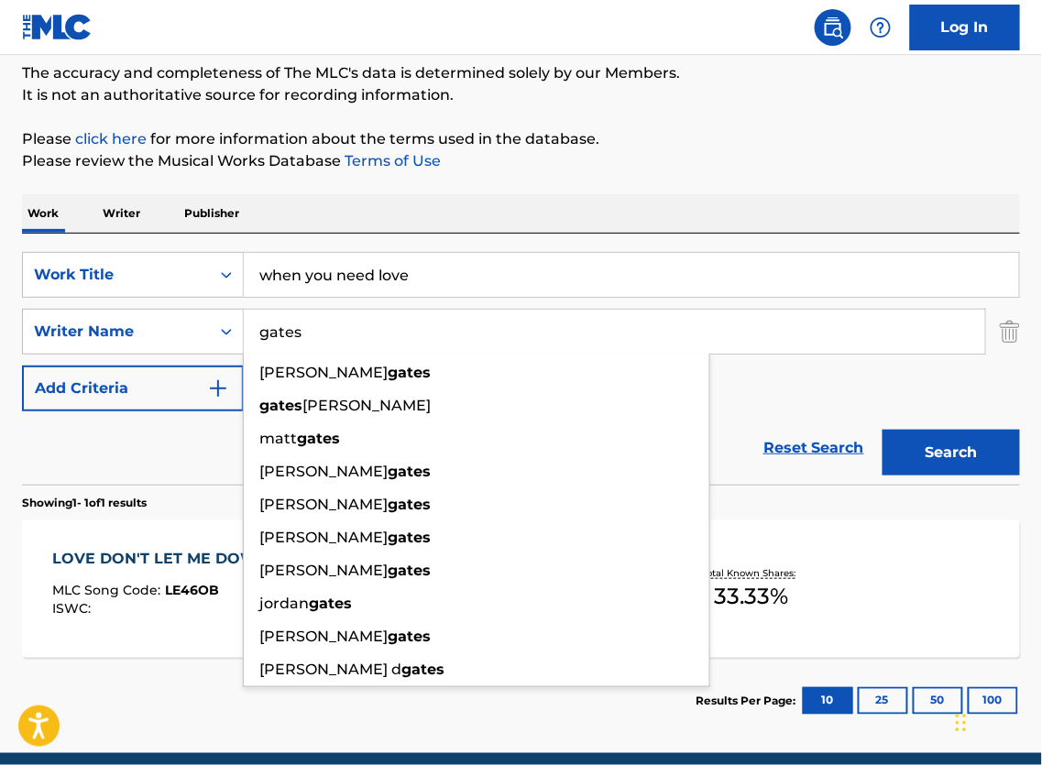
type input "gates"
click at [946, 475] on button "Search" at bounding box center [951, 453] width 137 height 46
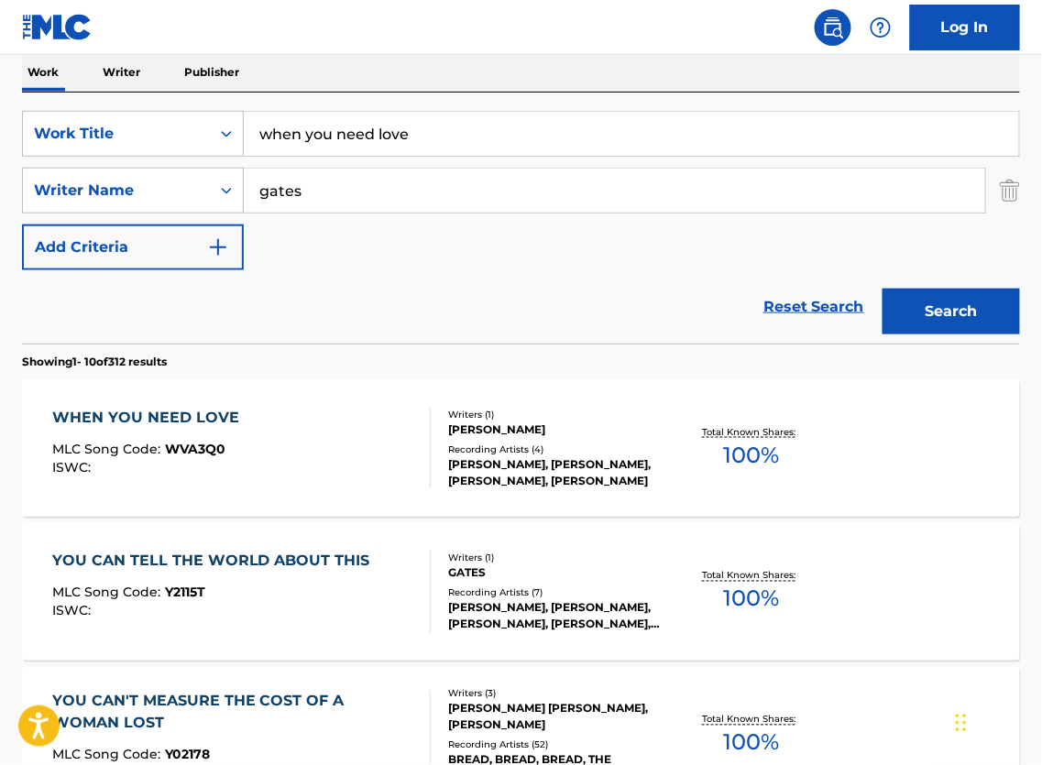
scroll to position [429, 0]
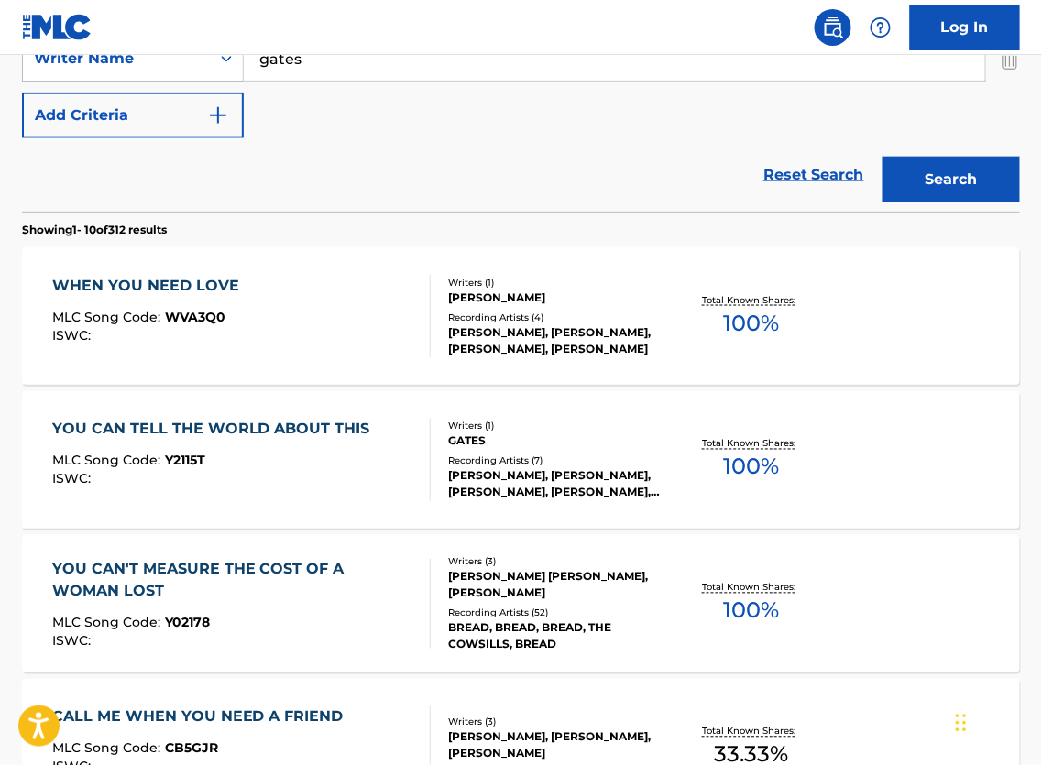
click at [457, 355] on div "[PERSON_NAME], [PERSON_NAME], [PERSON_NAME], [PERSON_NAME]" at bounding box center [558, 340] width 220 height 33
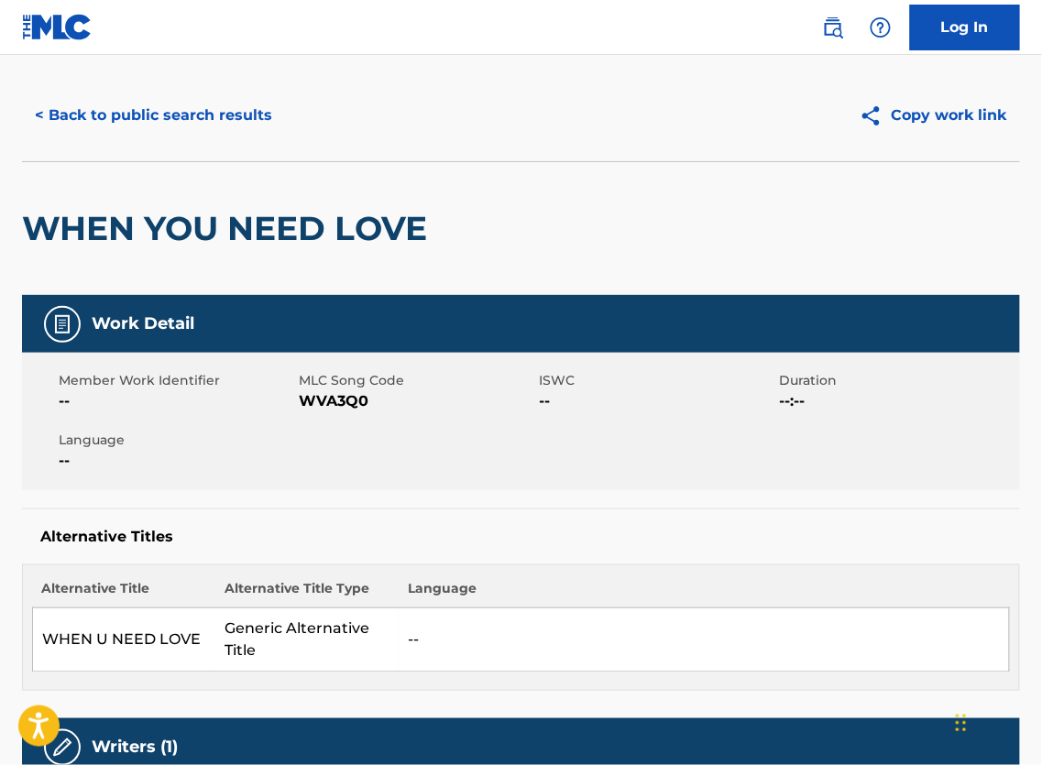
scroll to position [71, 0]
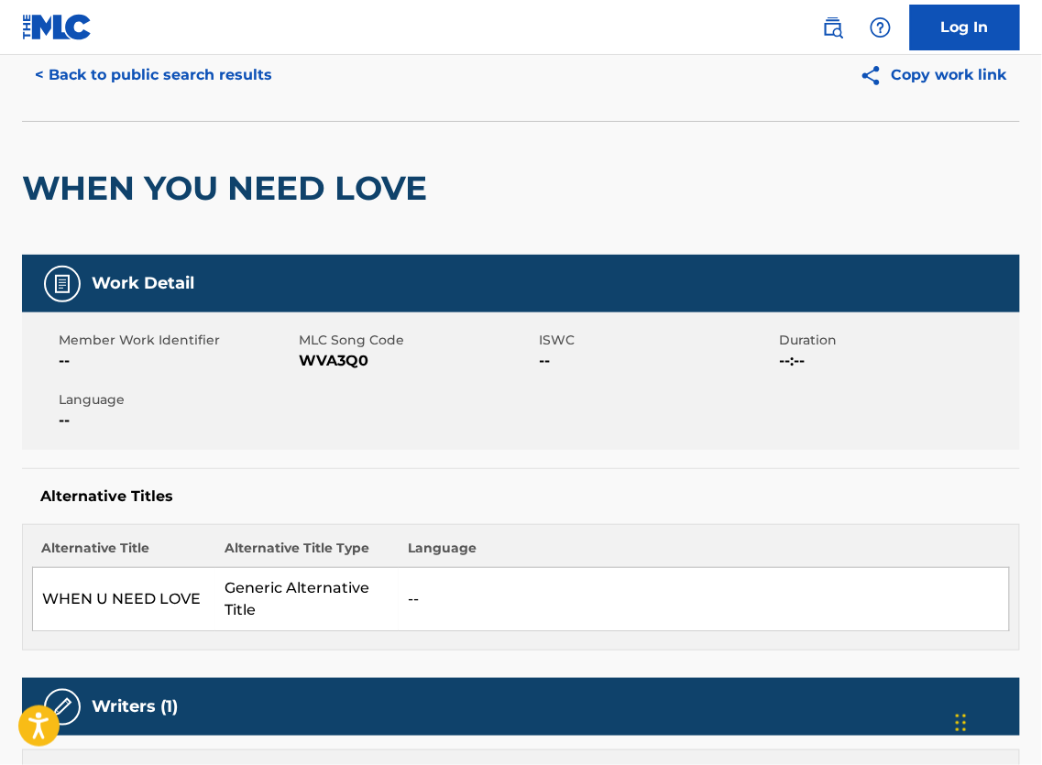
click at [351, 372] on span "WVA3Q0" at bounding box center [417, 361] width 236 height 22
copy span "WVA3Q0"
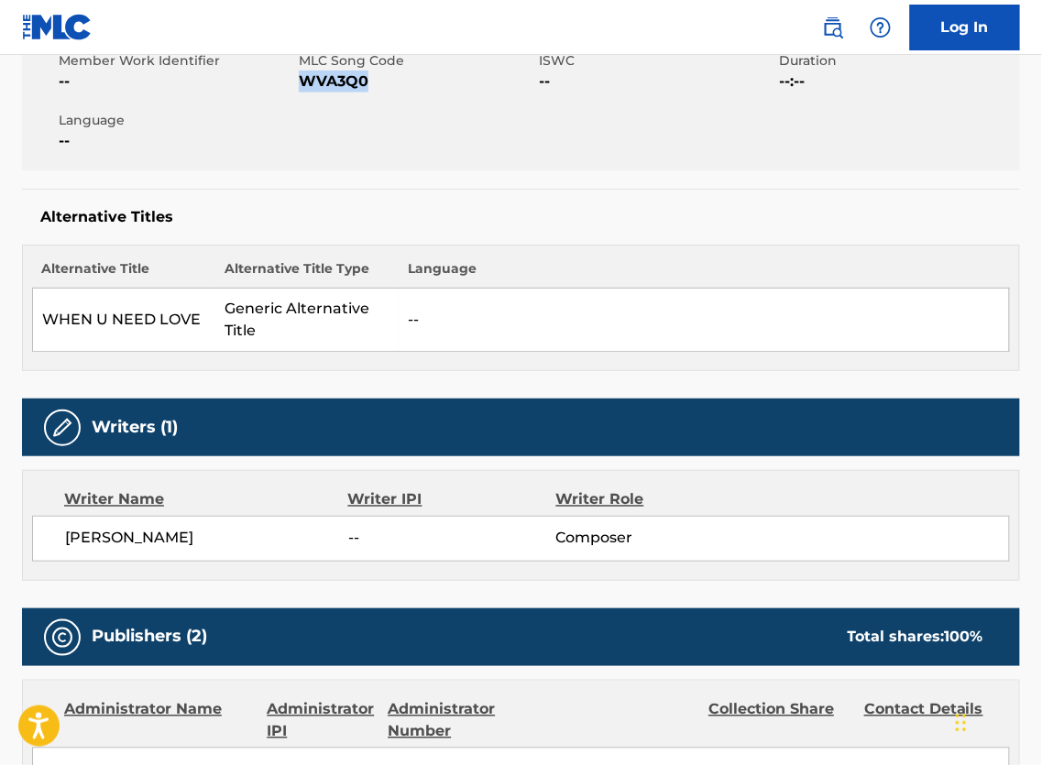
scroll to position [0, 0]
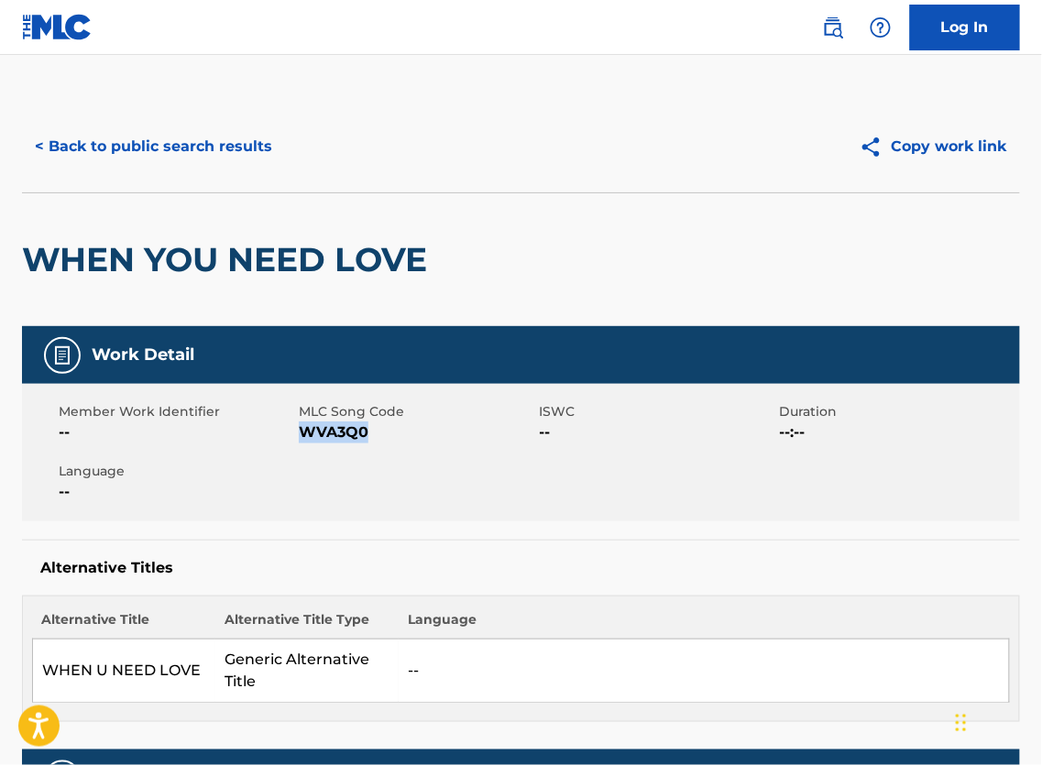
click at [212, 149] on button "< Back to public search results" at bounding box center [153, 147] width 263 height 46
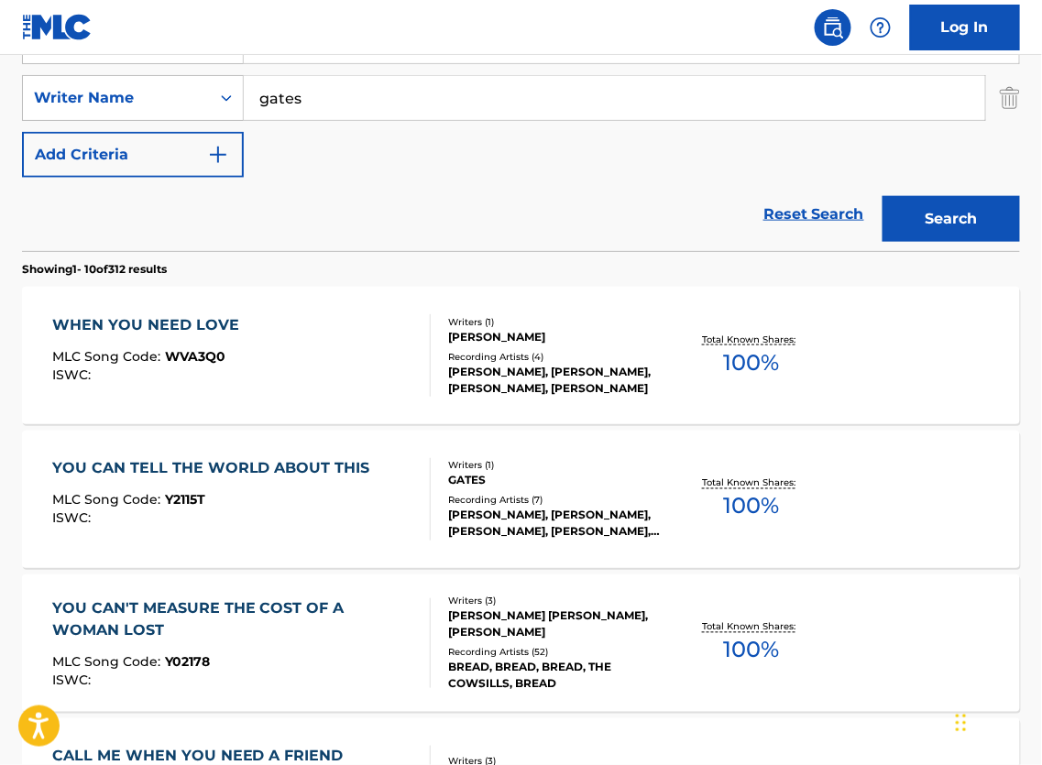
scroll to position [308, 0]
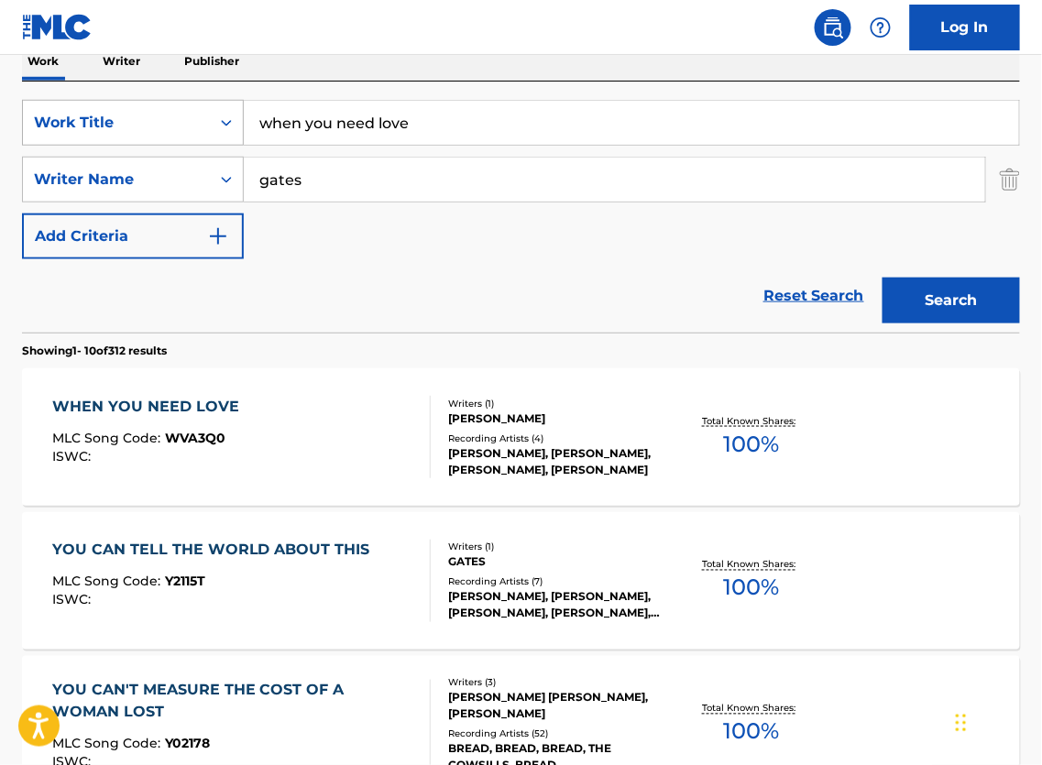
click at [192, 130] on div "Work Title" at bounding box center [116, 123] width 165 height 22
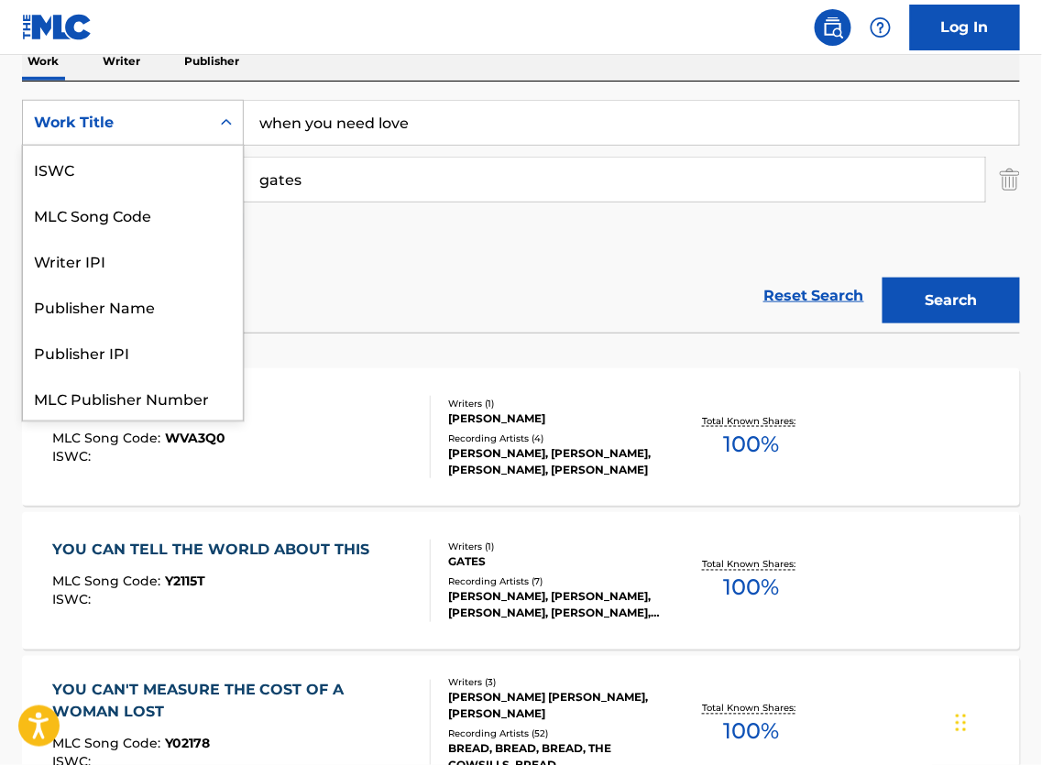
scroll to position [52, 0]
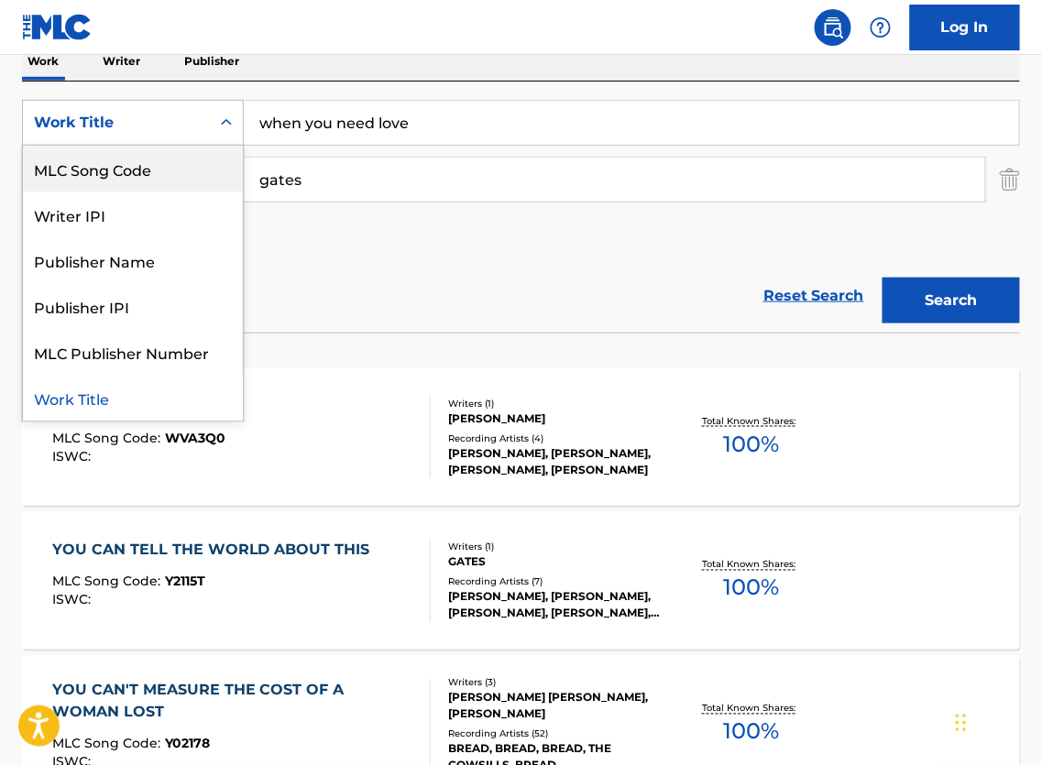
click at [115, 192] on div "MLC Song Code" at bounding box center [133, 169] width 220 height 46
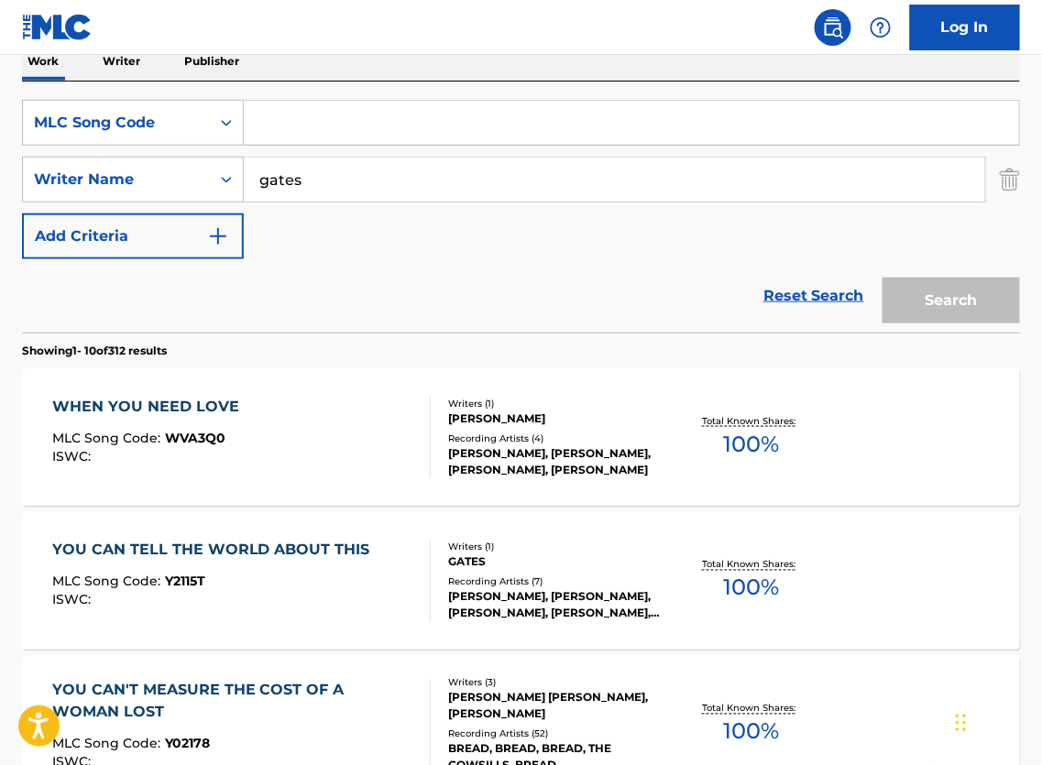
click at [1001, 194] on img "Search Form" at bounding box center [1010, 180] width 20 height 46
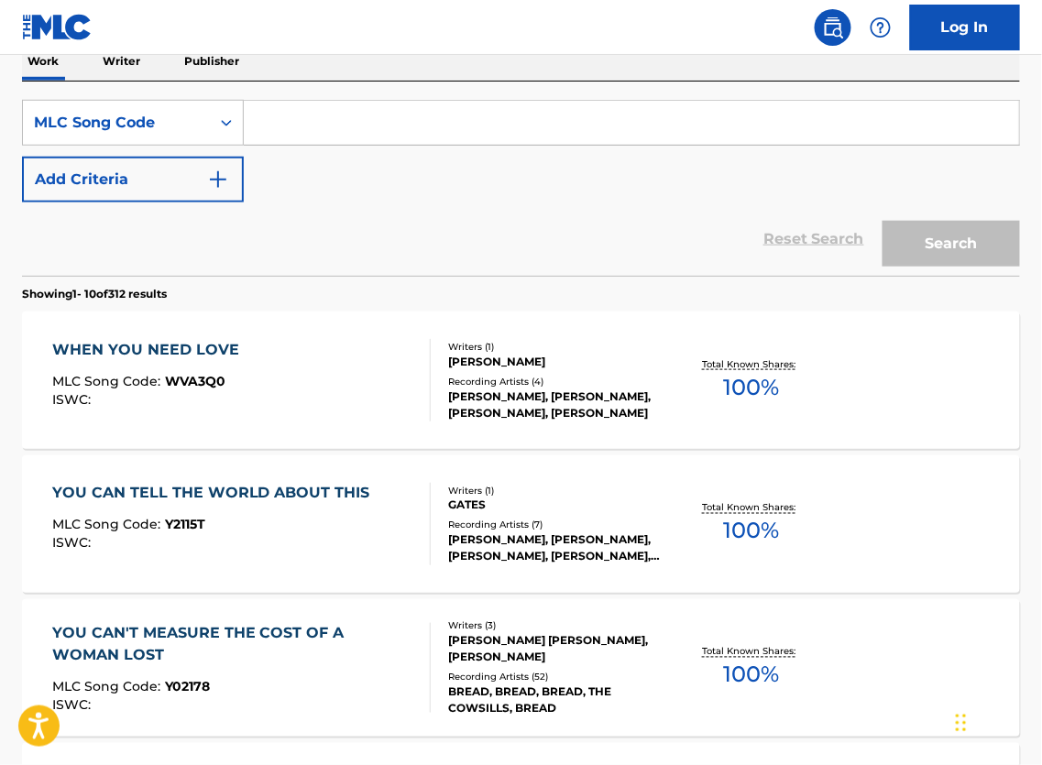
click at [546, 137] on input "Search Form" at bounding box center [631, 123] width 775 height 44
paste input "WC6VV7"
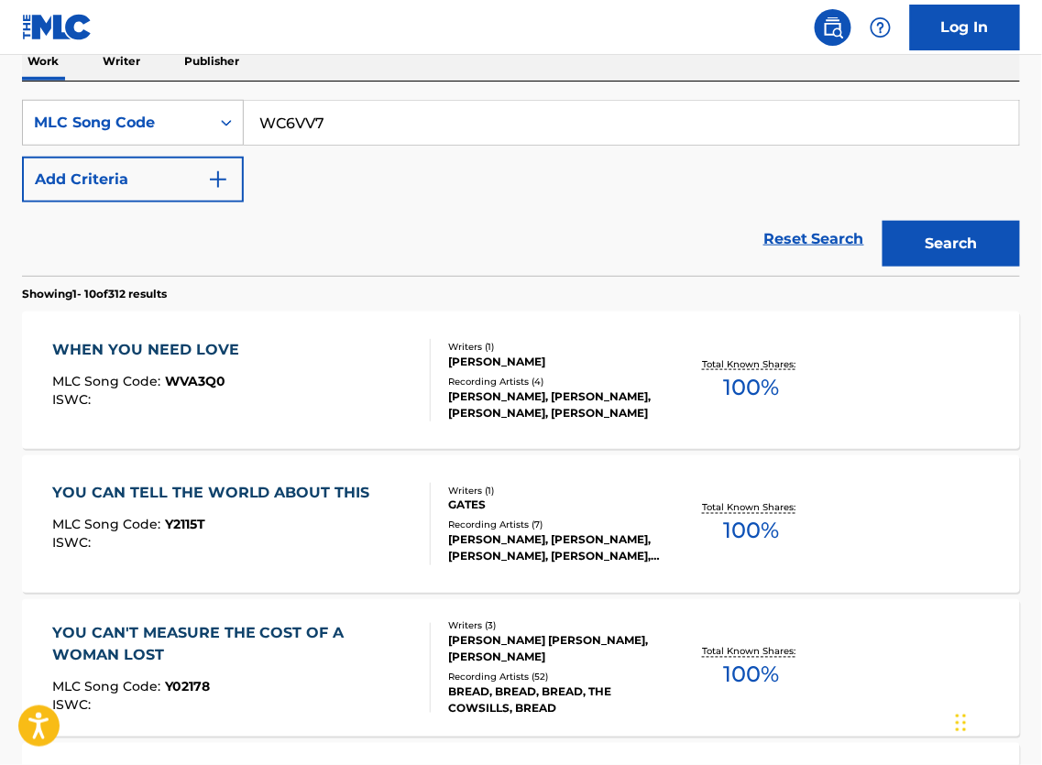
type input "WC6VV7"
click at [921, 261] on button "Search" at bounding box center [951, 244] width 137 height 46
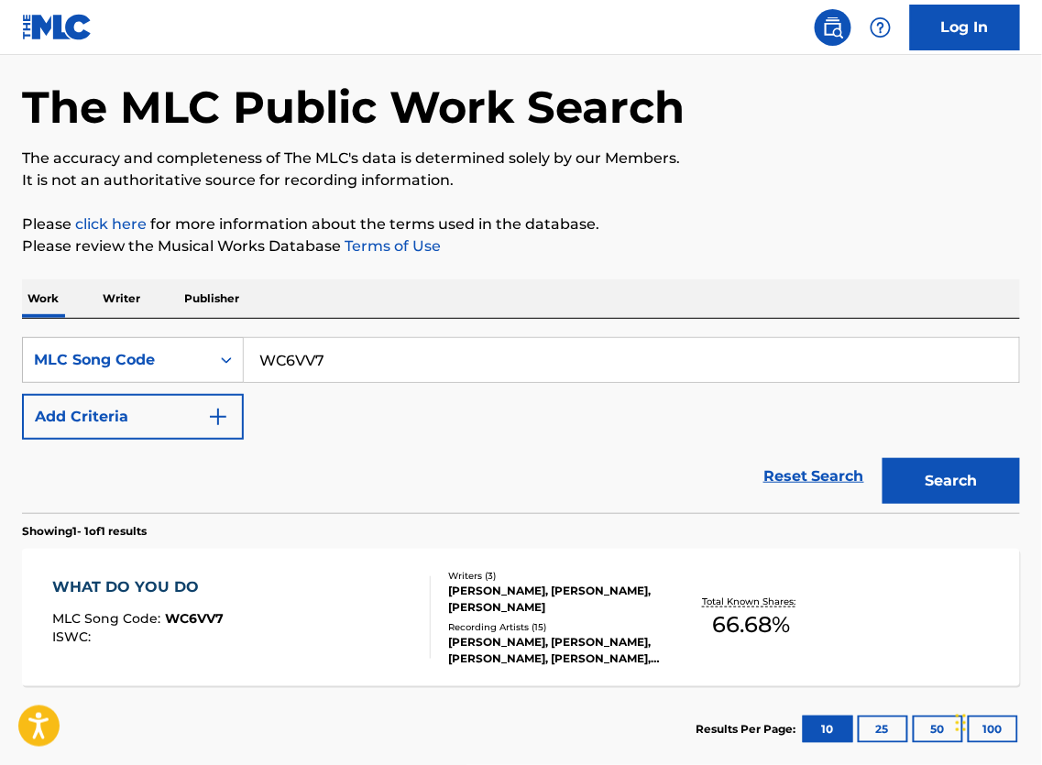
scroll to position [188, 0]
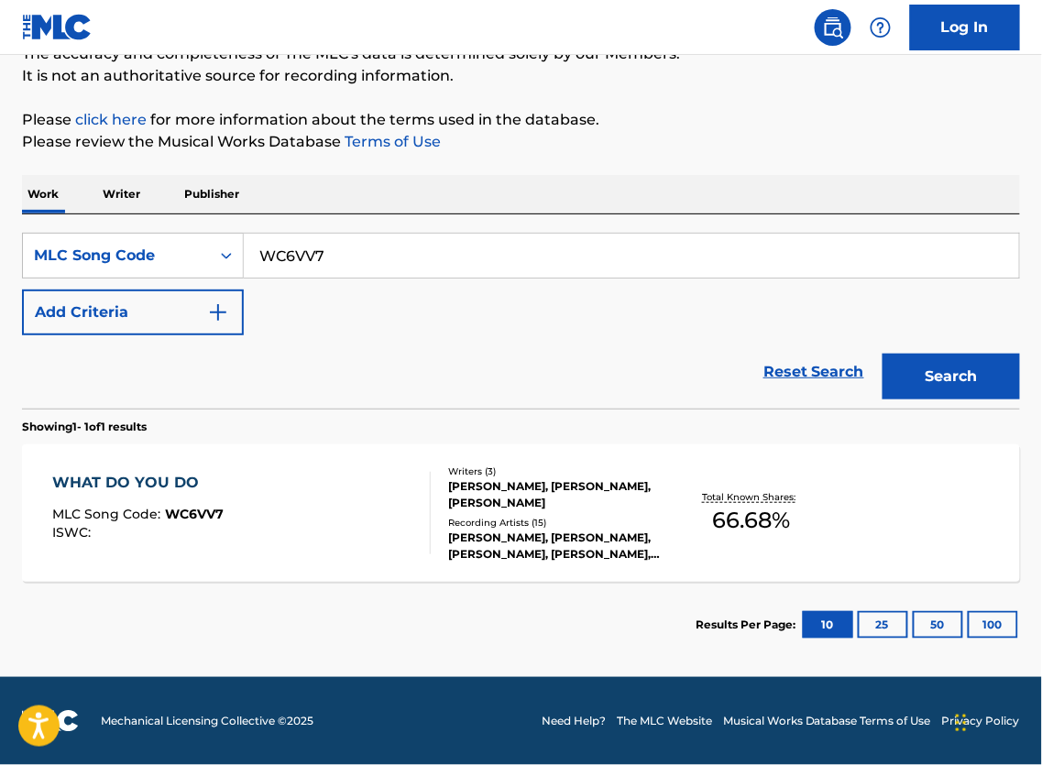
click at [544, 487] on div "[PERSON_NAME], [PERSON_NAME], [PERSON_NAME]" at bounding box center [558, 494] width 220 height 33
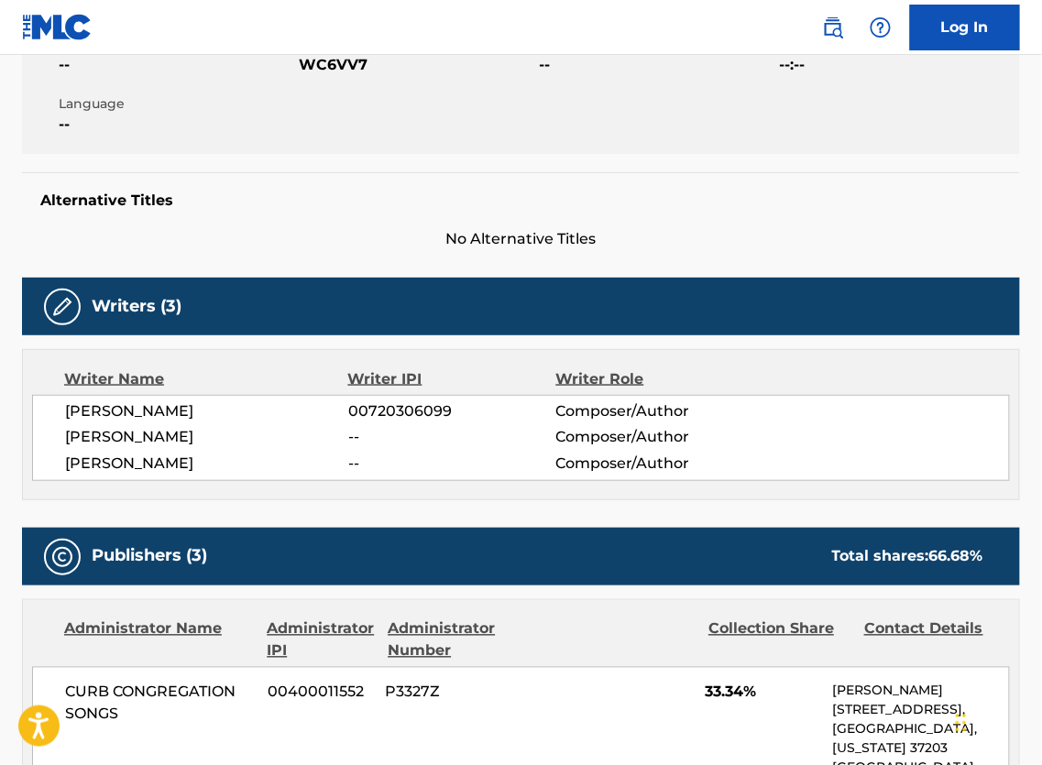
scroll to position [488, 0]
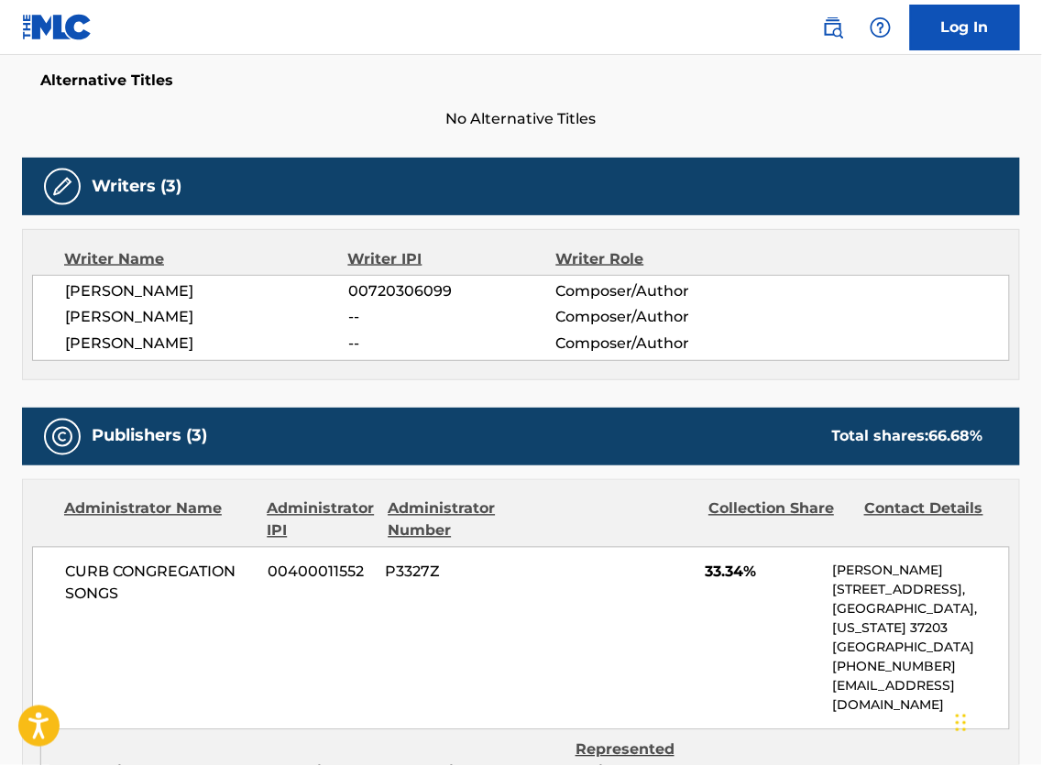
click at [325, 380] on div "Writer Name Writer IPI Writer Role [PERSON_NAME] 00720306099 Composer/Author [P…" at bounding box center [521, 304] width 998 height 151
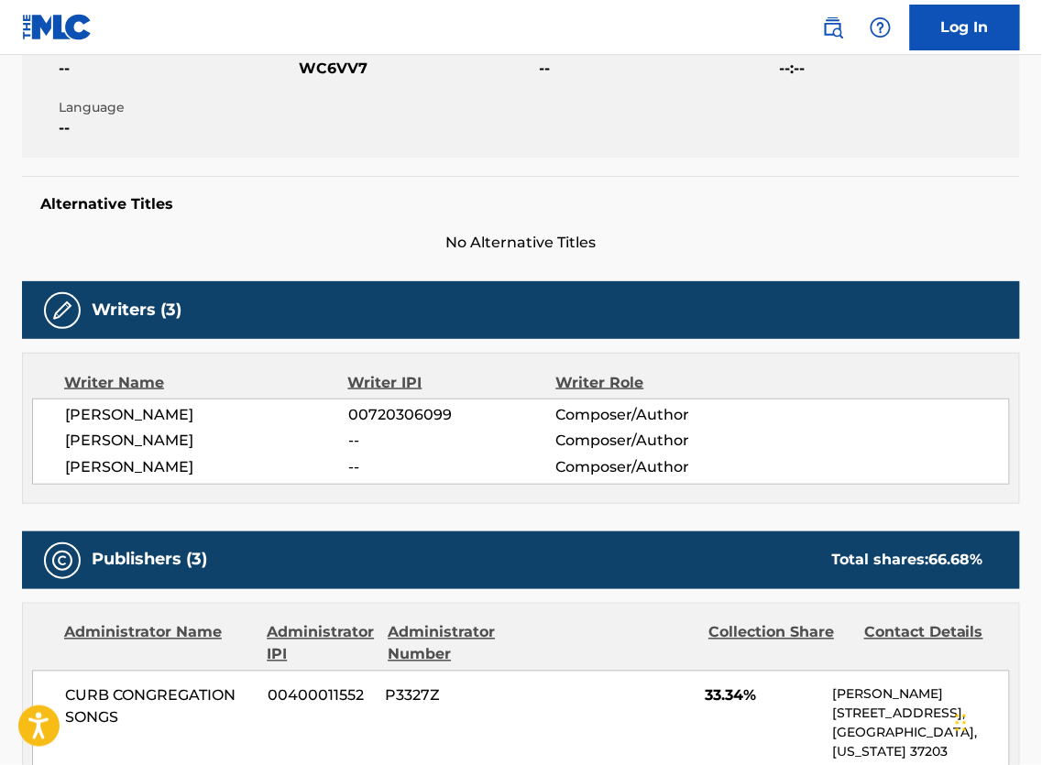
scroll to position [0, 0]
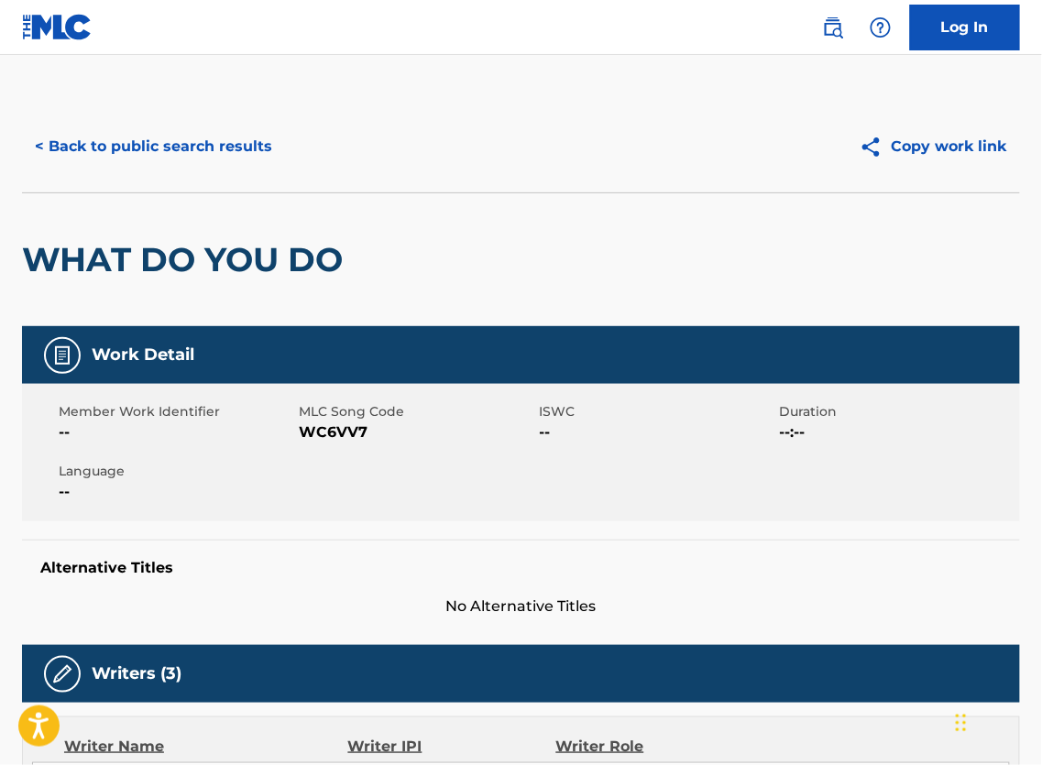
click at [163, 161] on button "< Back to public search results" at bounding box center [153, 147] width 263 height 46
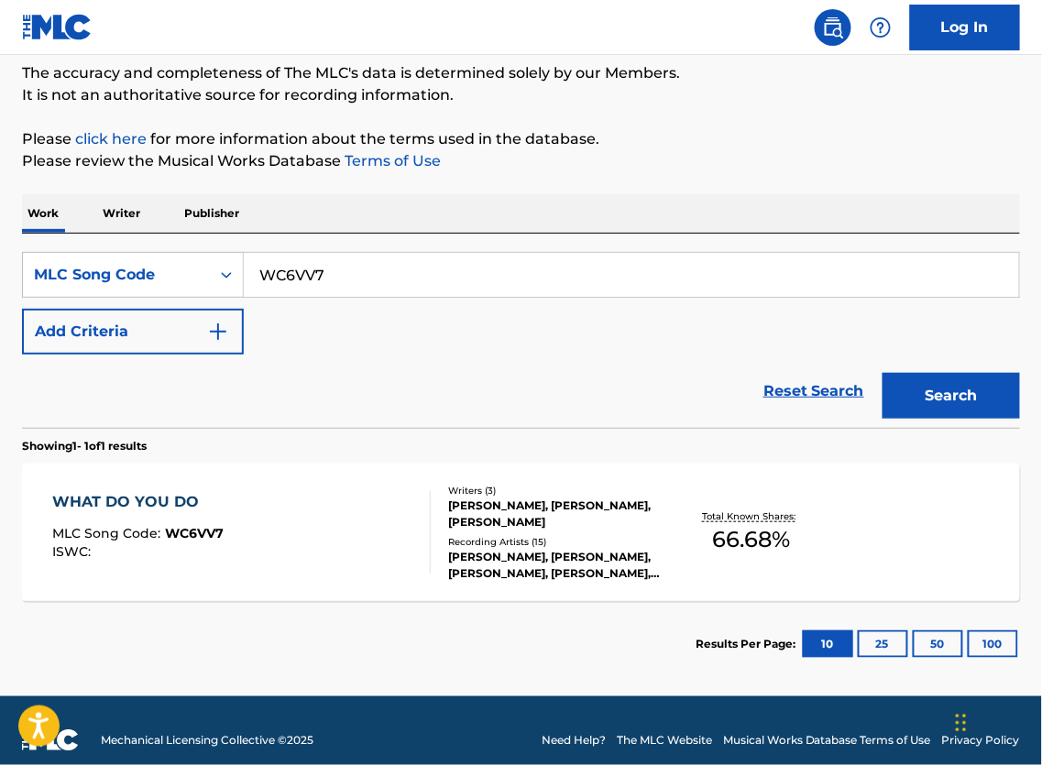
click at [402, 290] on input "WC6VV7" at bounding box center [631, 275] width 775 height 44
paste input "L5069T"
type input "L5069T"
click at [933, 405] on button "Search" at bounding box center [951, 396] width 137 height 46
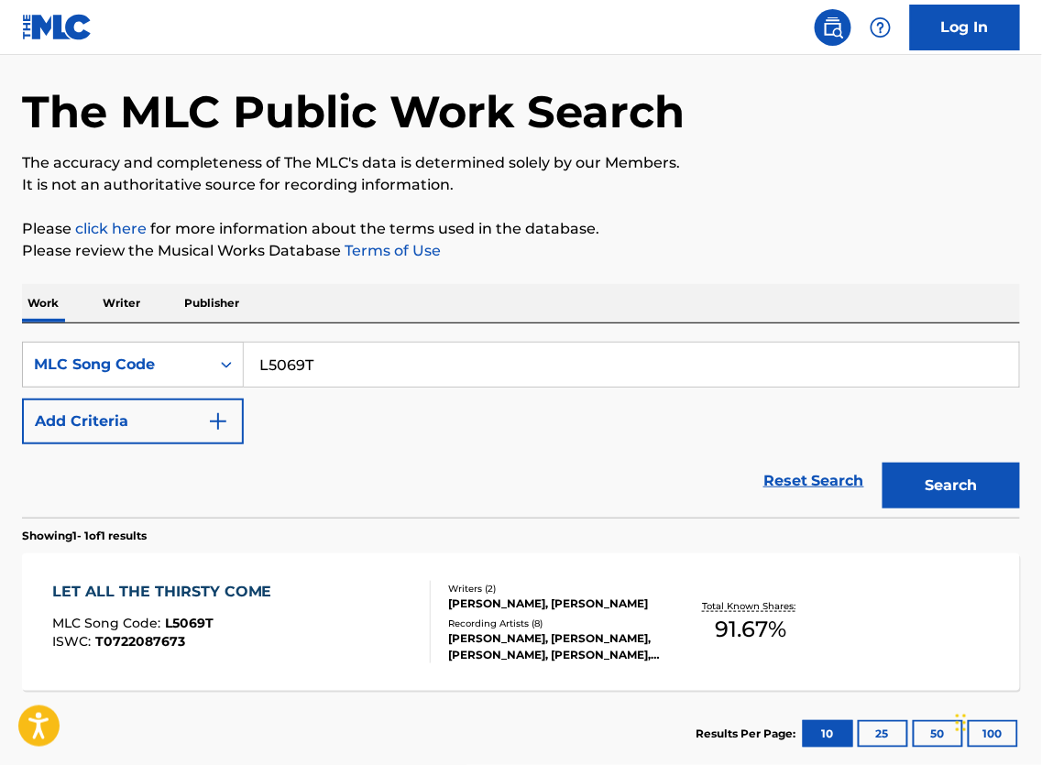
scroll to position [206, 0]
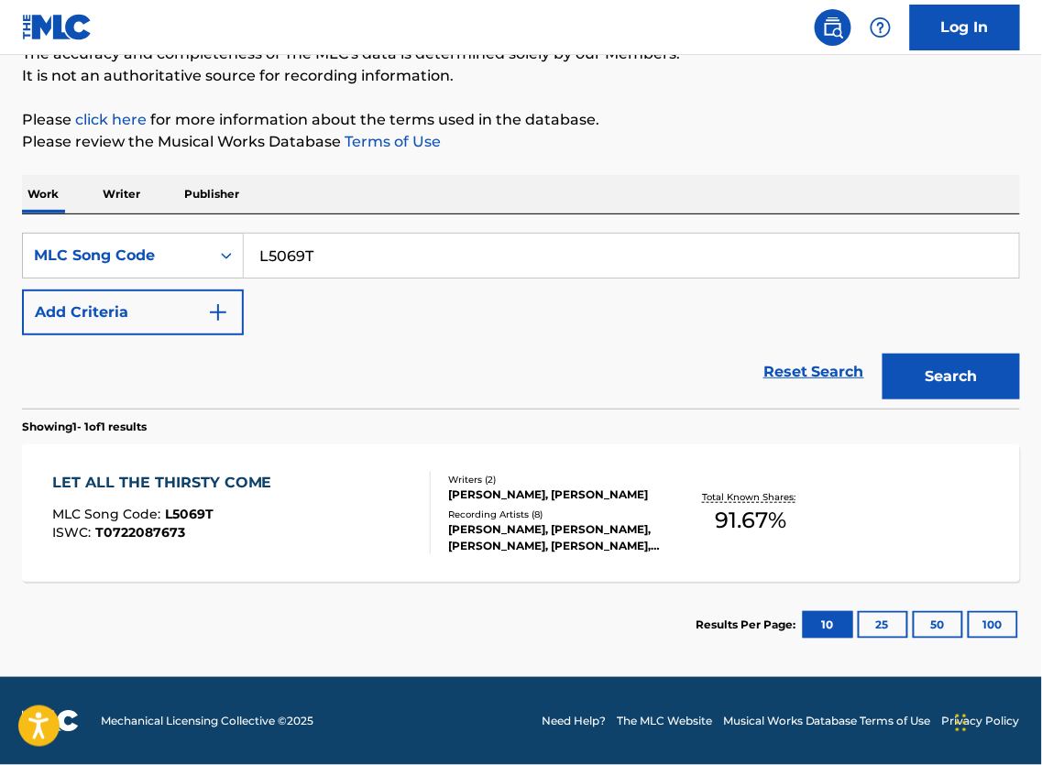
click at [559, 508] on div "Recording Artists ( 8 )" at bounding box center [558, 515] width 220 height 14
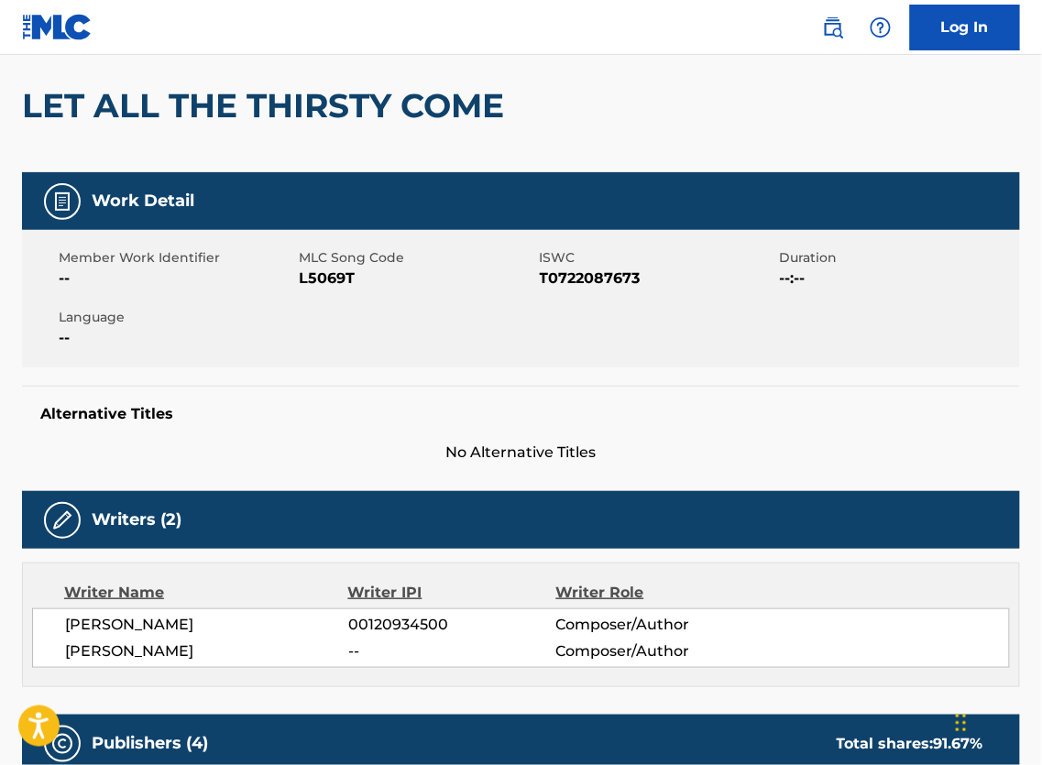
scroll to position [192, 0]
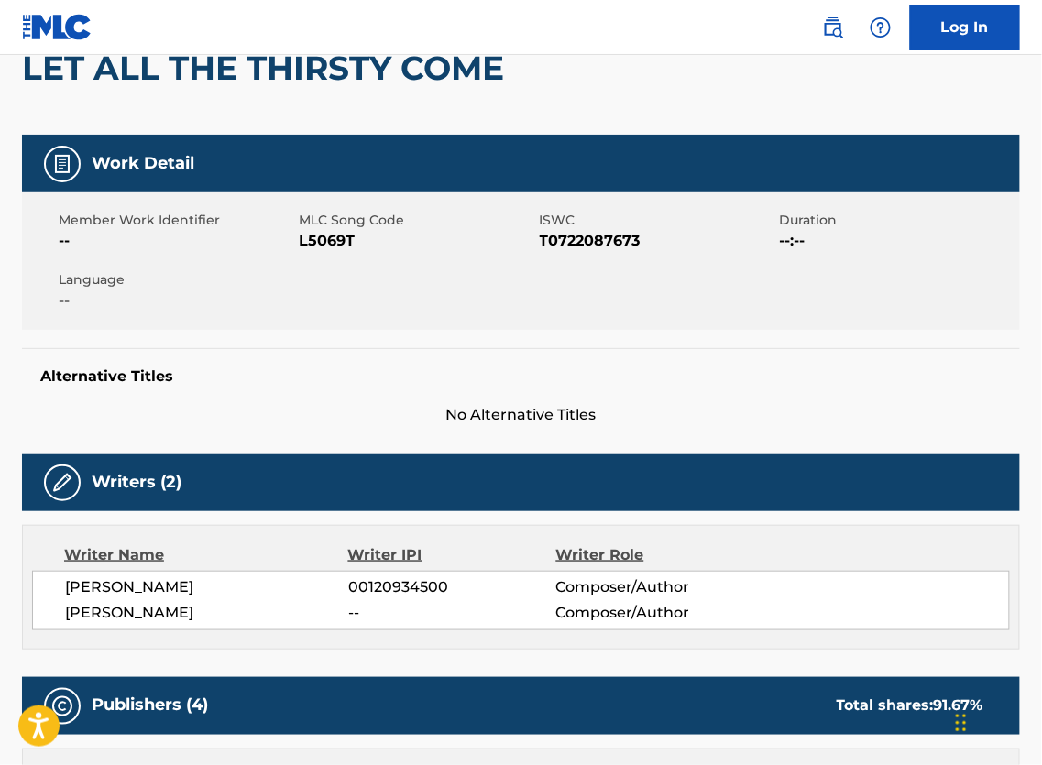
click at [572, 252] on span "T0722087673" at bounding box center [658, 241] width 236 height 22
click at [606, 252] on span "T0722087673" at bounding box center [658, 241] width 236 height 22
click at [602, 252] on span "T0722087673" at bounding box center [658, 241] width 236 height 22
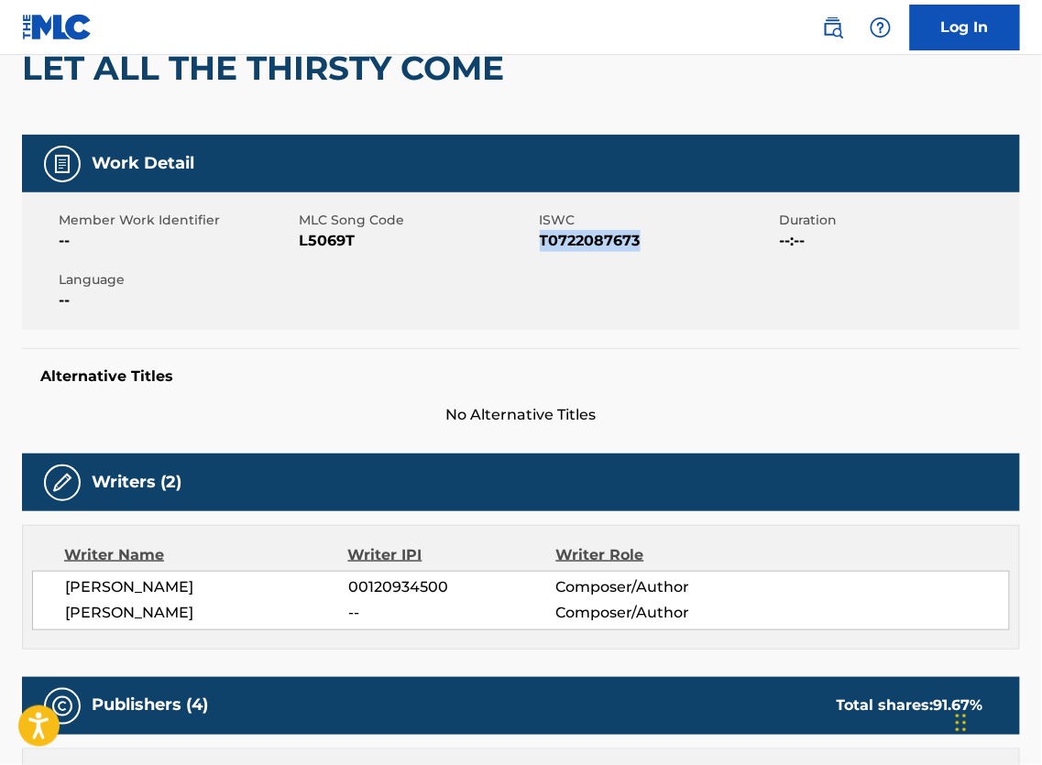
click at [602, 252] on span "T0722087673" at bounding box center [658, 241] width 236 height 22
copy span "T0722087673"
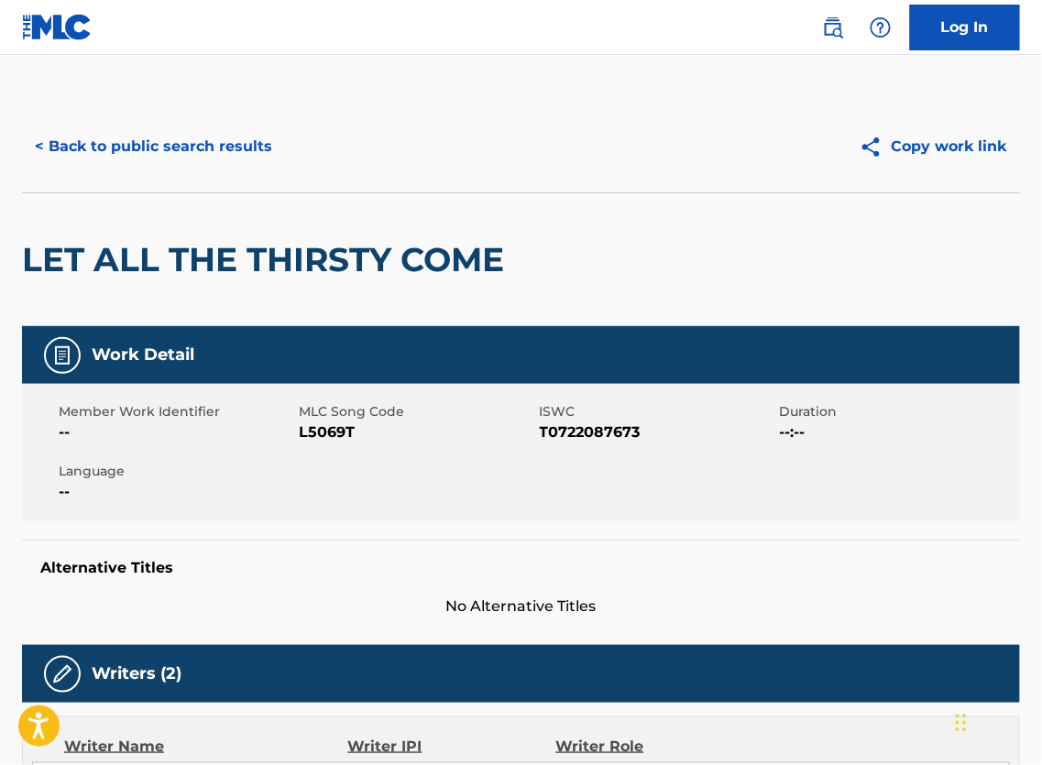
click at [192, 129] on div "< Back to public search results Copy work link" at bounding box center [521, 147] width 998 height 92
click at [218, 153] on button "< Back to public search results" at bounding box center [153, 147] width 263 height 46
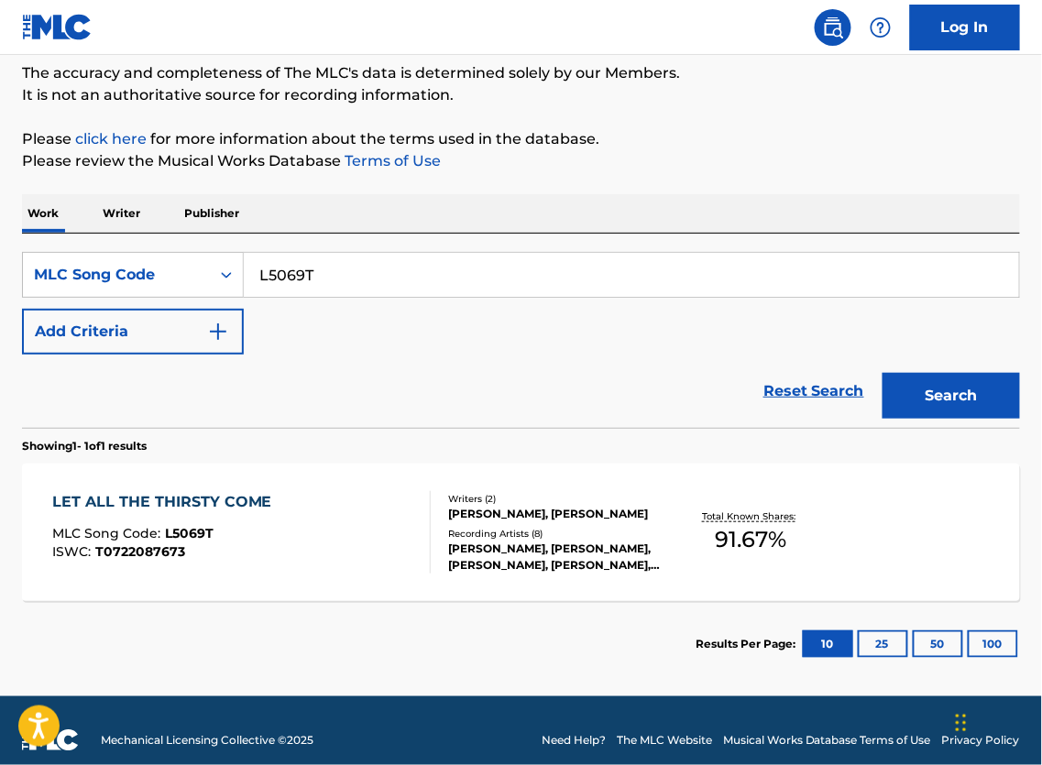
click at [364, 297] on input "L5069T" at bounding box center [631, 275] width 775 height 44
paste input "KE3OPV"
type input "KE3OPV"
click at [907, 412] on button "Search" at bounding box center [951, 396] width 137 height 46
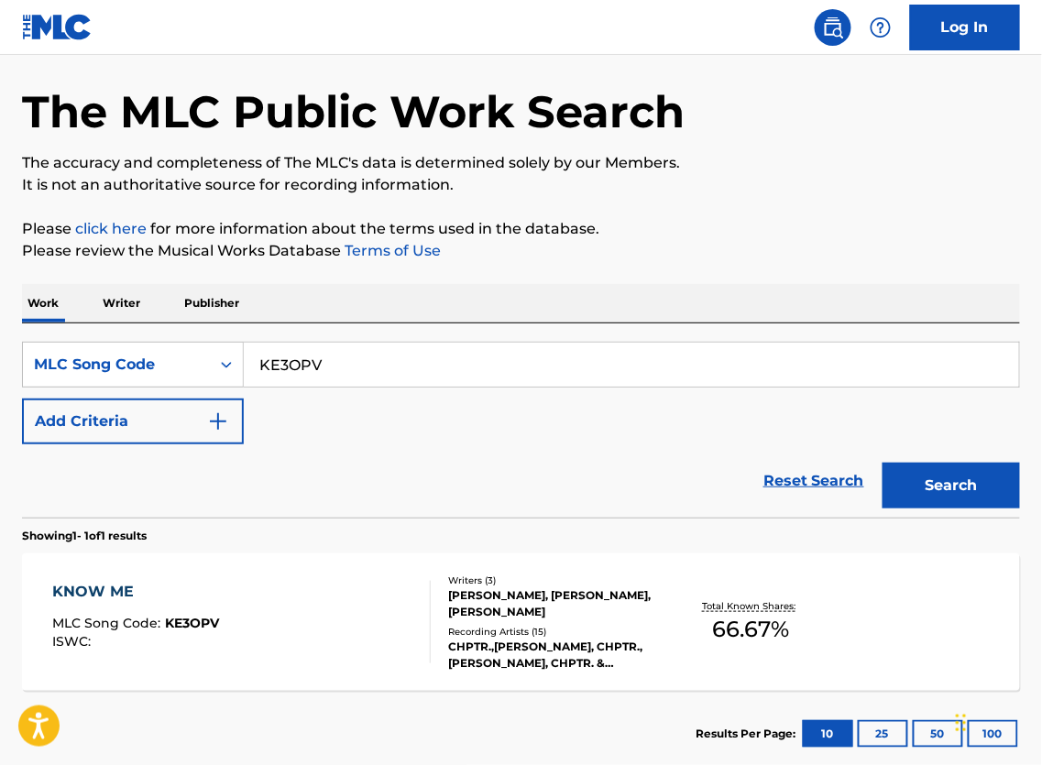
scroll to position [206, 0]
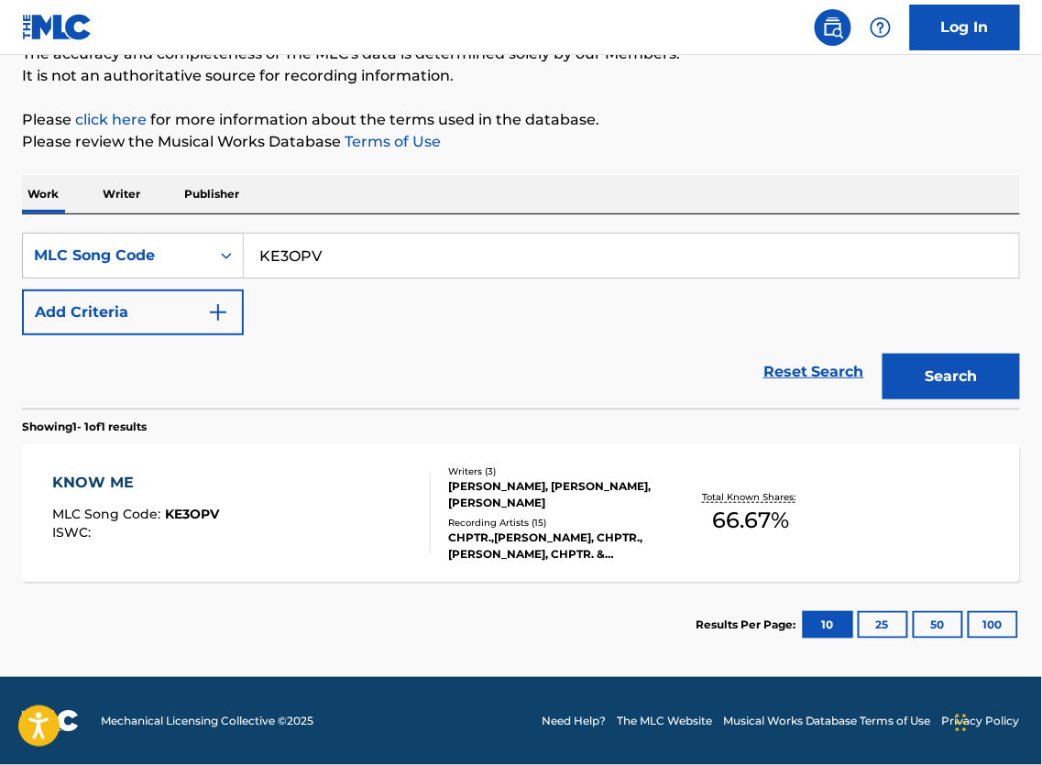
click at [379, 499] on div "KNOW ME MLC Song Code : KE3OPV ISWC :" at bounding box center [241, 513] width 379 height 82
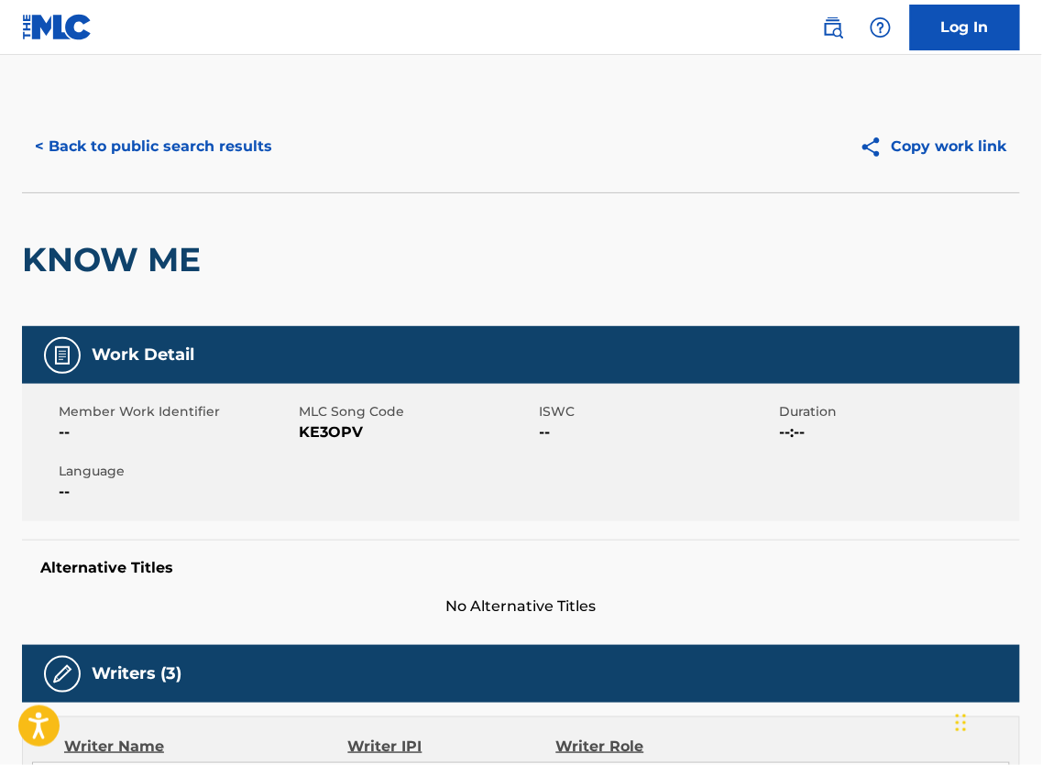
click at [101, 146] on button "< Back to public search results" at bounding box center [153, 147] width 263 height 46
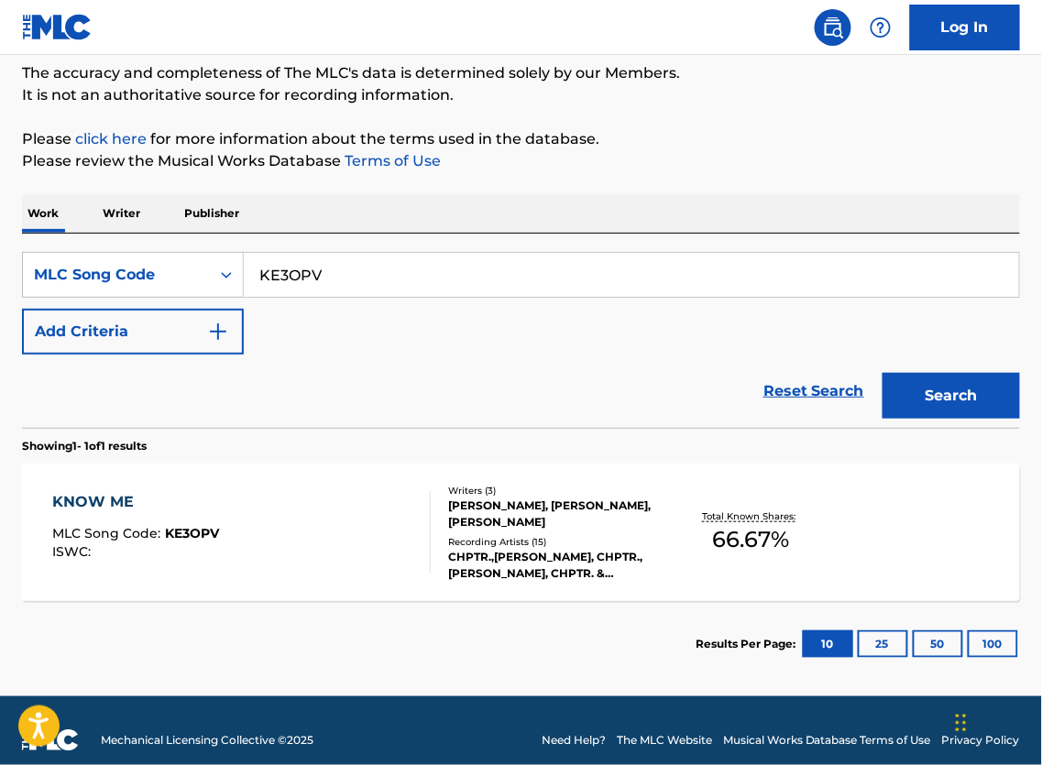
click at [435, 297] on input "KE3OPV" at bounding box center [631, 275] width 775 height 44
paste input "CB29H7"
type input "CB29H7"
click at [908, 411] on button "Search" at bounding box center [951, 396] width 137 height 46
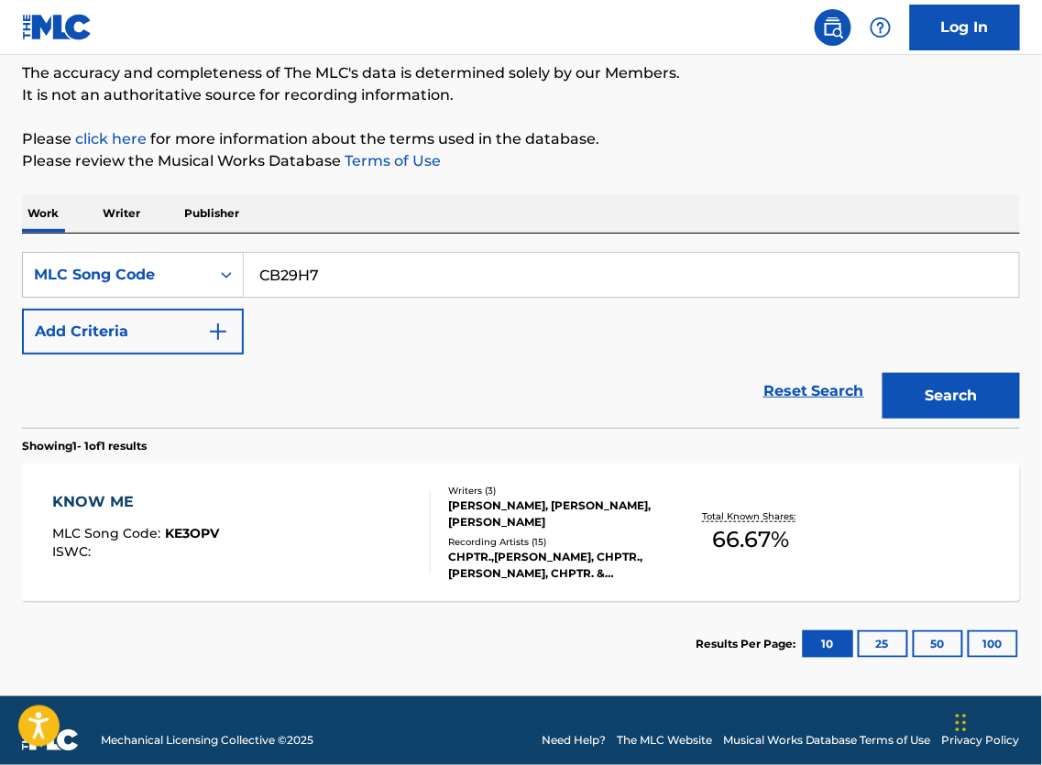
scroll to position [66, 0]
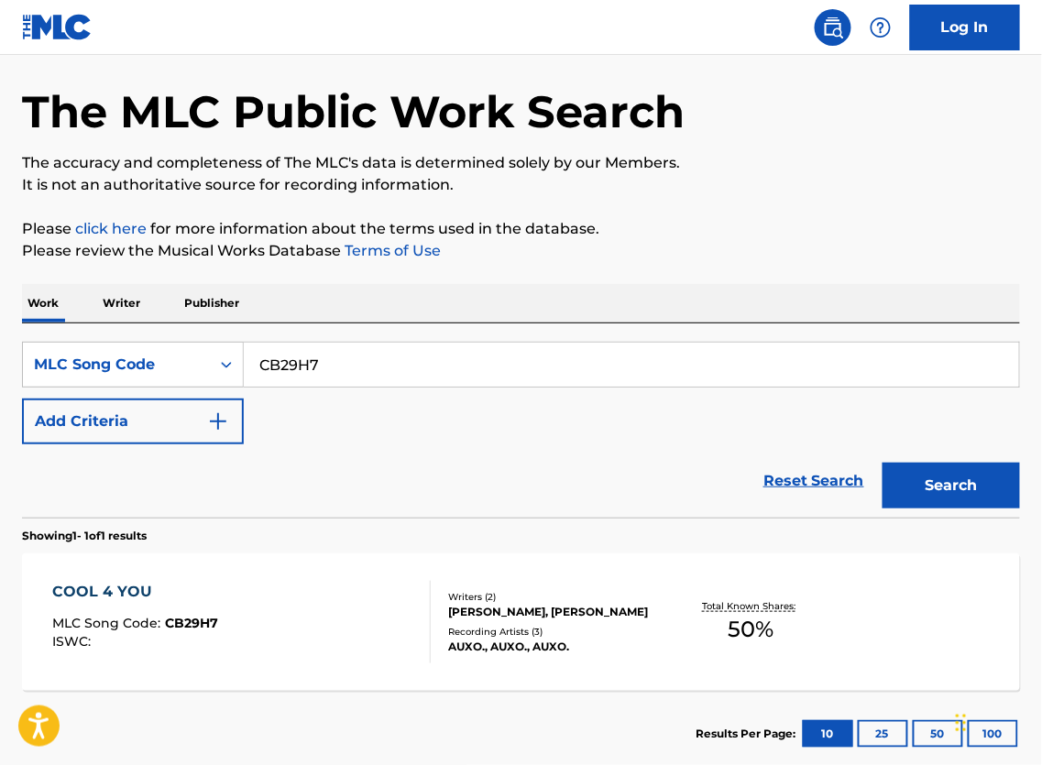
click at [541, 655] on div "AUXO., AUXO., AUXO." at bounding box center [558, 647] width 220 height 16
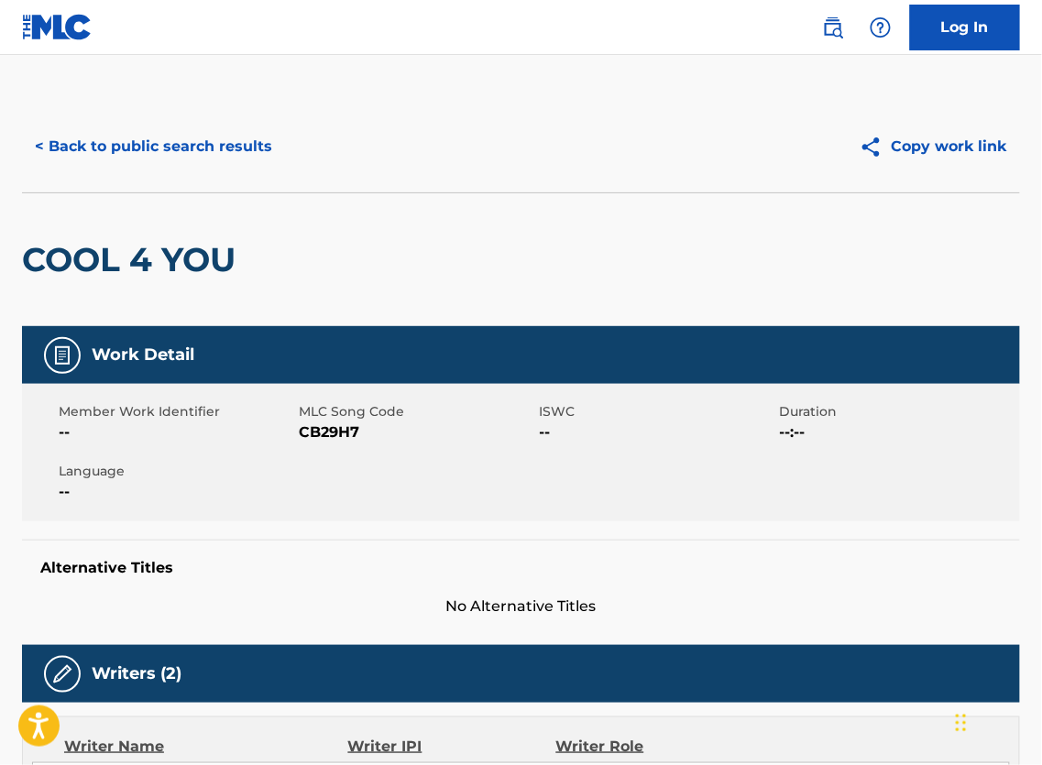
click at [204, 143] on button "< Back to public search results" at bounding box center [153, 147] width 263 height 46
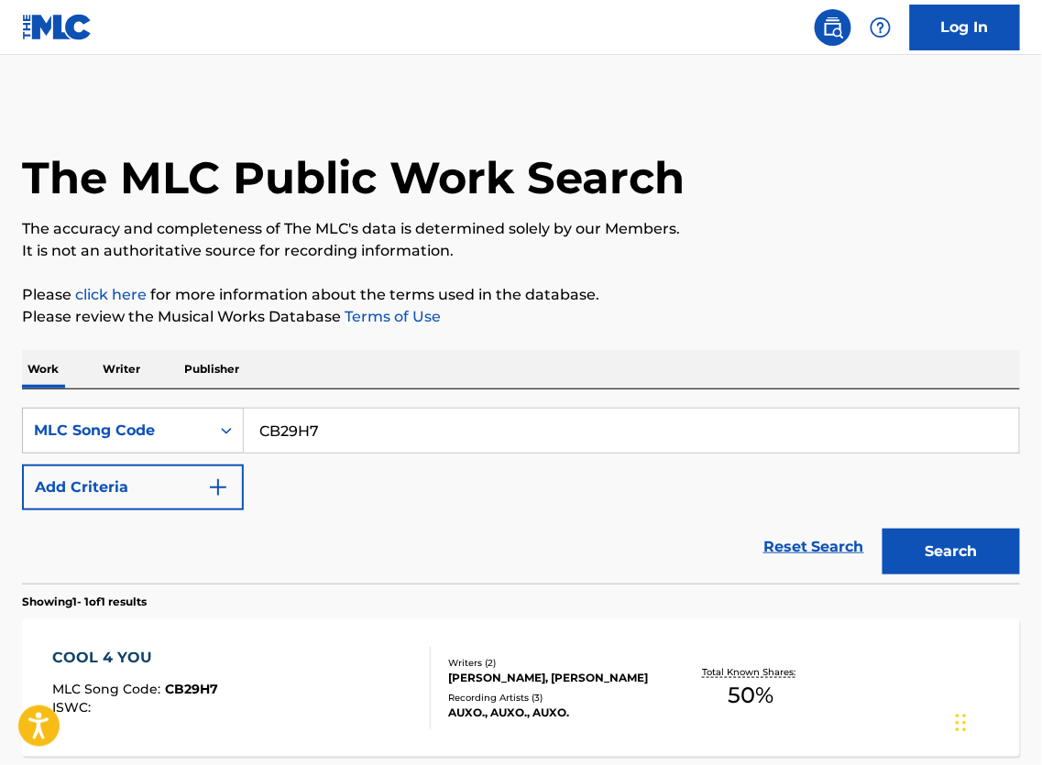
scroll to position [65, 0]
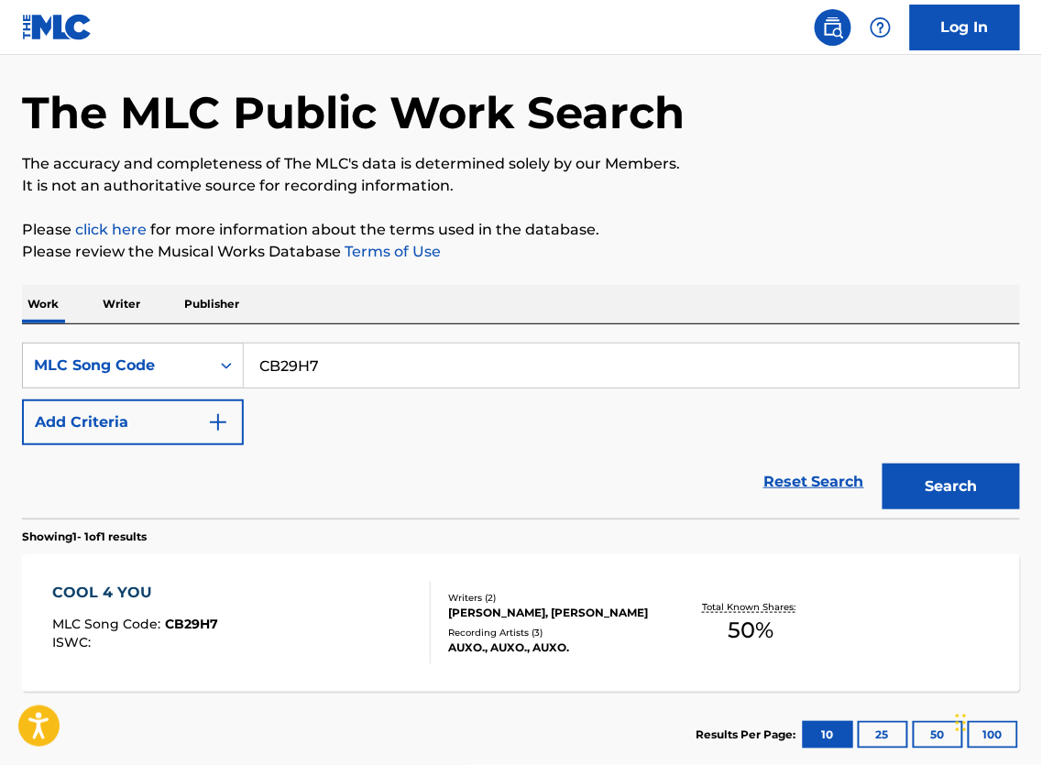
click at [437, 388] on input "CB29H7" at bounding box center [631, 366] width 775 height 44
paste input "G10028"
type input "G10028"
click at [955, 510] on button "Search" at bounding box center [951, 487] width 137 height 46
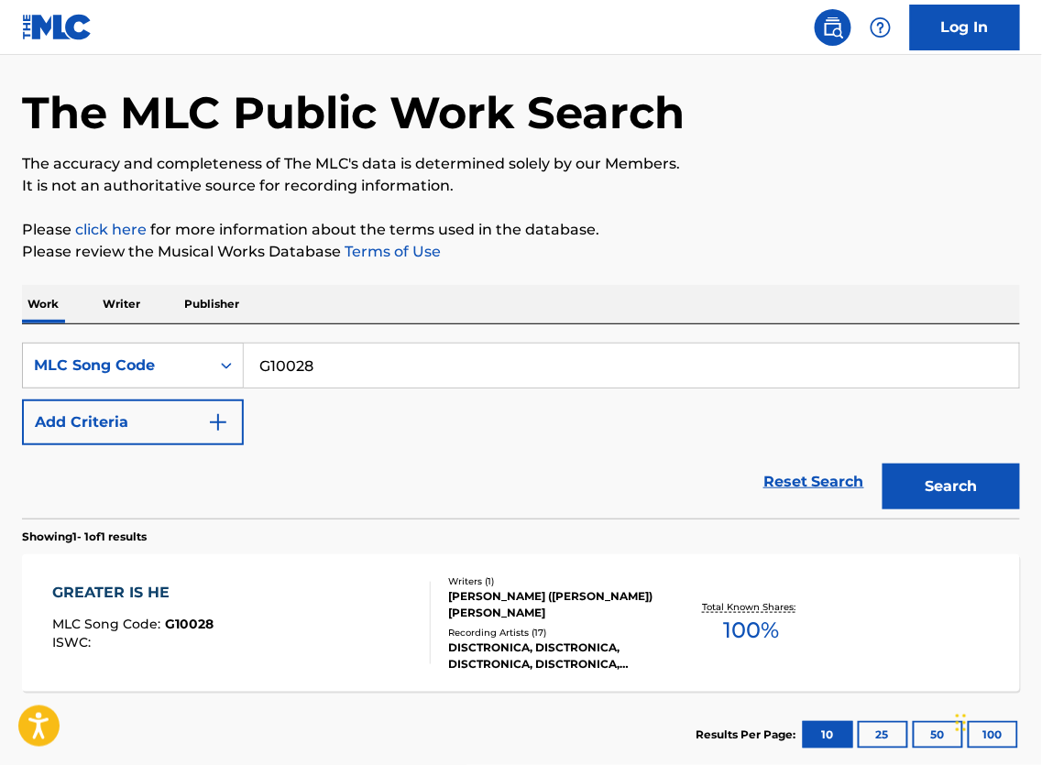
scroll to position [84, 0]
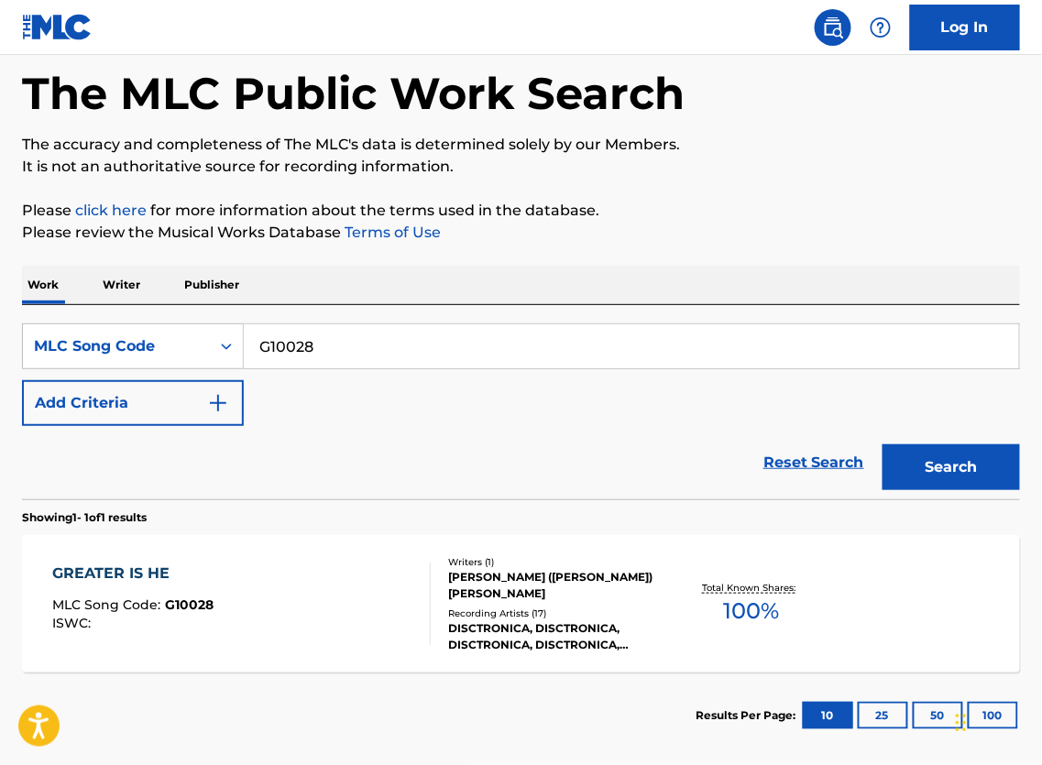
click at [524, 569] on div "Writers ( 1 )" at bounding box center [558, 562] width 220 height 14
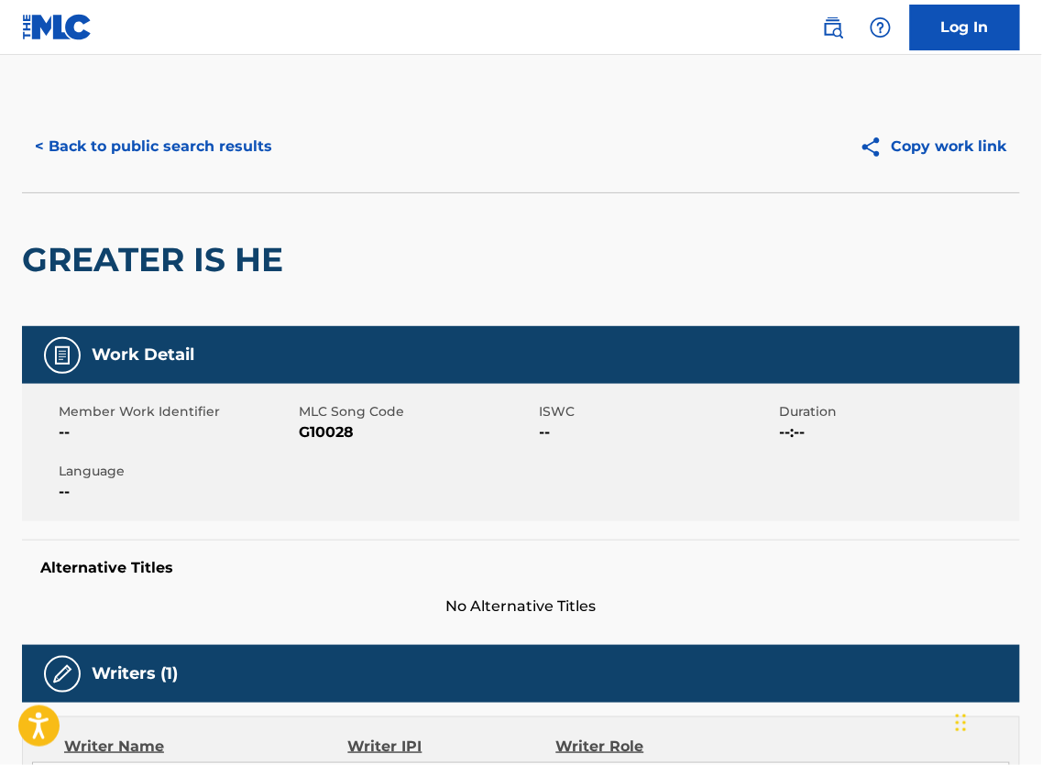
click at [186, 153] on button "< Back to public search results" at bounding box center [153, 147] width 263 height 46
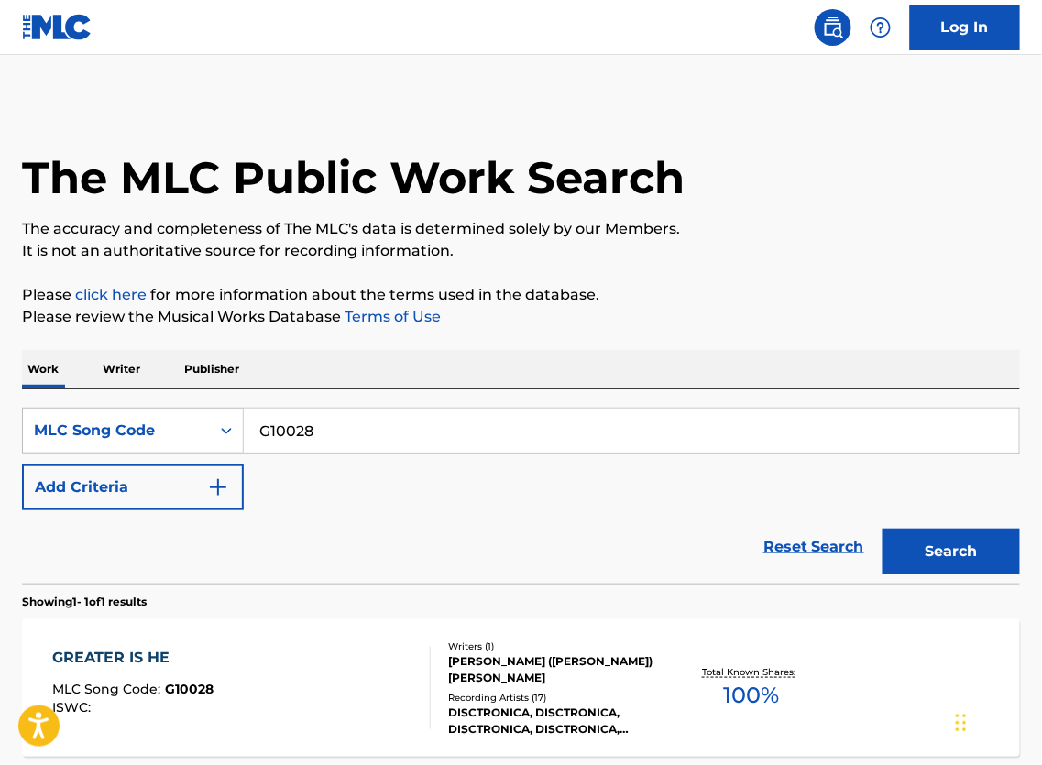
scroll to position [83, 0]
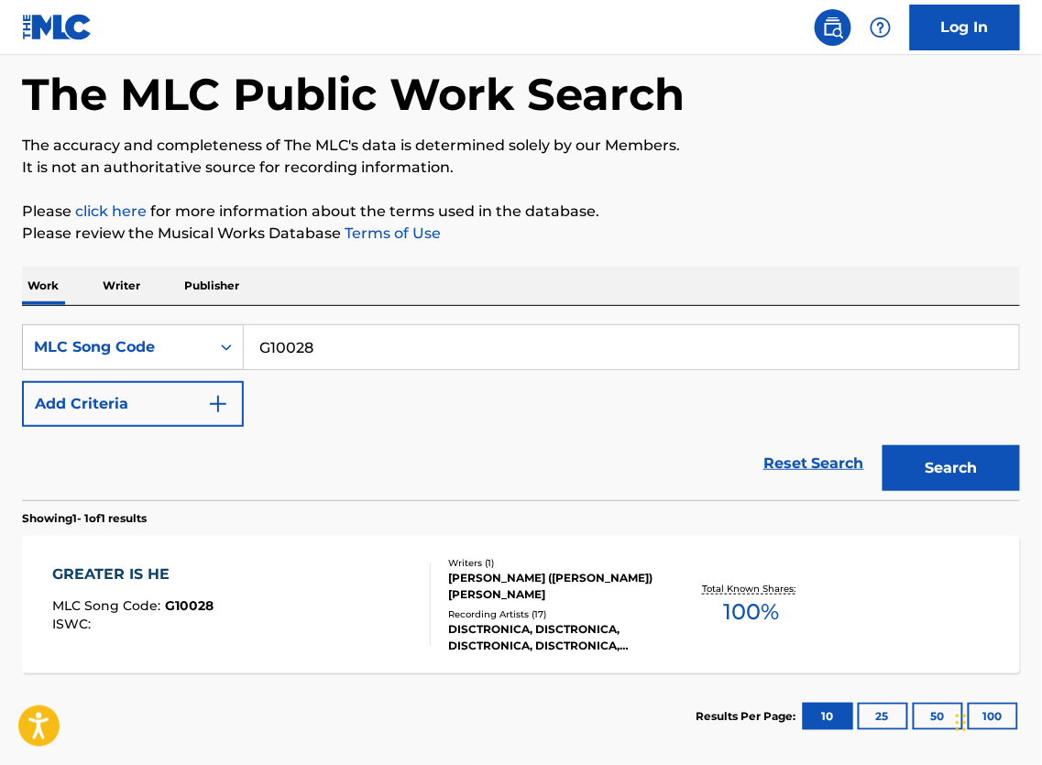
click at [443, 358] on input "G10028" at bounding box center [631, 347] width 775 height 44
paste input "DA3MI9"
type input "DA3MI9"
click at [967, 491] on button "Search" at bounding box center [951, 468] width 137 height 46
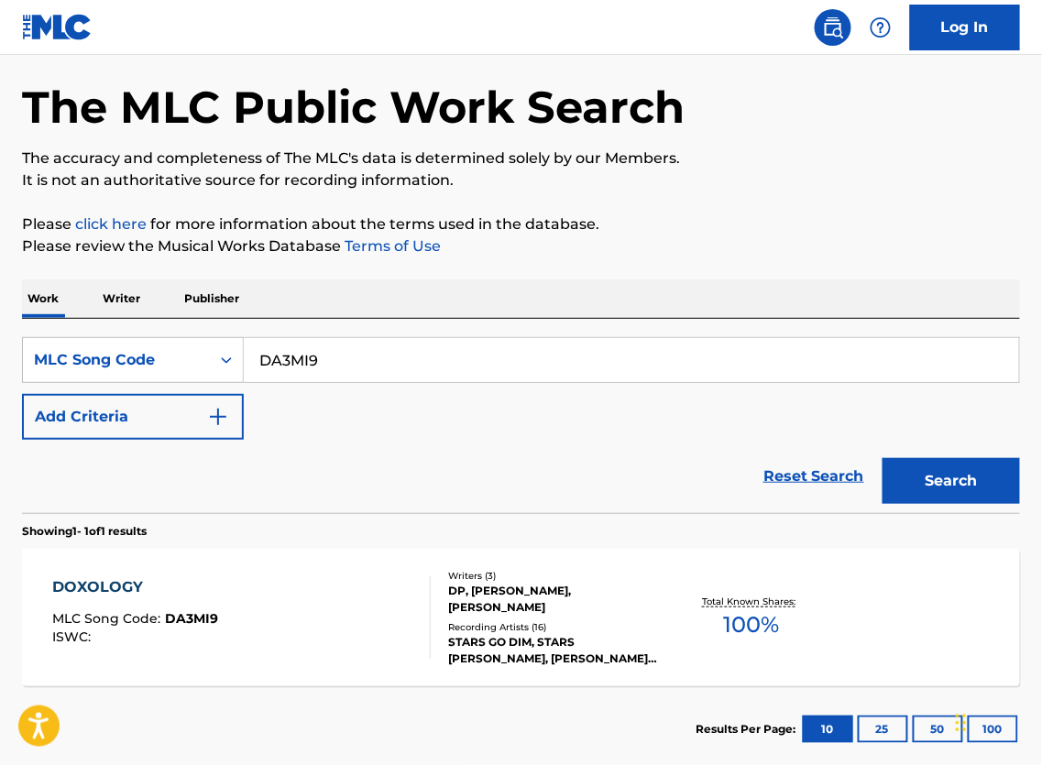
scroll to position [202, 0]
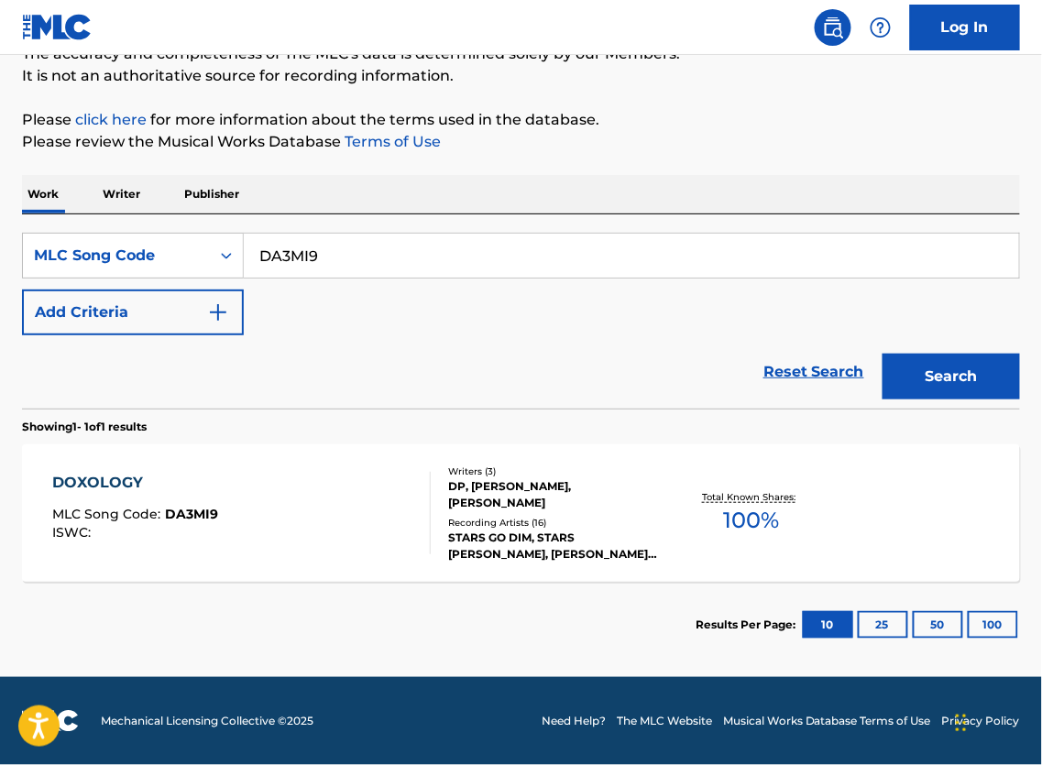
click at [431, 523] on div "Writers ( 3 ) DP, [PERSON_NAME], [PERSON_NAME] Recording Artists ( 16 ) STARS G…" at bounding box center [549, 514] width 237 height 98
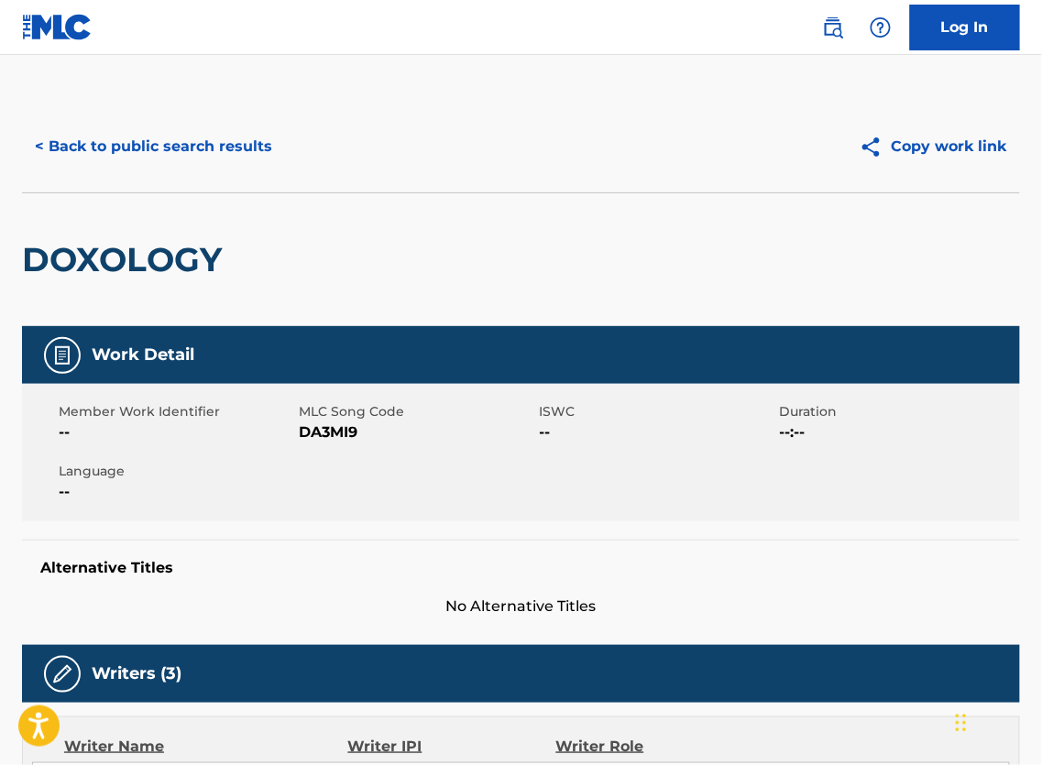
click at [228, 148] on button "< Back to public search results" at bounding box center [153, 147] width 263 height 46
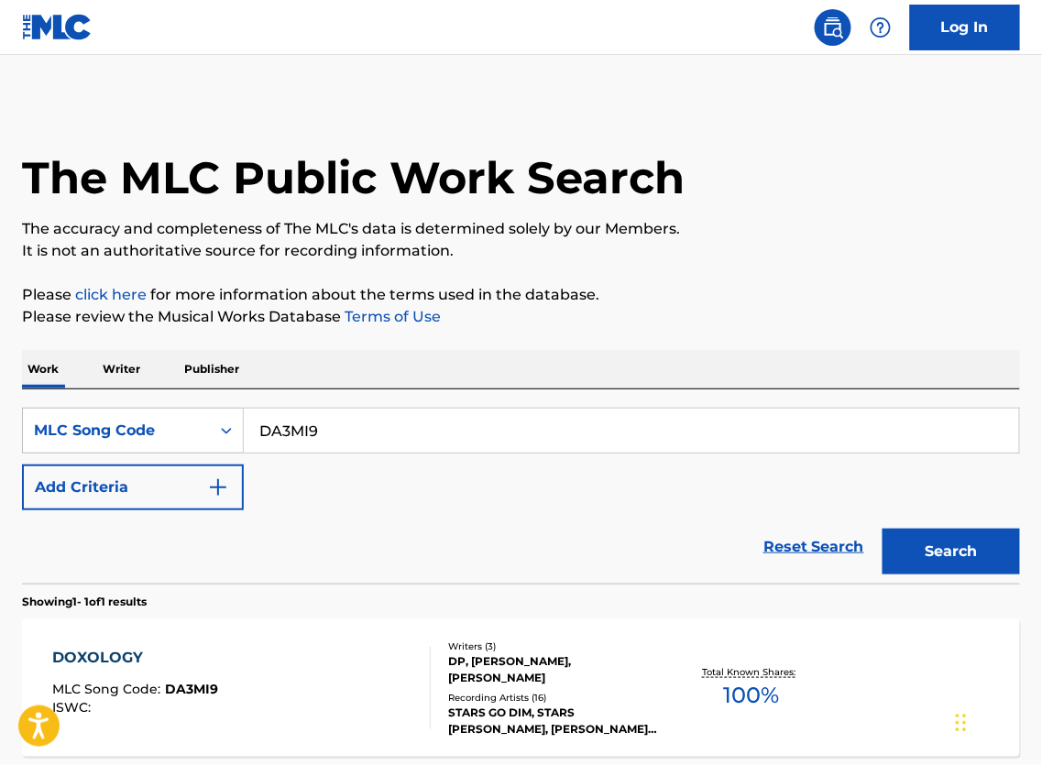
scroll to position [156, 0]
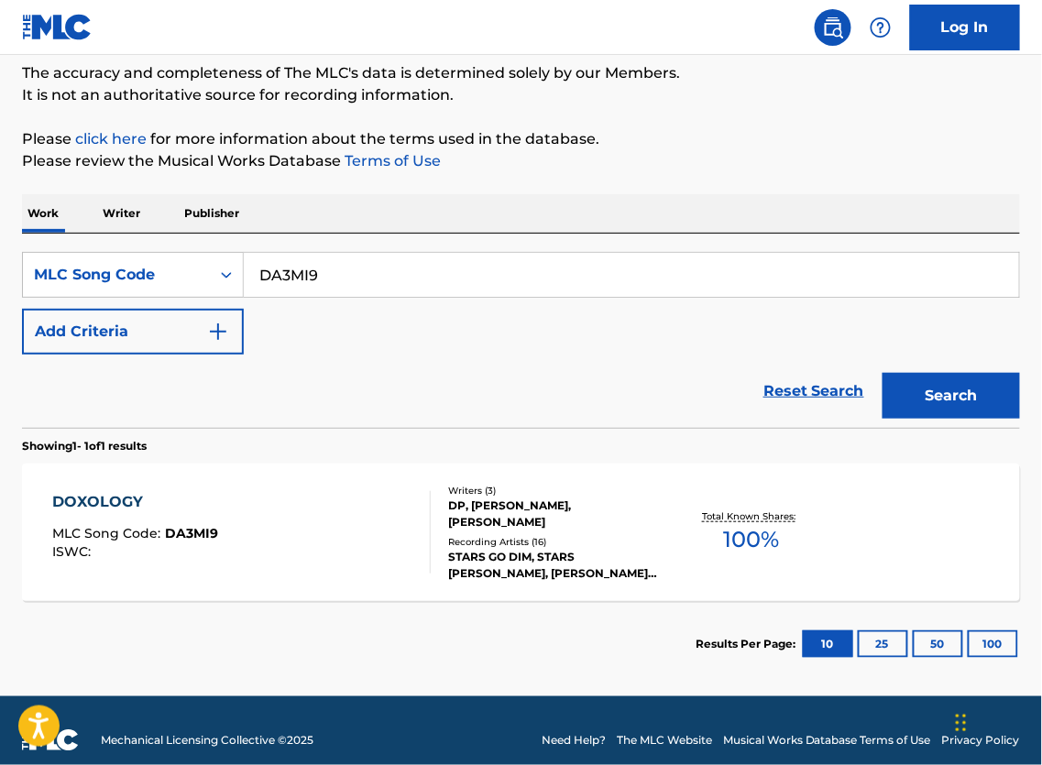
click at [469, 291] on input "DA3MI9" at bounding box center [631, 275] width 775 height 44
paste input "P04554"
type input "P04554"
click at [923, 410] on button "Search" at bounding box center [951, 396] width 137 height 46
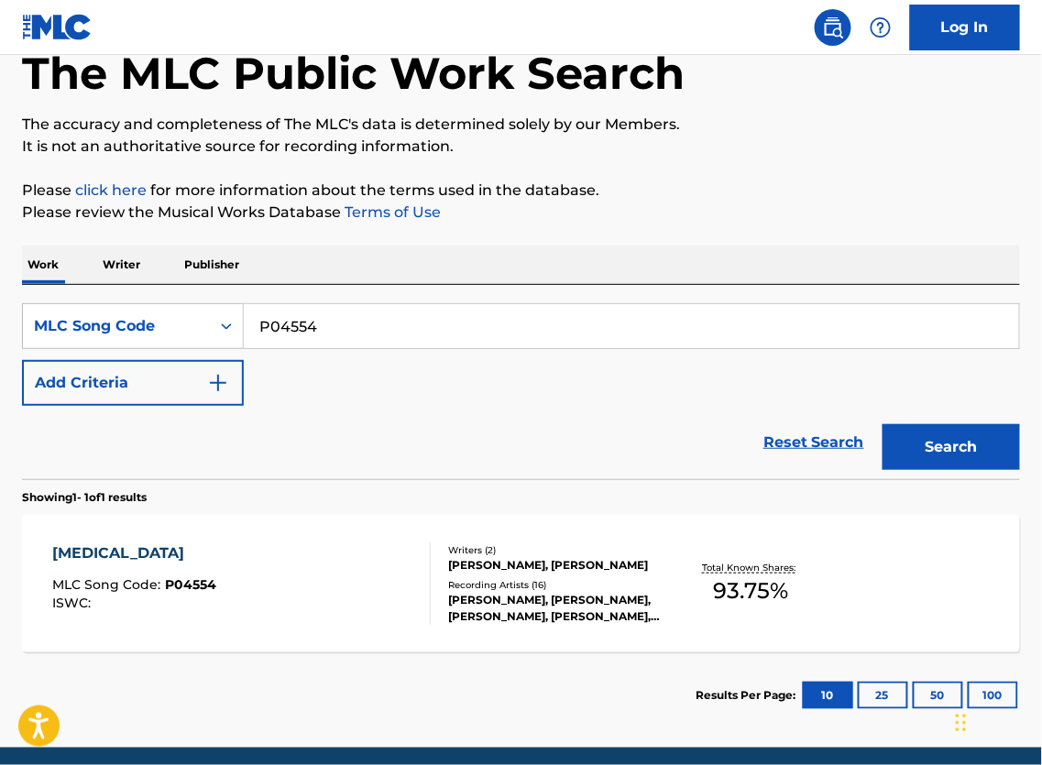
scroll to position [206, 0]
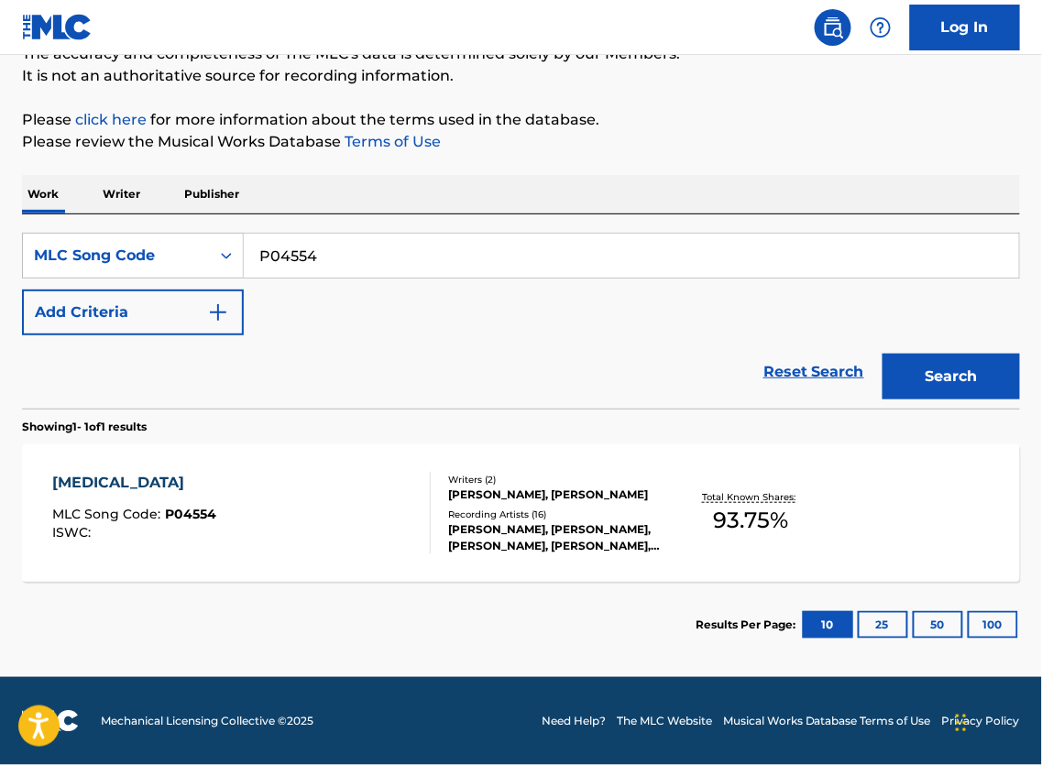
click at [478, 522] on div "[PERSON_NAME], [PERSON_NAME], [PERSON_NAME], [PERSON_NAME], [PERSON_NAME]" at bounding box center [558, 538] width 220 height 33
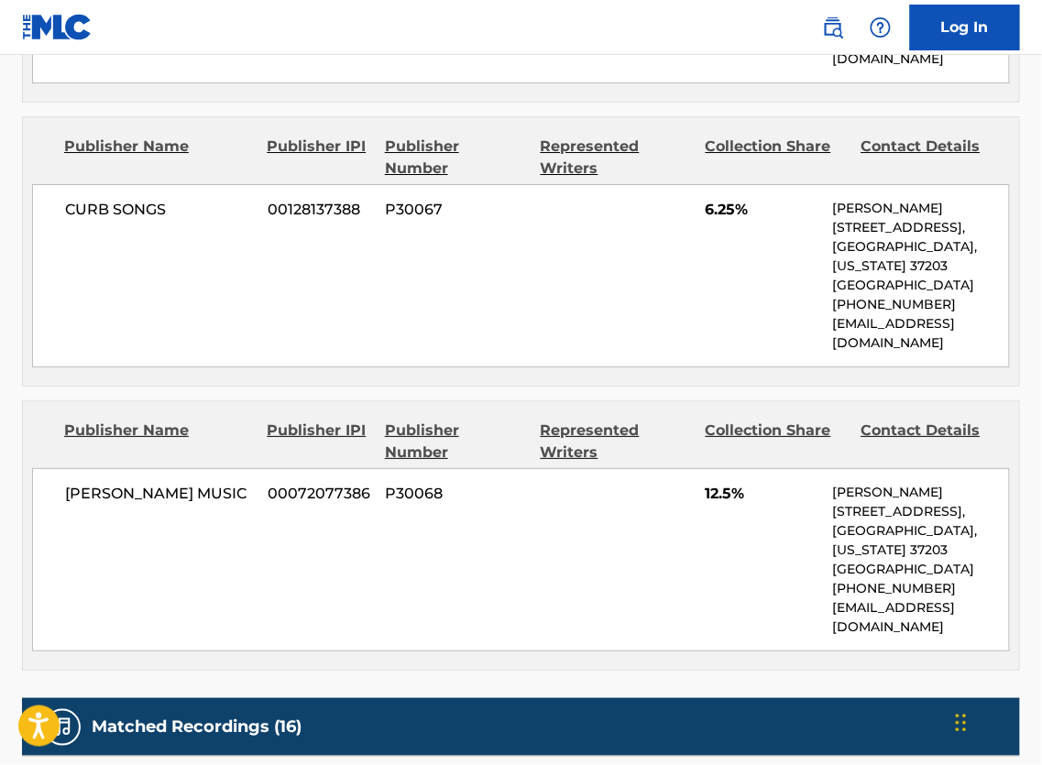
scroll to position [1402, 0]
